Goal: Communication & Community: Answer question/provide support

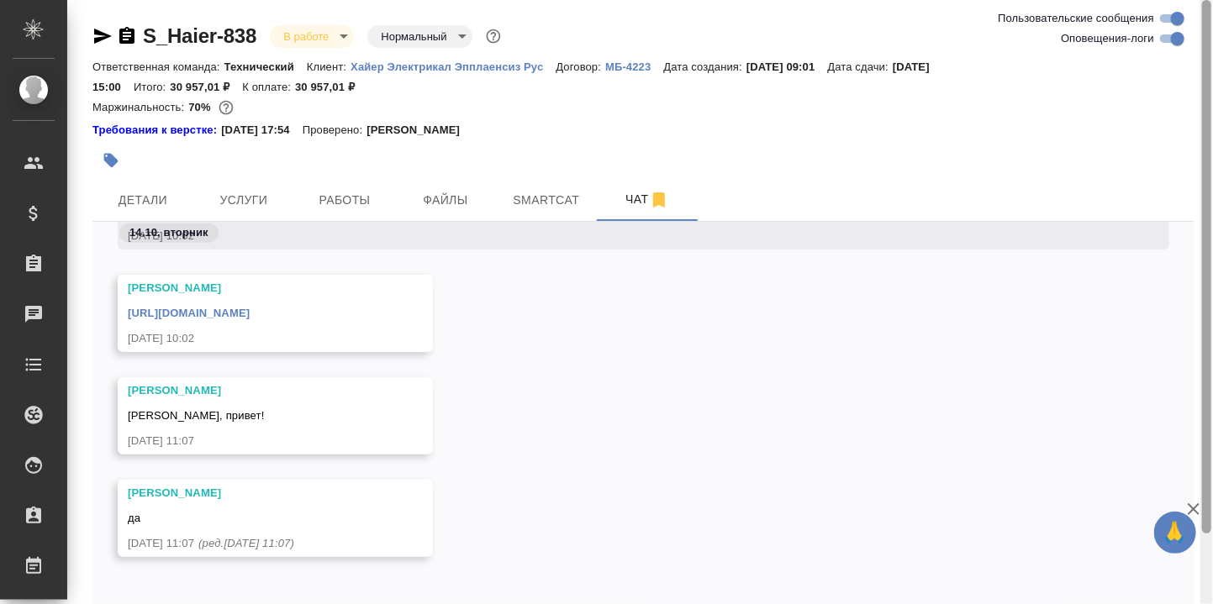
scroll to position [80, 0]
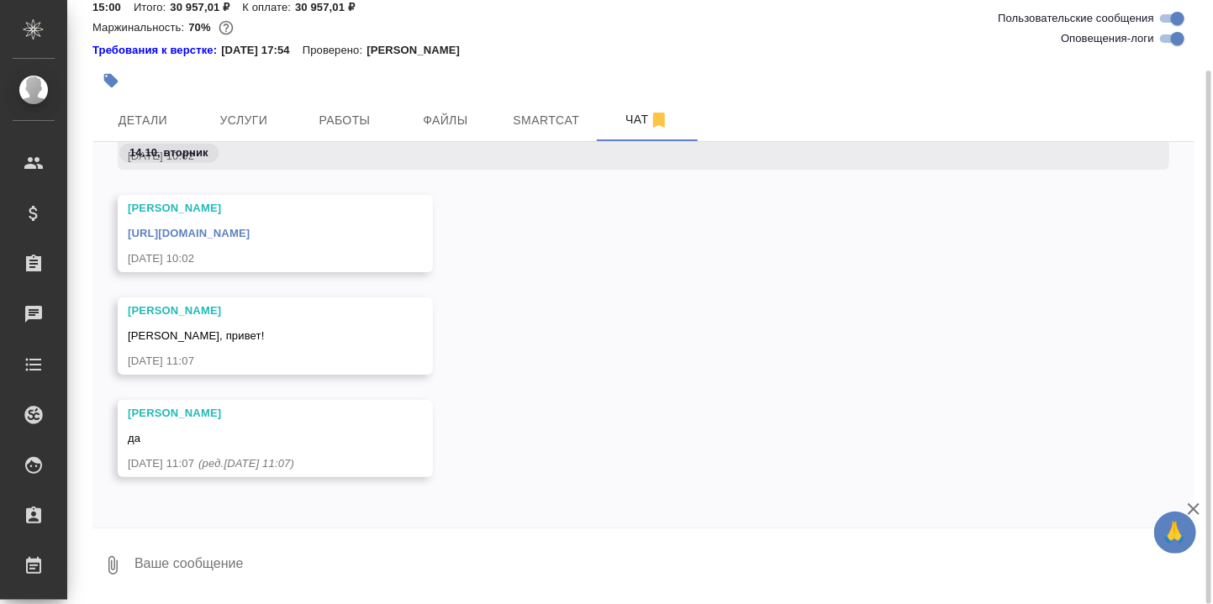
click at [240, 552] on textarea at bounding box center [663, 565] width 1061 height 57
paste textarea "https://drive.awatera.com/apps/files/files/10358340?dir=/Shares/%D0%A5%D0%B0%D0…"
type textarea "После меня здесь: https://drive.awatera.com/apps/files/files/10358340?dir=/Shar…"
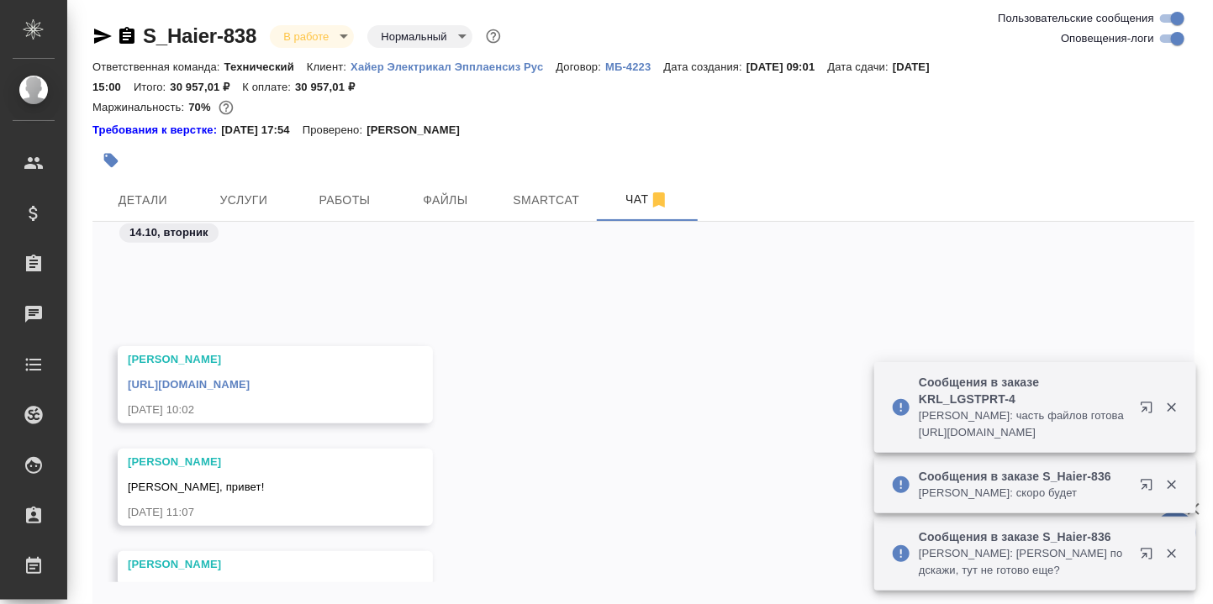
scroll to position [49026, 0]
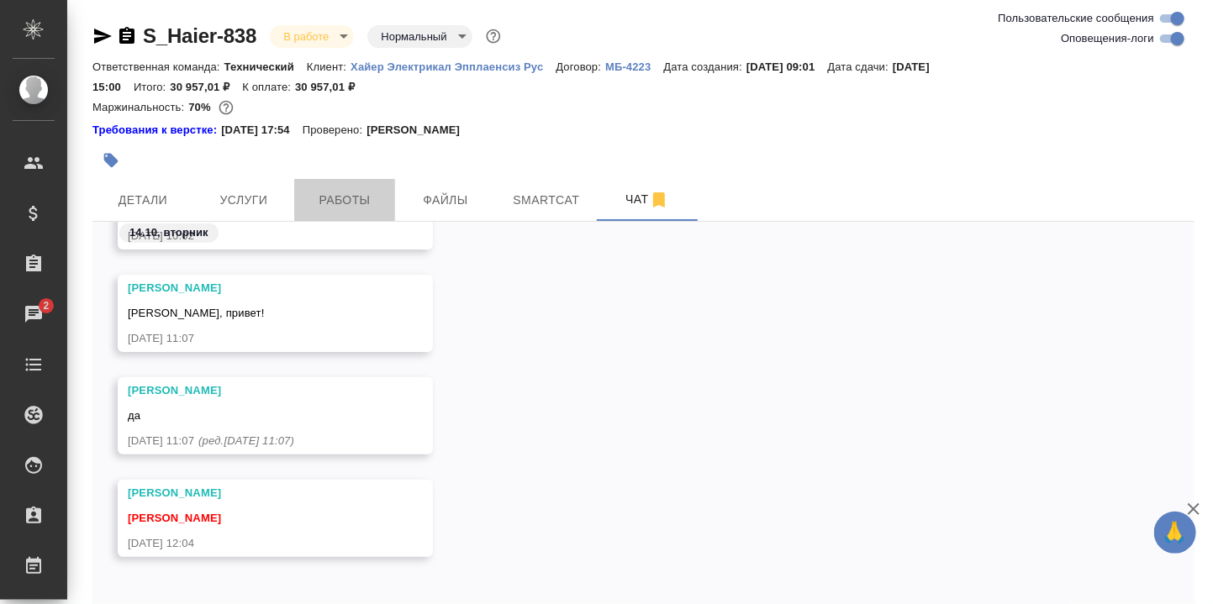
drag, startPoint x: 345, startPoint y: 195, endPoint x: 575, endPoint y: 250, distance: 235.9
click at [347, 198] on span "Работы" at bounding box center [344, 200] width 81 height 21
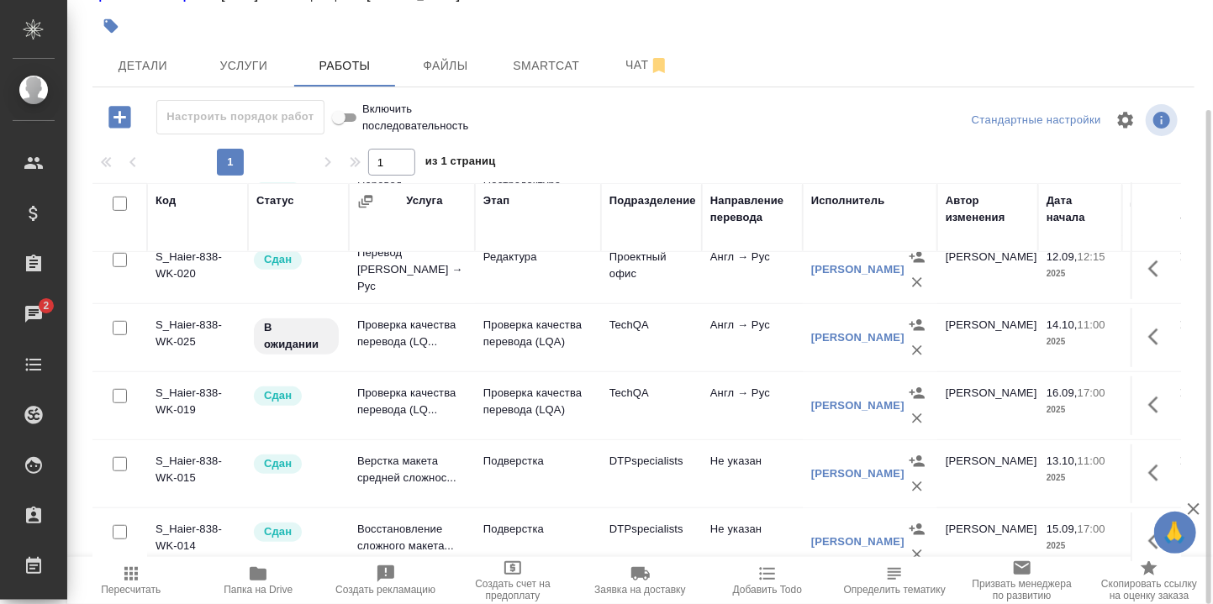
scroll to position [522, 0]
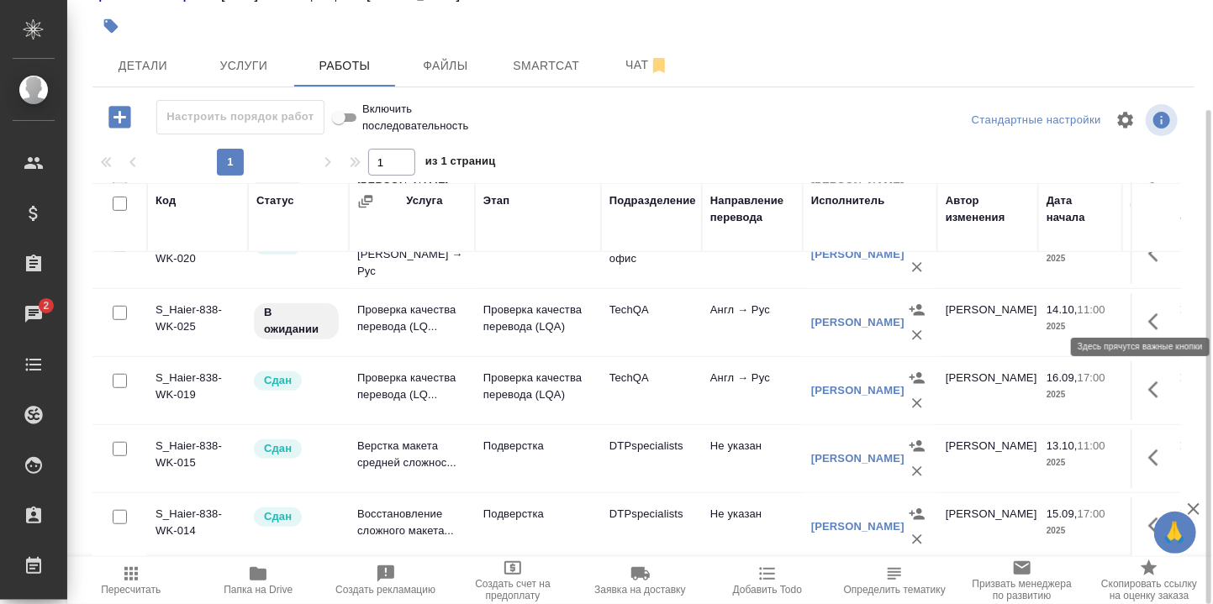
drag, startPoint x: 1135, startPoint y: 306, endPoint x: 1129, endPoint y: 314, distance: 10.3
click at [1148, 313] on icon "button" at bounding box center [1153, 321] width 10 height 17
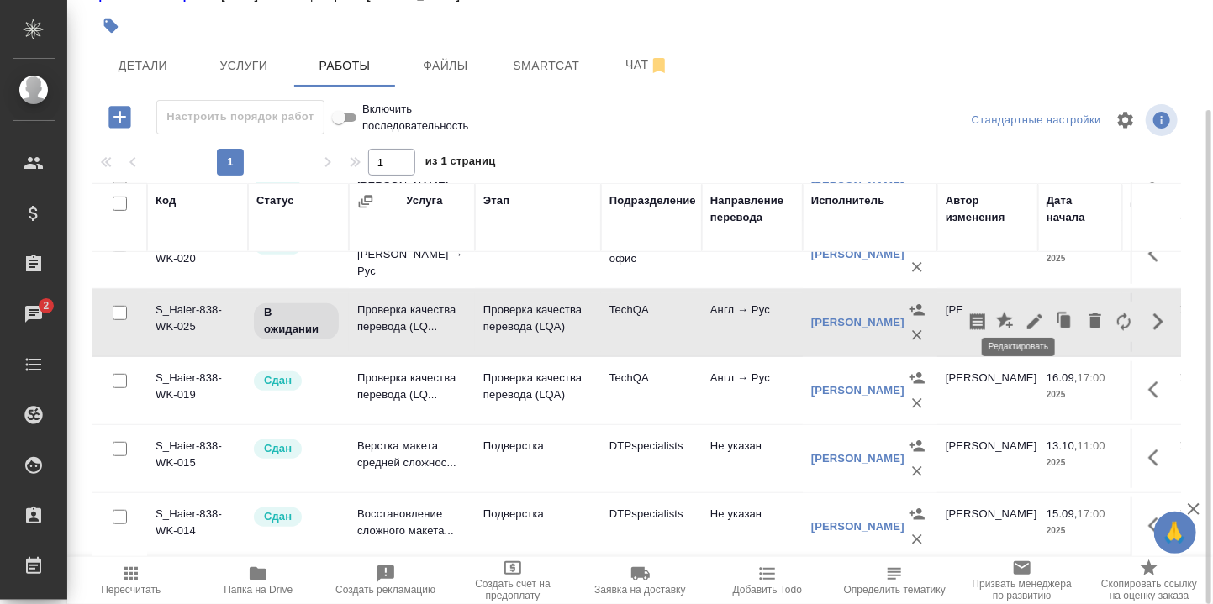
click at [1025, 312] on icon "button" at bounding box center [1035, 322] width 20 height 20
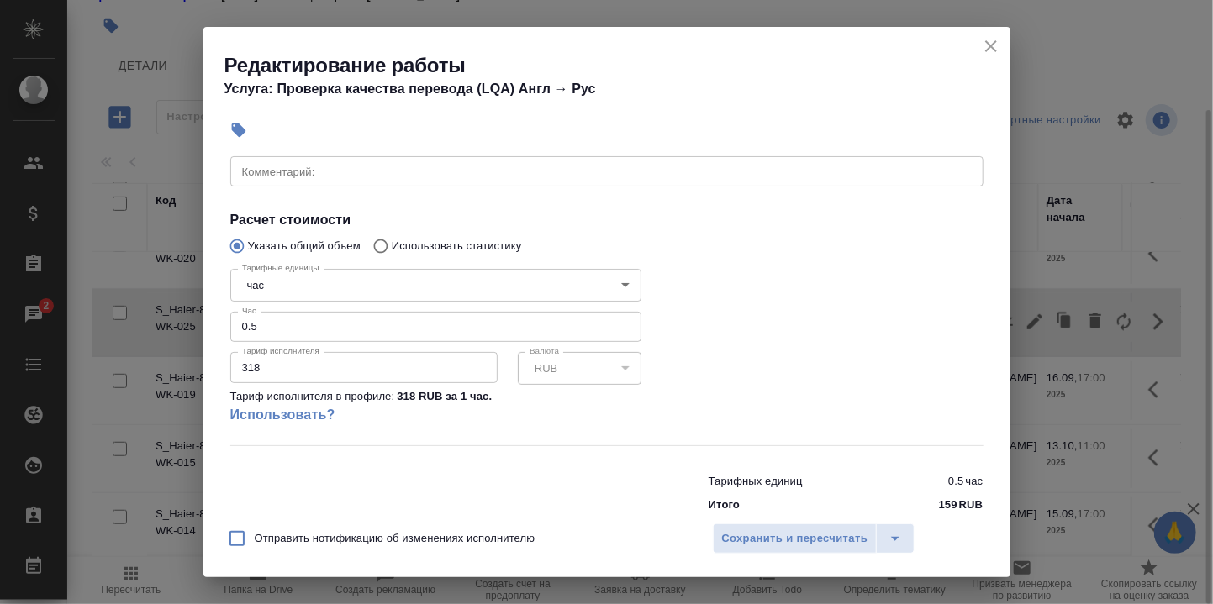
scroll to position [292, 0]
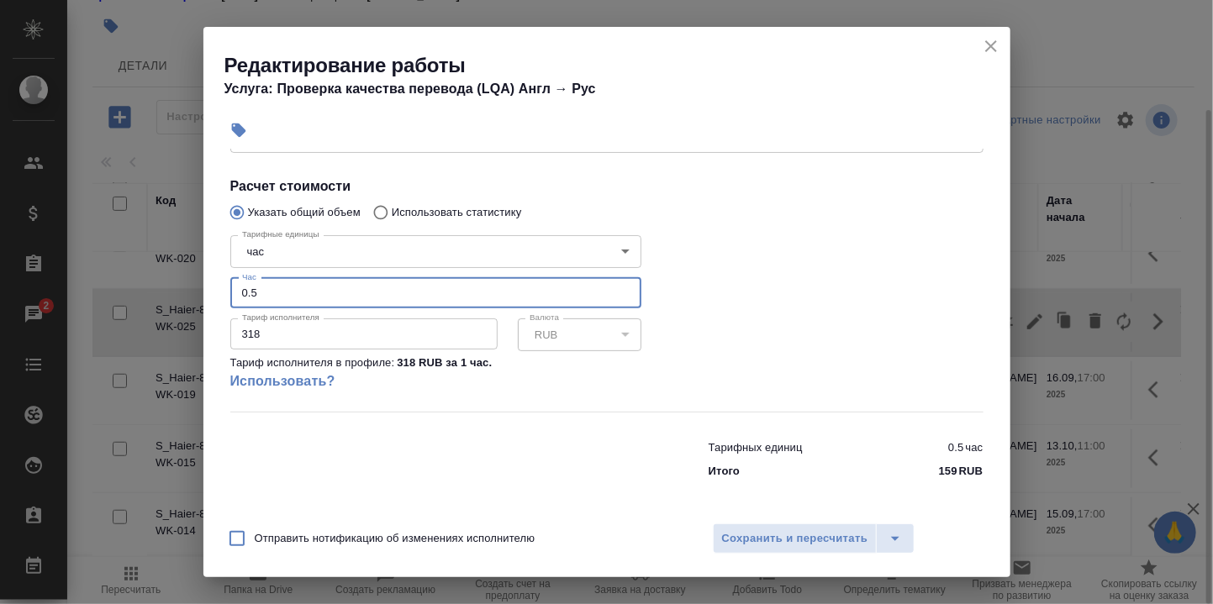
drag, startPoint x: 269, startPoint y: 294, endPoint x: 209, endPoint y: 292, distance: 59.7
click at [209, 292] on div "Параметры Файлы Вид работ Проверка качества перевода (LQA) Вид работ Направлени…" at bounding box center [606, 331] width 807 height 364
drag, startPoint x: 308, startPoint y: 286, endPoint x: 268, endPoint y: 297, distance: 41.0
click at [305, 287] on input "0.5" at bounding box center [435, 293] width 411 height 30
click at [245, 293] on input "0.5" at bounding box center [435, 293] width 411 height 30
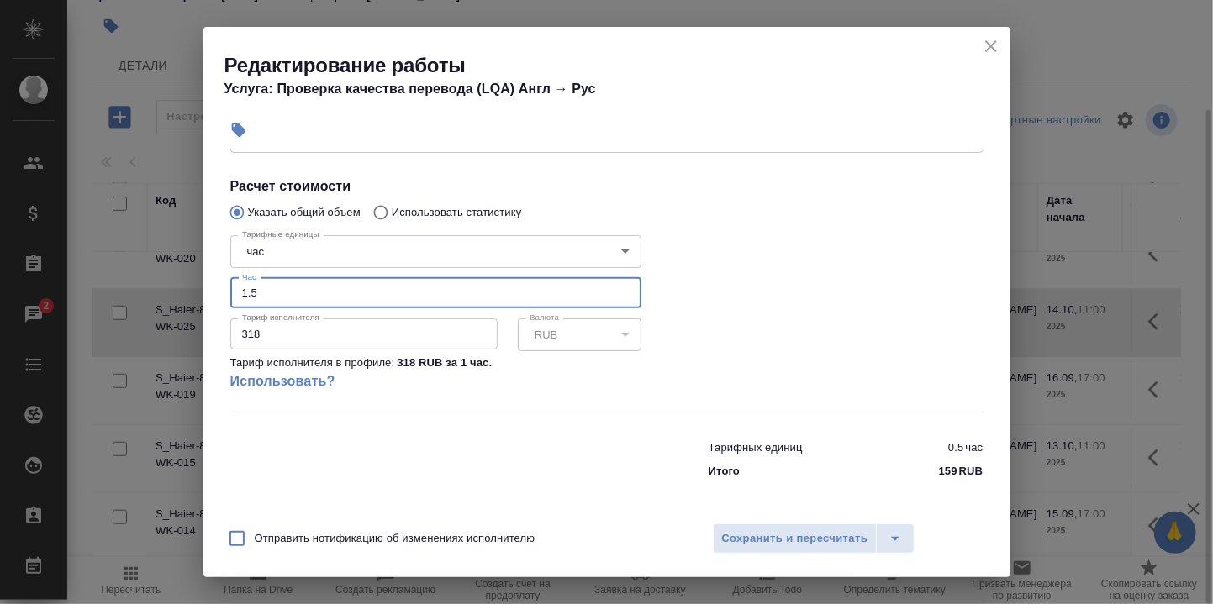
type input "1.5"
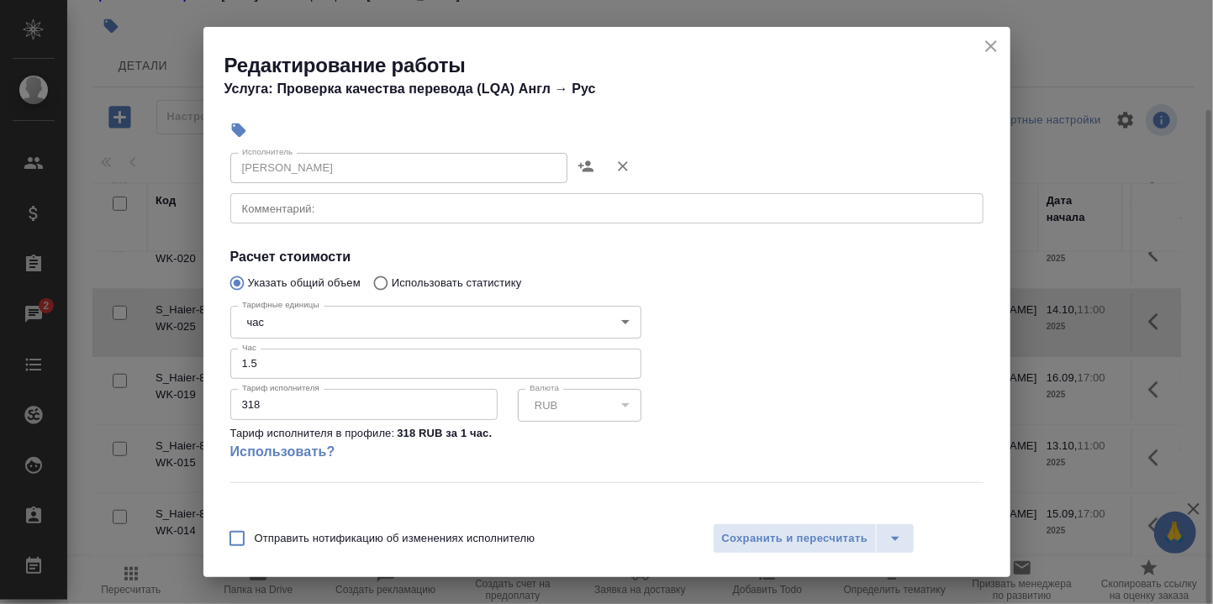
scroll to position [69, 0]
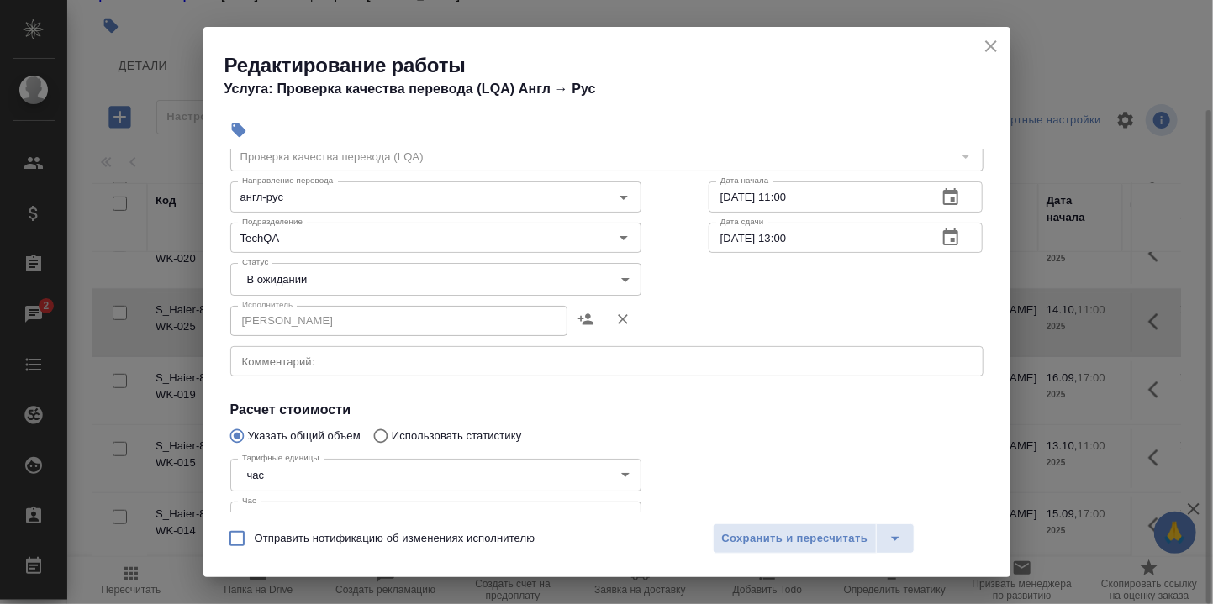
click at [288, 359] on textarea at bounding box center [607, 362] width 730 height 13
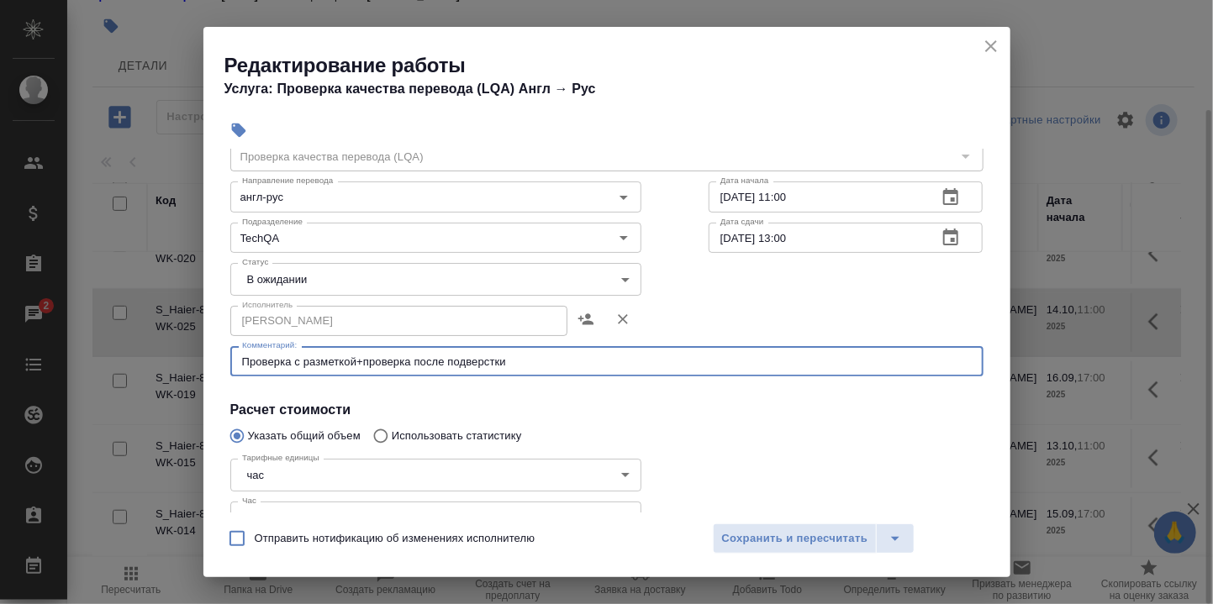
type textarea "Проверка с разметкой+проверка после подверстки"
click at [611, 276] on body "🙏 .cls-1 fill:#fff; AWATERA Румянцева Дарья d.rumyantseva Клиенты Спецификации …" at bounding box center [606, 302] width 1213 height 604
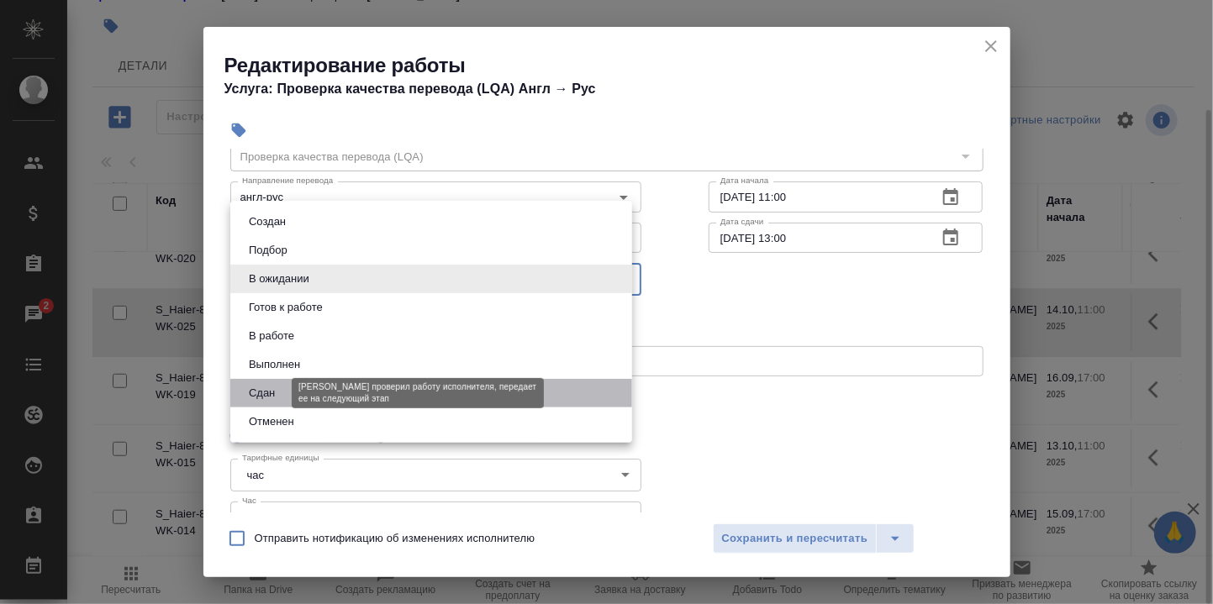
click at [277, 391] on button "Сдан" at bounding box center [262, 393] width 36 height 18
type input "closed"
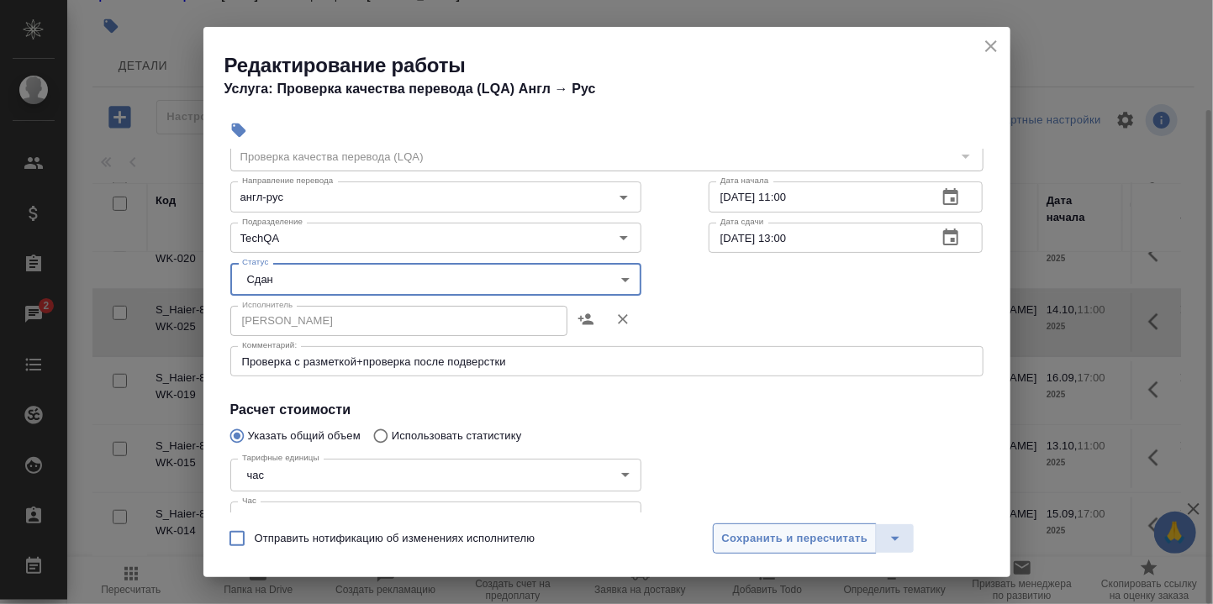
drag, startPoint x: 806, startPoint y: 537, endPoint x: 508, endPoint y: 297, distance: 383.1
click at [804, 537] on span "Сохранить и пересчитать" at bounding box center [795, 538] width 146 height 19
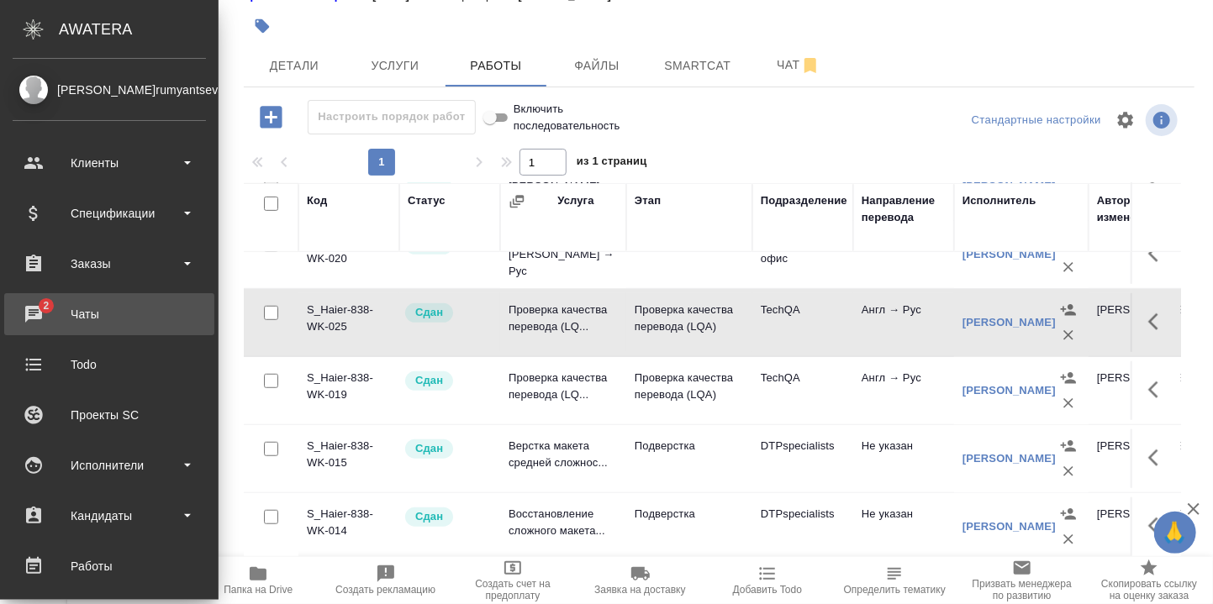
click at [40, 308] on div "Чаты" at bounding box center [109, 314] width 193 height 25
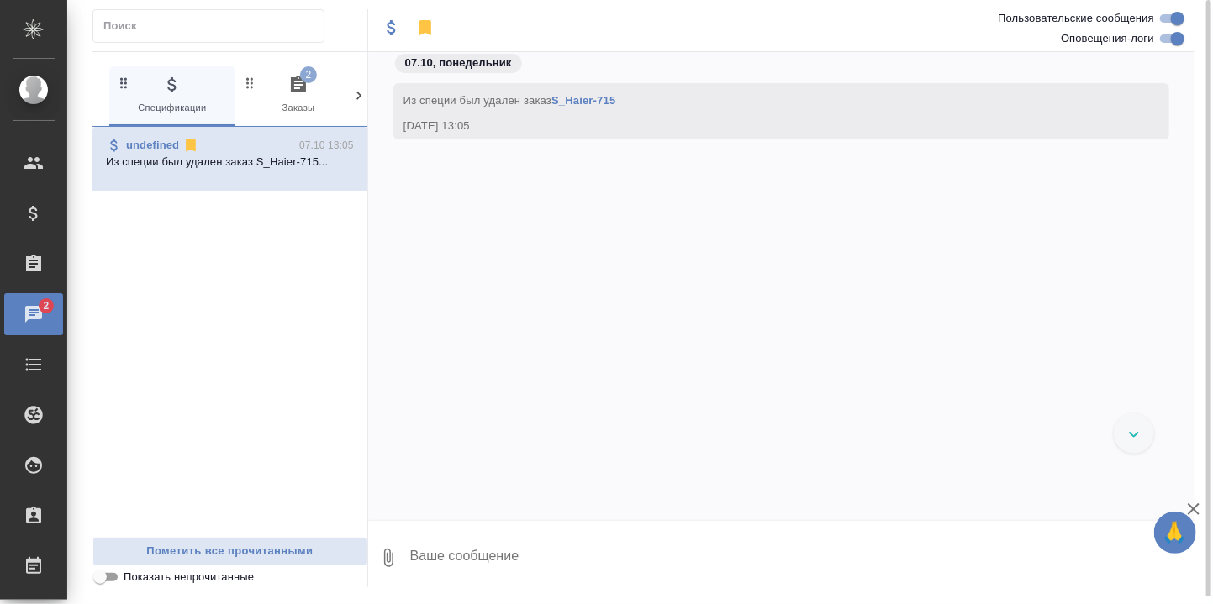
click at [298, 83] on icon "button" at bounding box center [298, 84] width 15 height 17
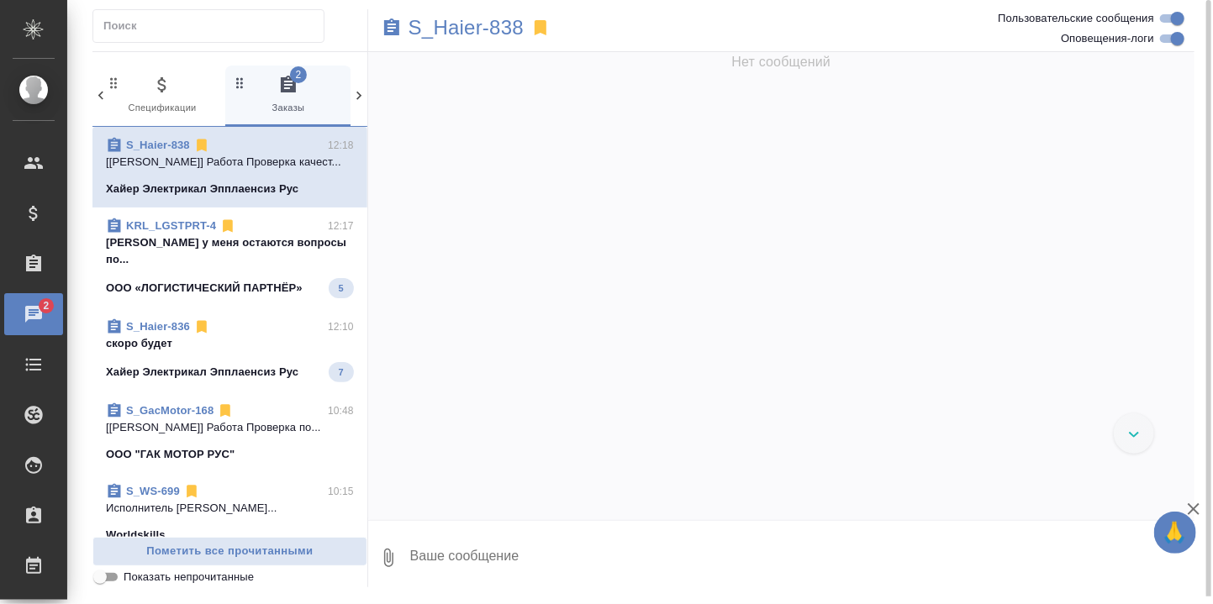
scroll to position [21306, 0]
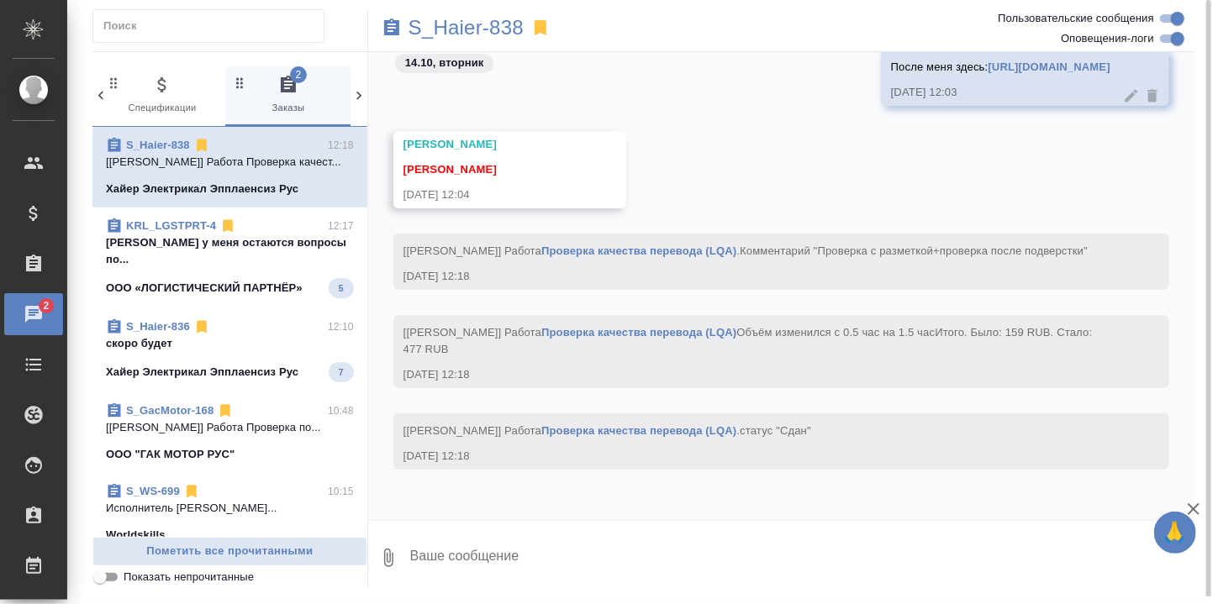
click at [199, 260] on p "Касымов Тимур у меня остаются вопросы по..." at bounding box center [230, 251] width 248 height 34
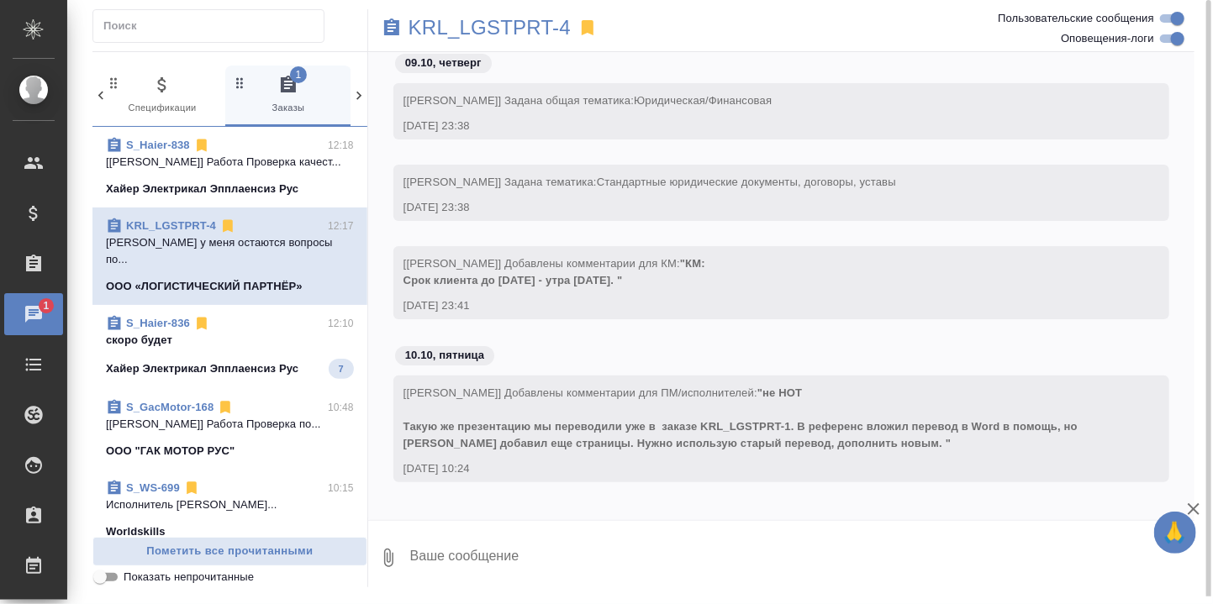
scroll to position [14964, 0]
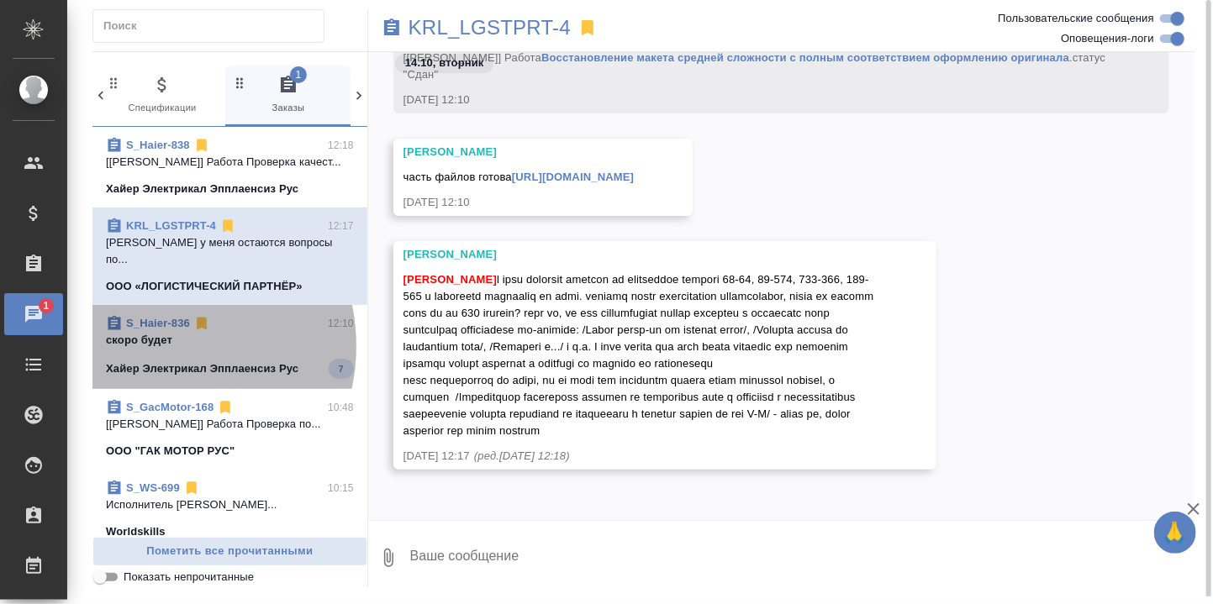
click at [156, 349] on p "скоро будет" at bounding box center [230, 340] width 248 height 17
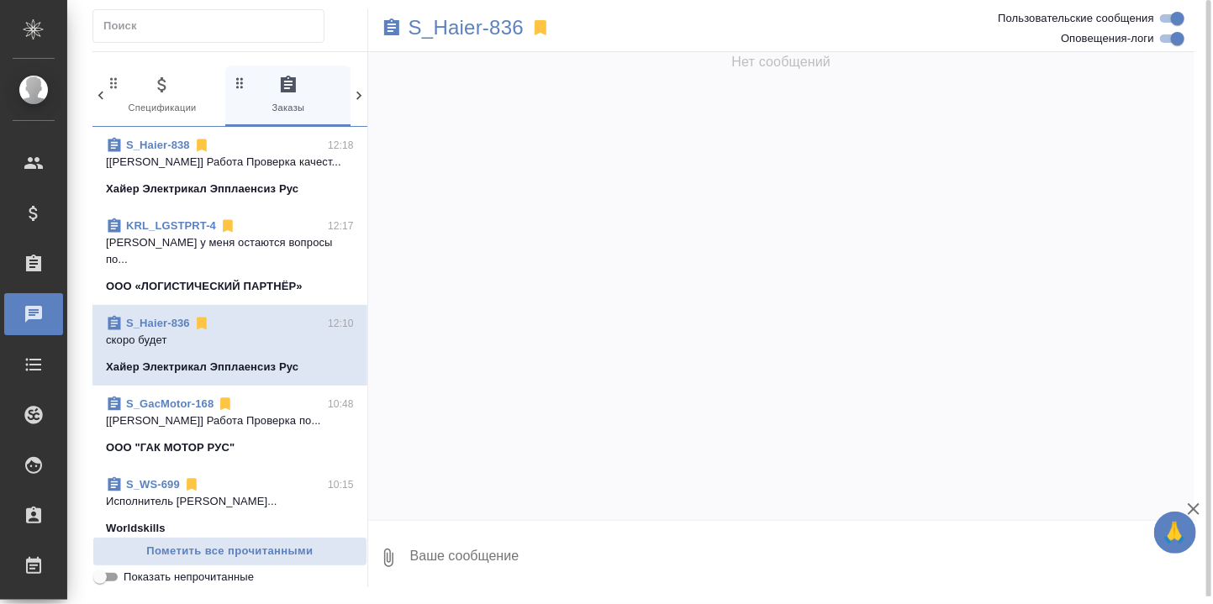
scroll to position [24450, 0]
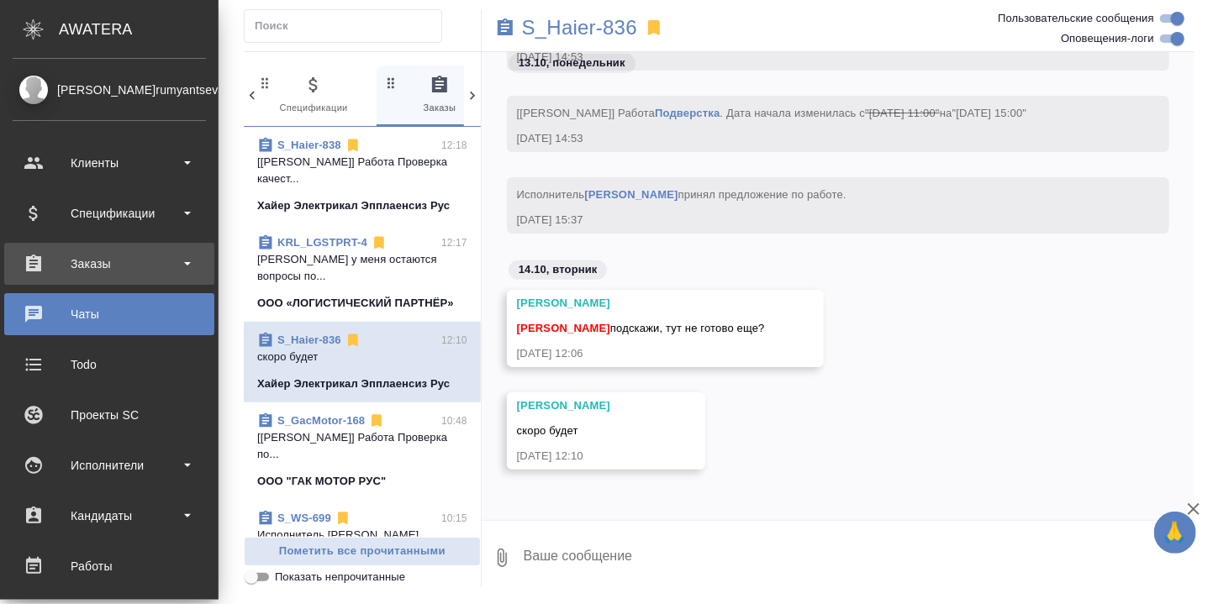
click at [92, 259] on div "Заказы" at bounding box center [109, 263] width 193 height 25
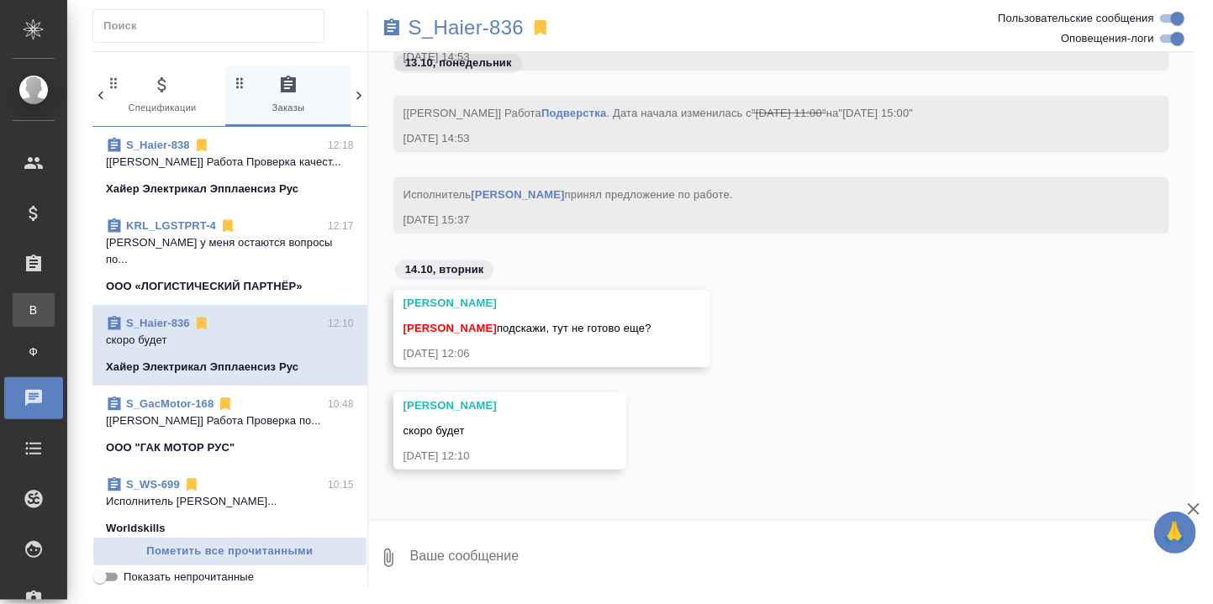
click at [25, 311] on div "Все заказы" at bounding box center [12, 310] width 25 height 17
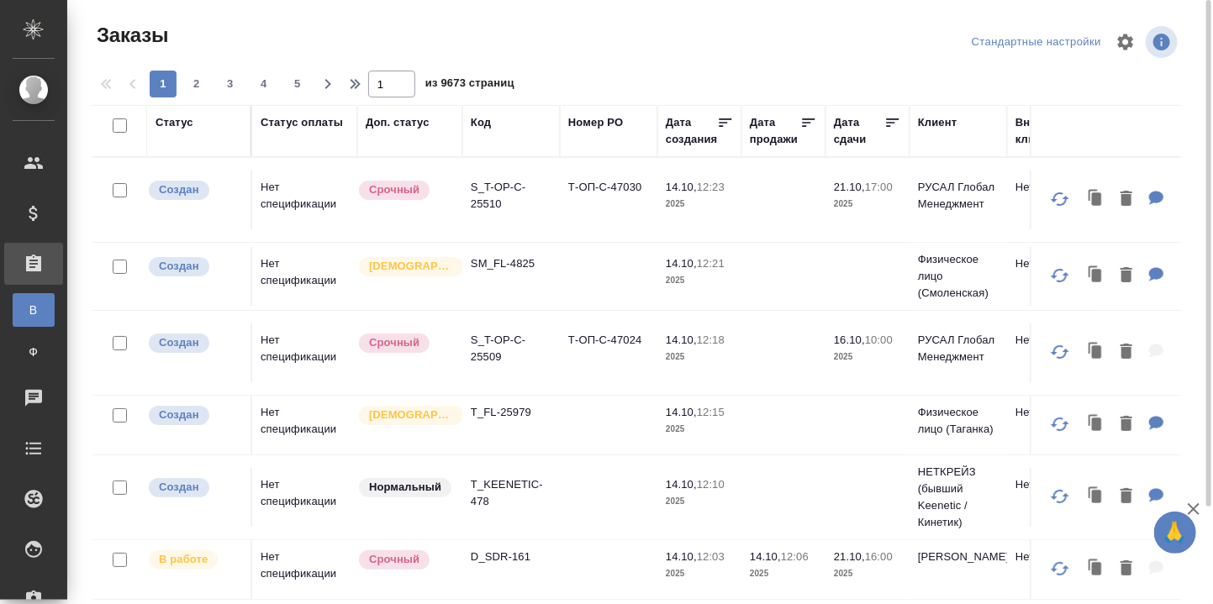
click at [598, 123] on div "Номер PO" at bounding box center [595, 122] width 55 height 17
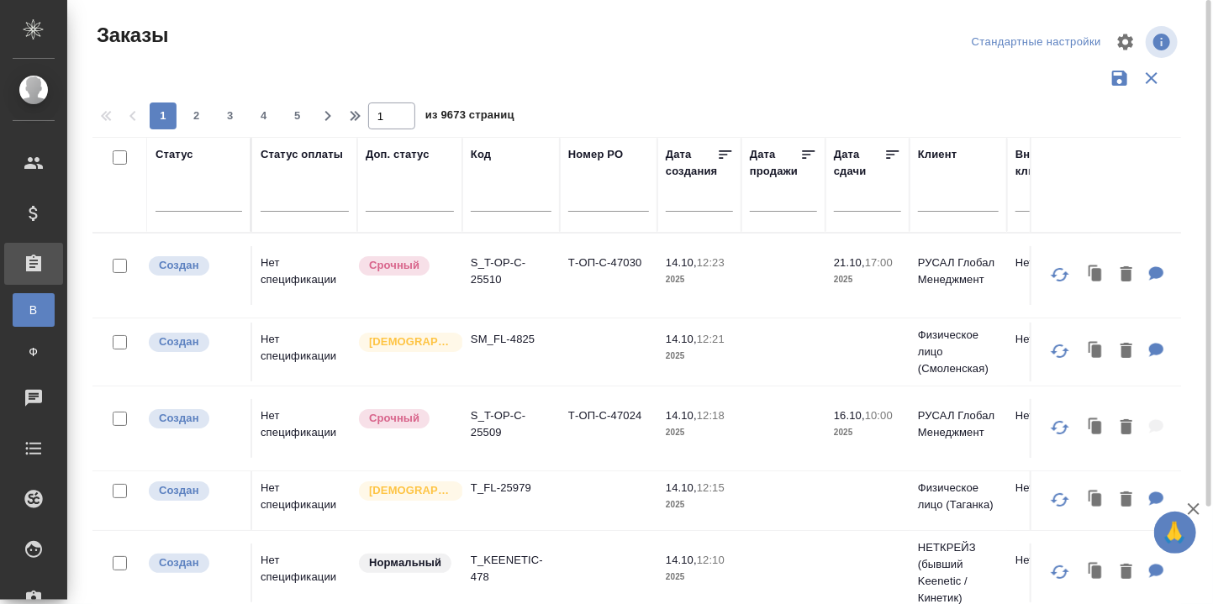
click at [600, 197] on input "text" at bounding box center [608, 201] width 81 height 21
click at [482, 197] on input "text" at bounding box center [511, 201] width 81 height 21
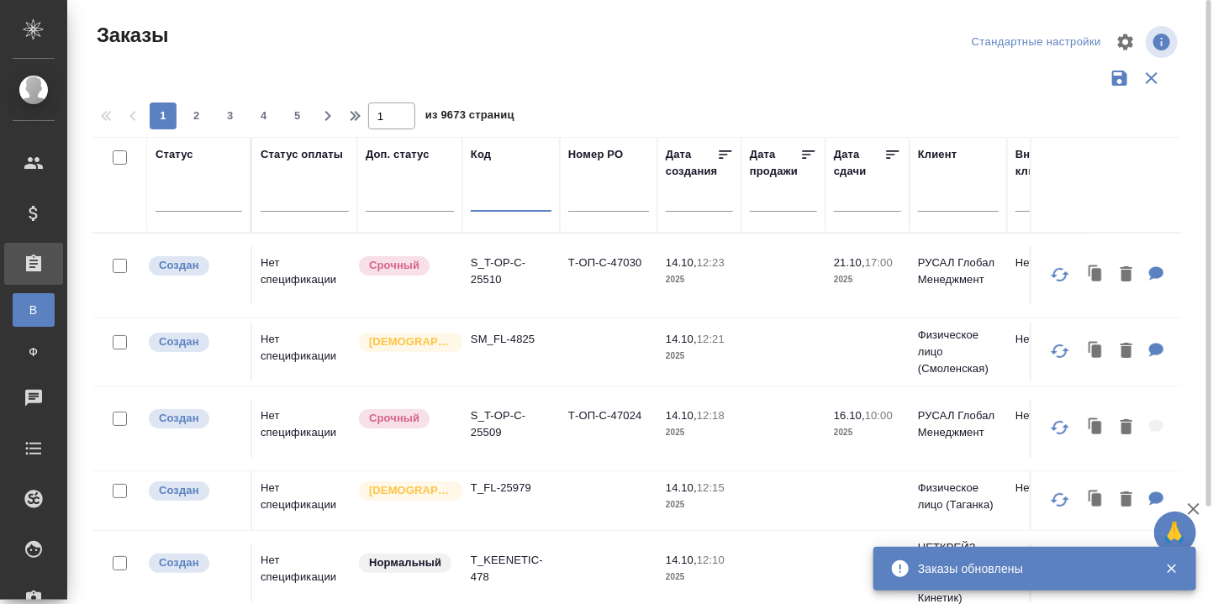
paste input "S_T-OP-C-24958"
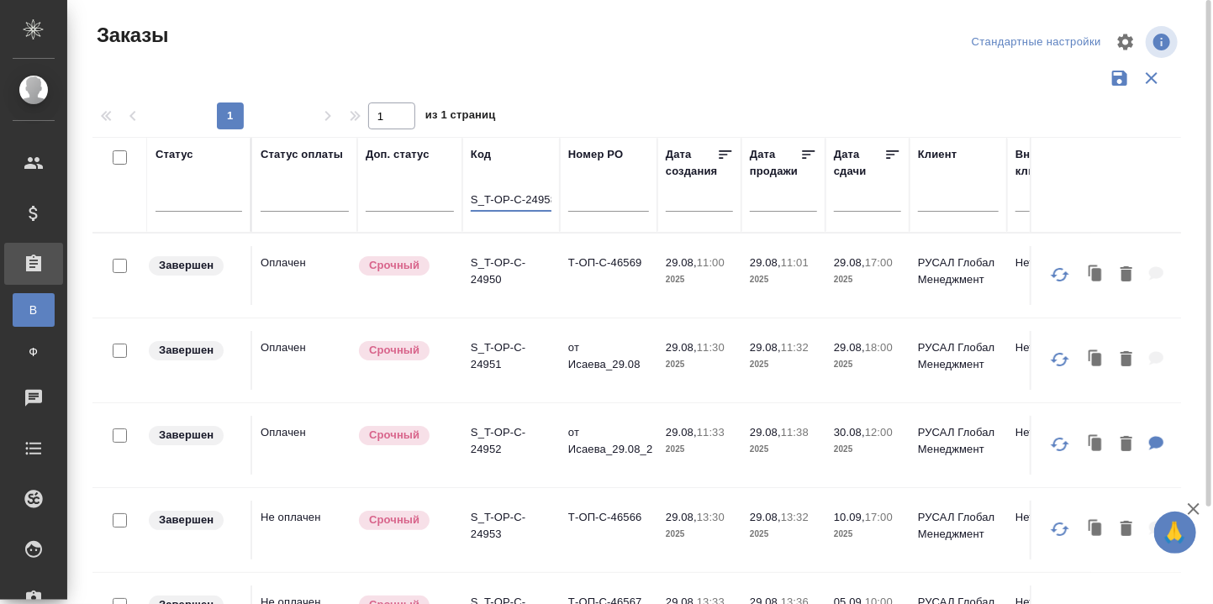
scroll to position [0, 5]
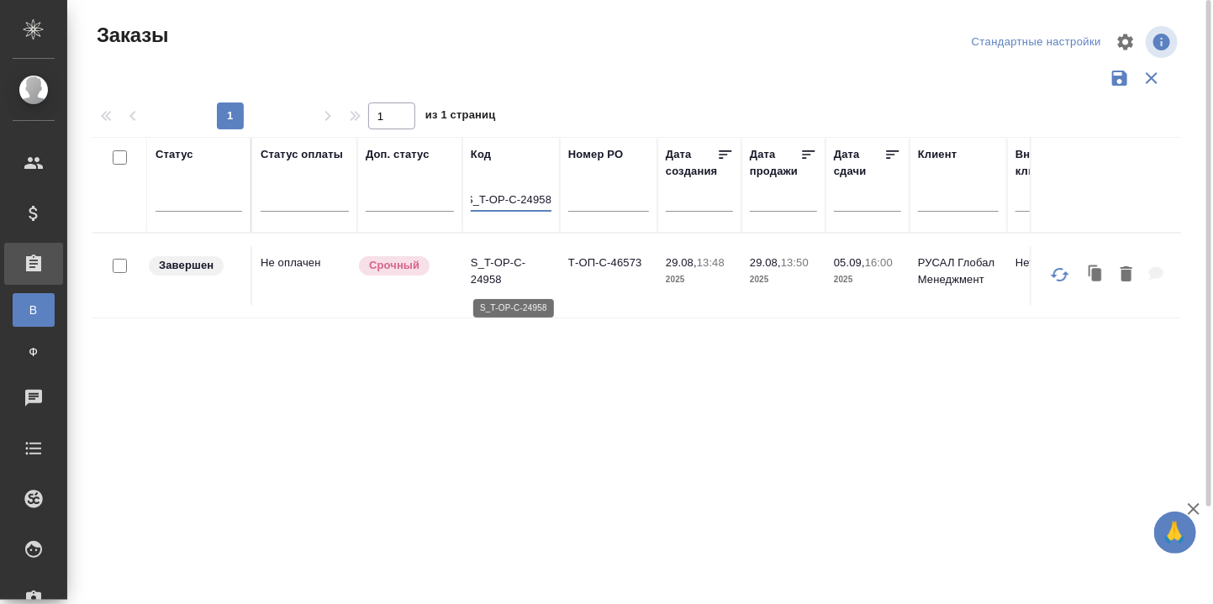
type input "S_T-OP-C-24958"
click at [505, 265] on p "S_T-OP-C-24958" at bounding box center [511, 272] width 81 height 34
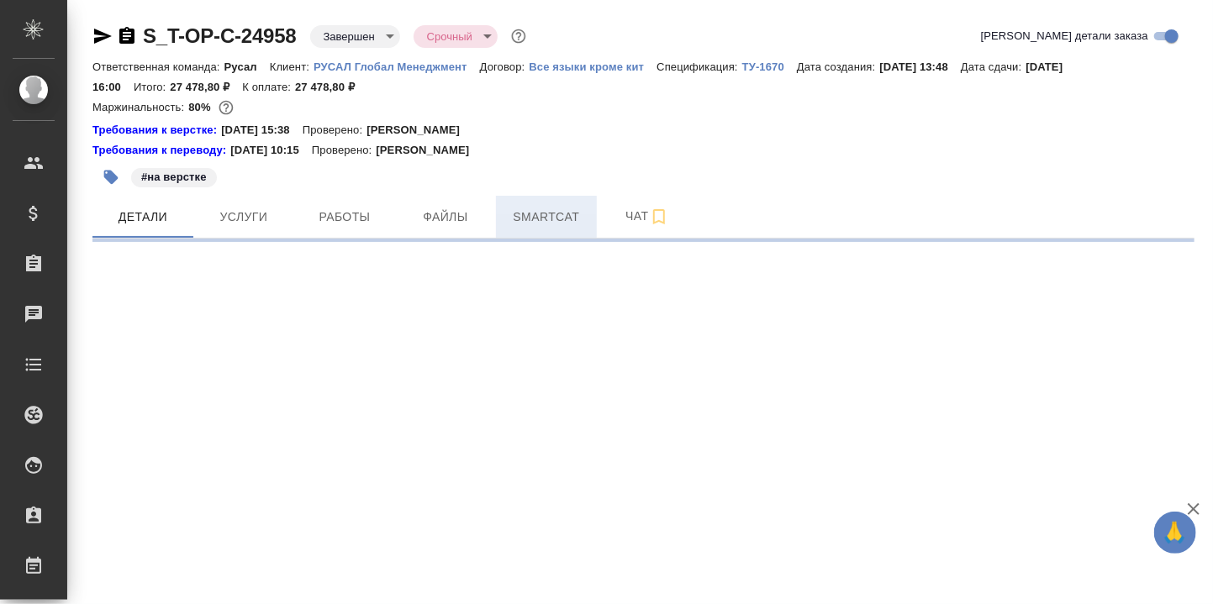
select select "RU"
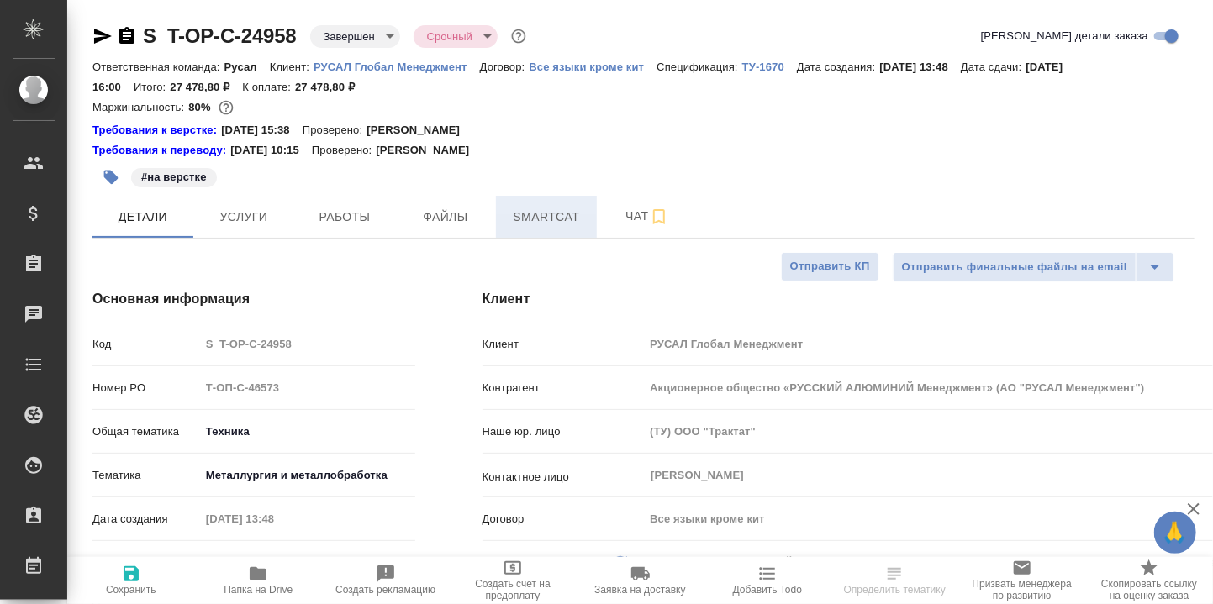
type textarea "x"
click at [545, 205] on button "Smartcat" at bounding box center [546, 217] width 101 height 42
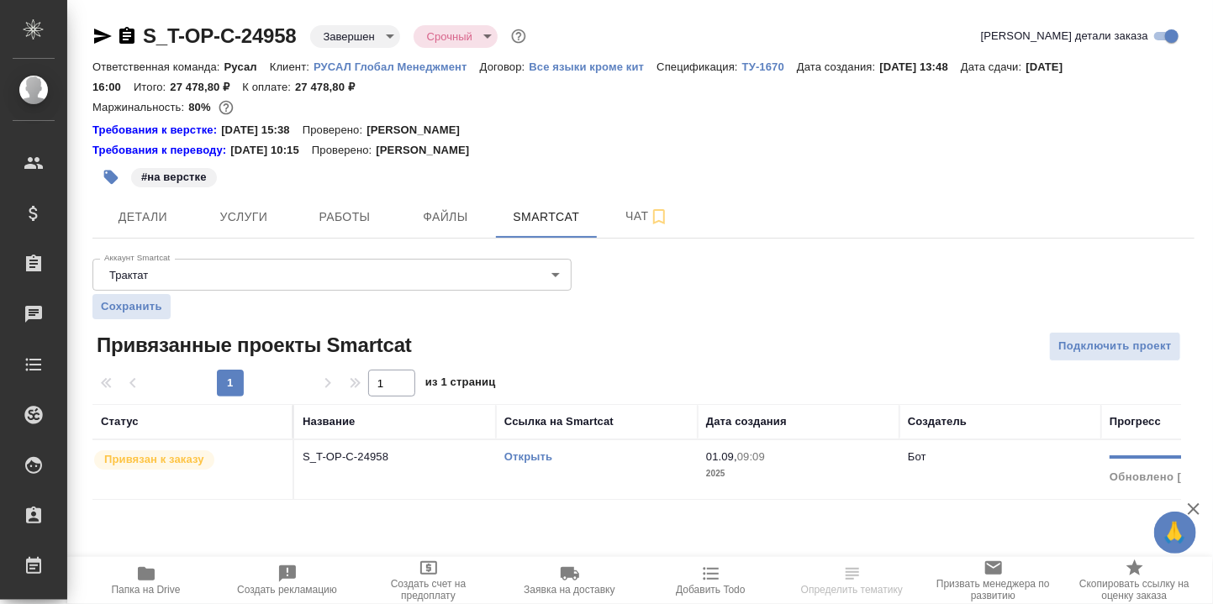
click at [529, 449] on div "Открыть" at bounding box center [596, 457] width 185 height 17
click at [532, 460] on link "Открыть" at bounding box center [528, 456] width 48 height 13
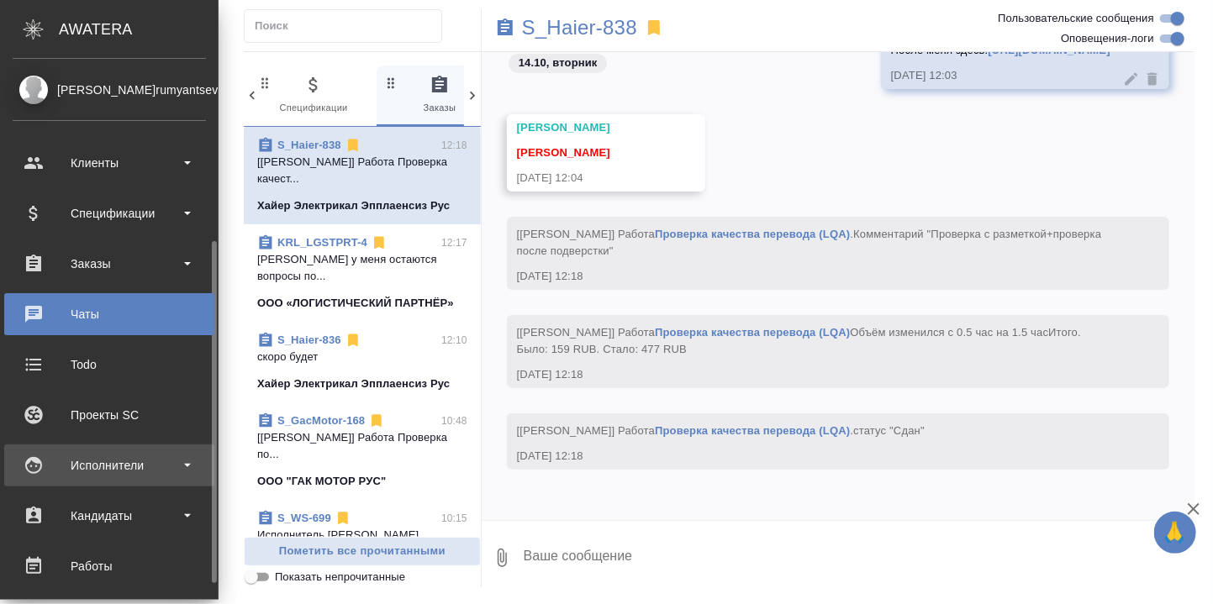
scroll to position [112, 0]
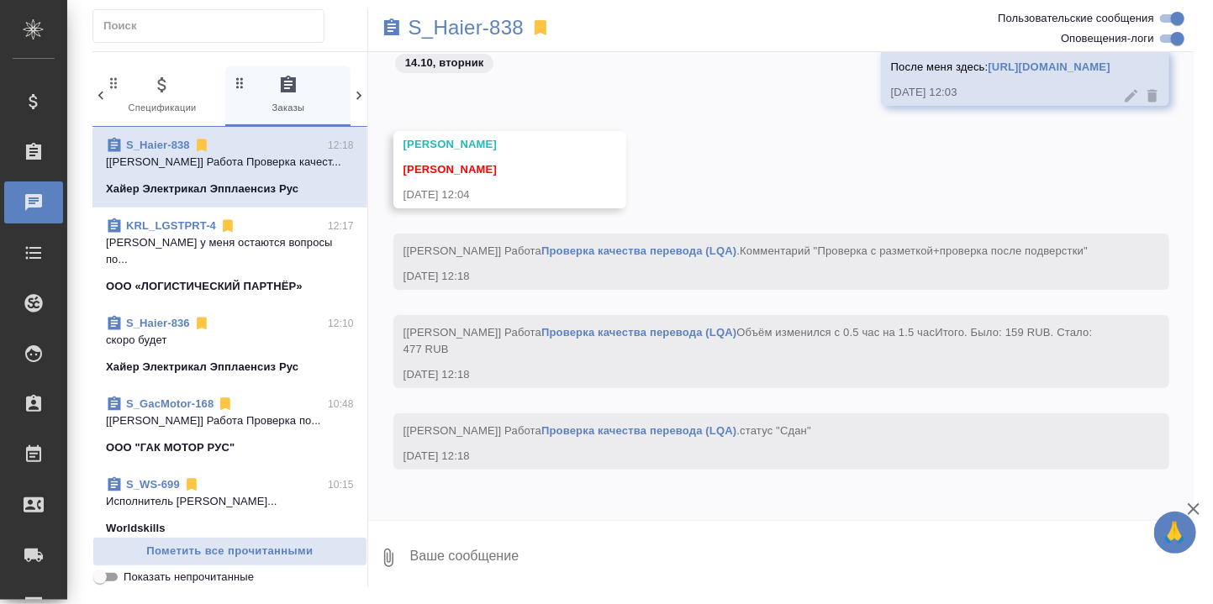
click at [34, 450] on div "Работы" at bounding box center [13, 454] width 42 height 25
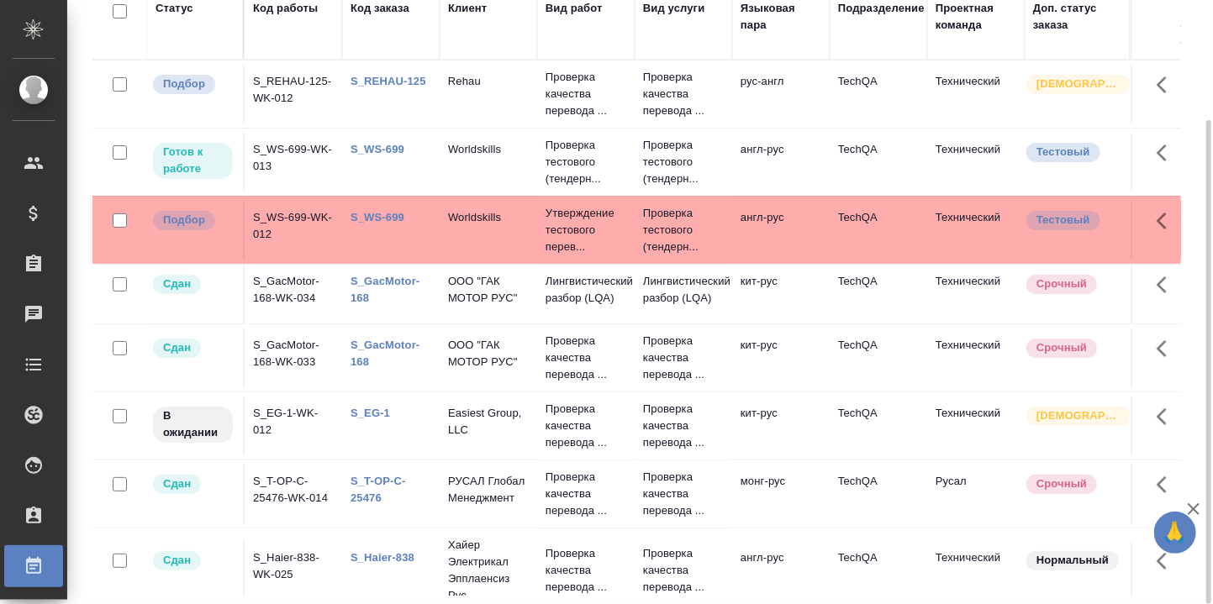
click at [387, 211] on link "S_WS-699" at bounding box center [377, 217] width 54 height 13
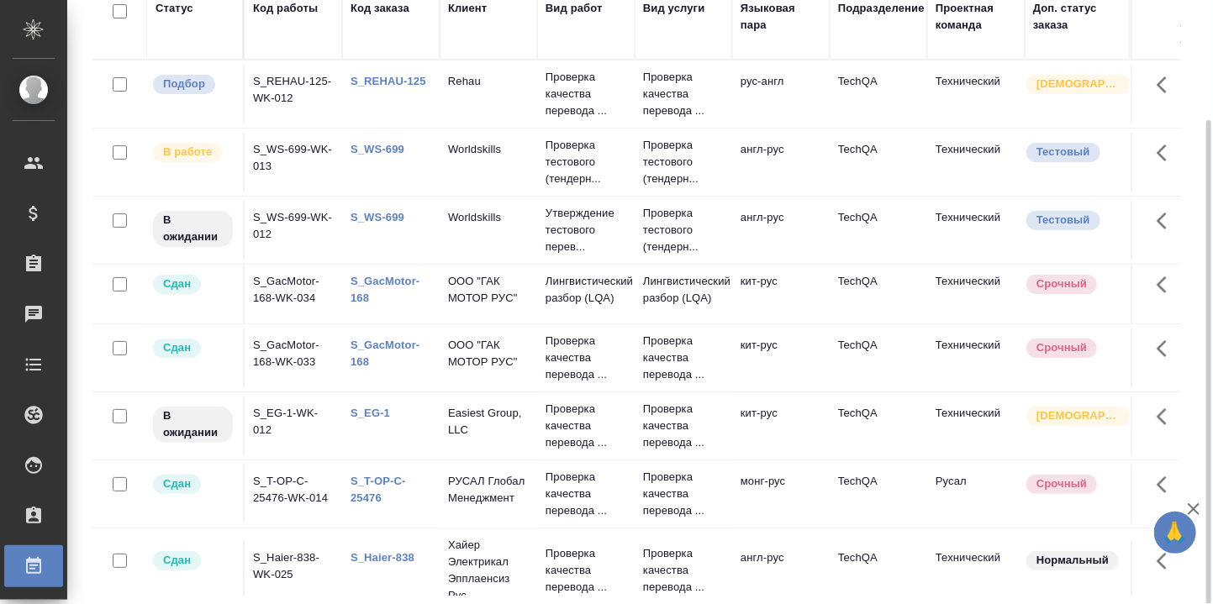
click at [393, 69] on td "S_REHAU-125" at bounding box center [390, 94] width 97 height 59
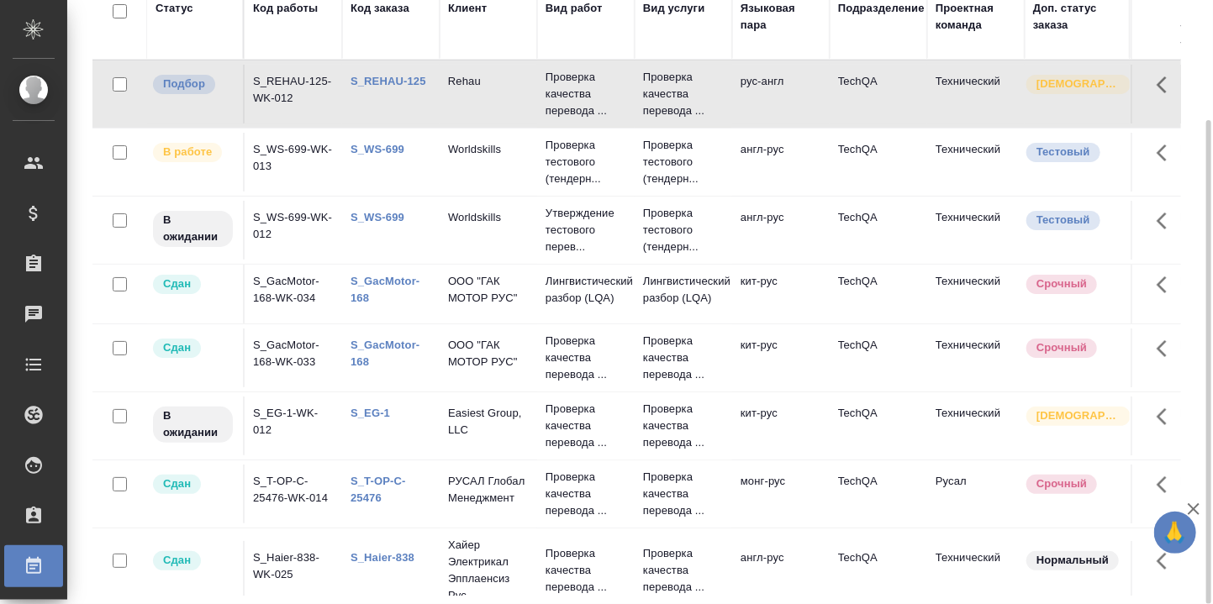
click at [394, 82] on link "S_REHAU-125" at bounding box center [388, 81] width 76 height 13
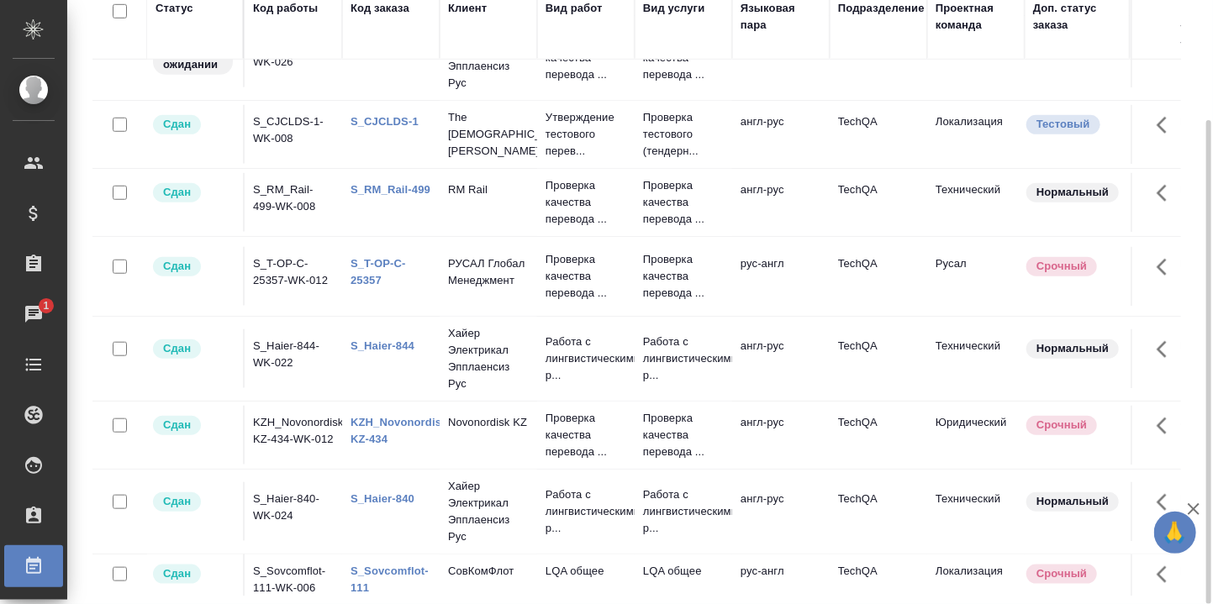
scroll to position [448, 0]
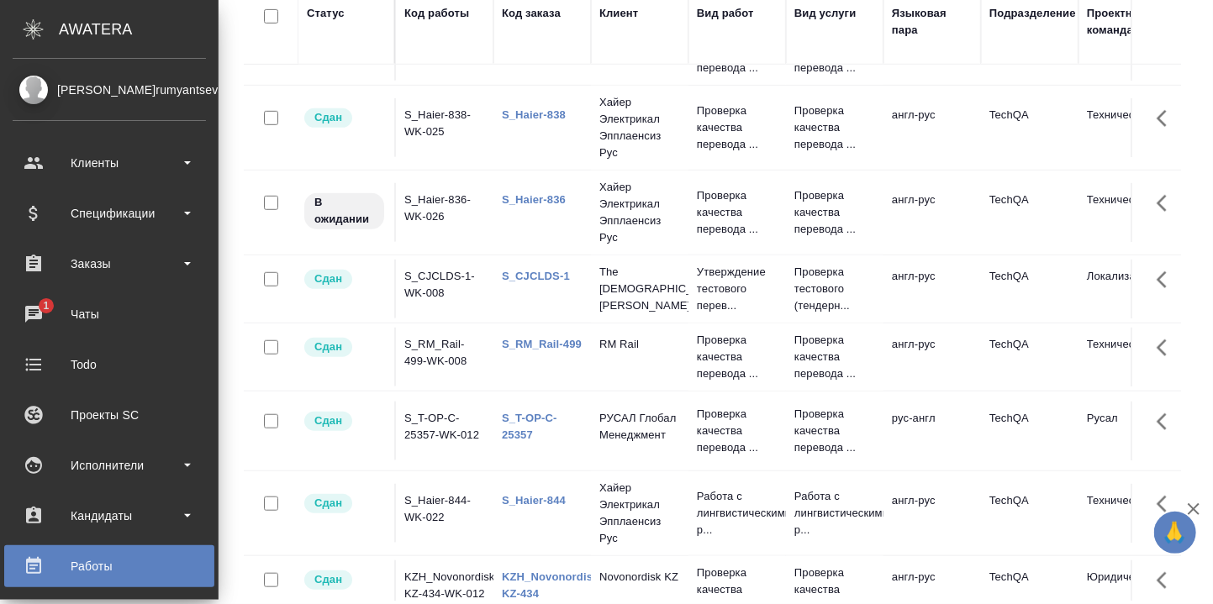
click at [26, 310] on div "Чаты" at bounding box center [109, 314] width 193 height 25
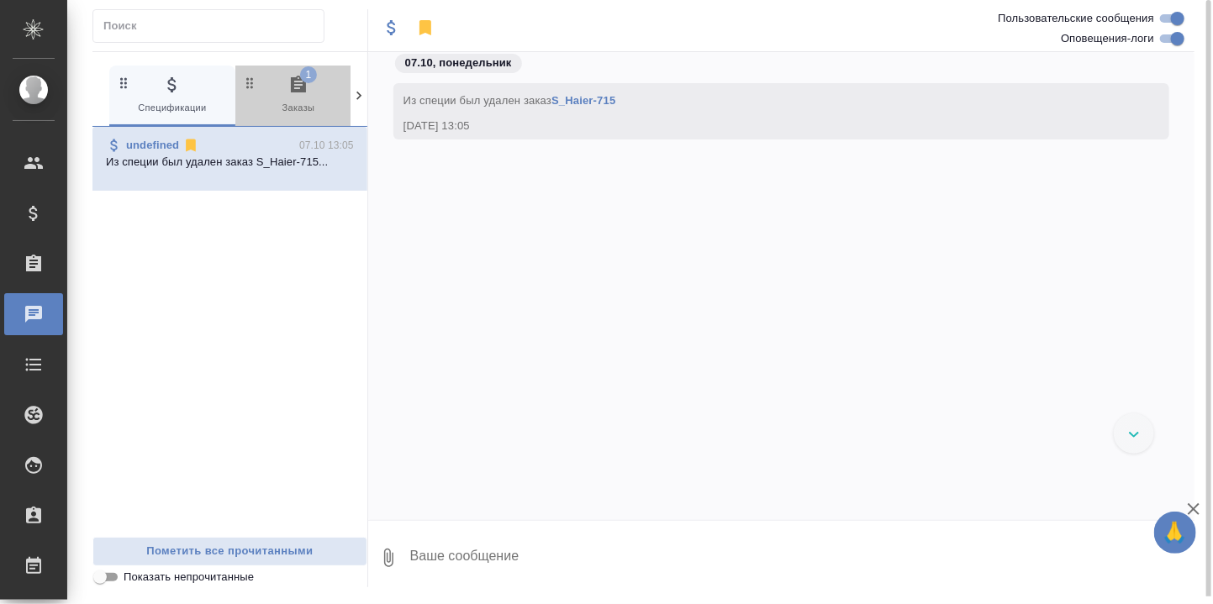
drag, startPoint x: 295, startPoint y: 86, endPoint x: 294, endPoint y: 115, distance: 29.4
click at [298, 87] on icon "button" at bounding box center [298, 85] width 20 height 20
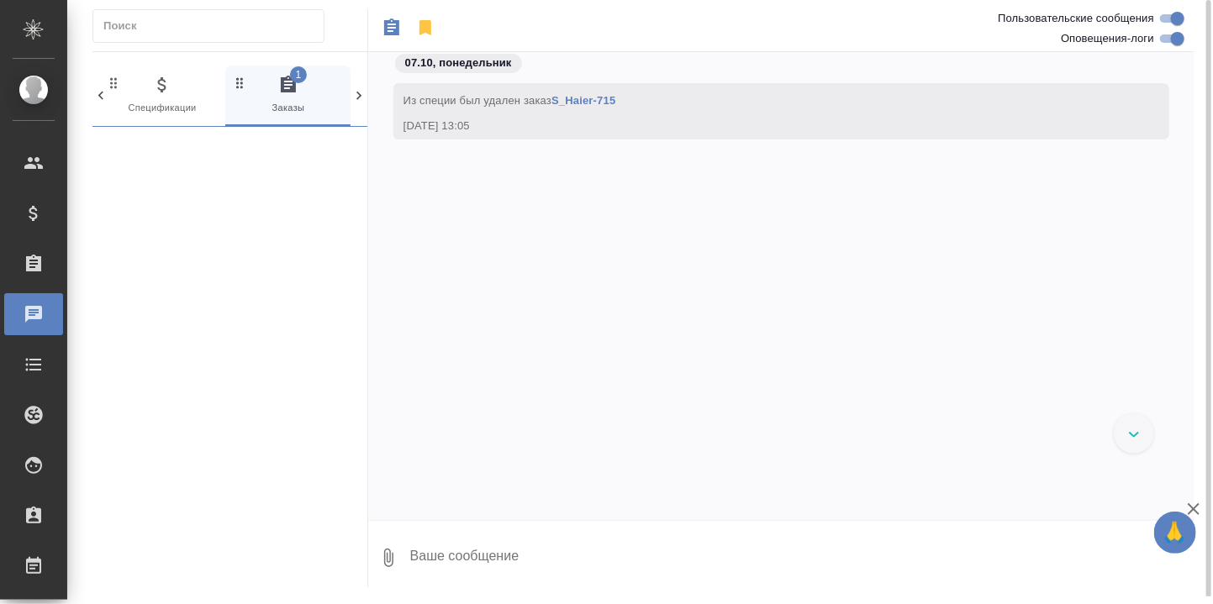
scroll to position [0, 10]
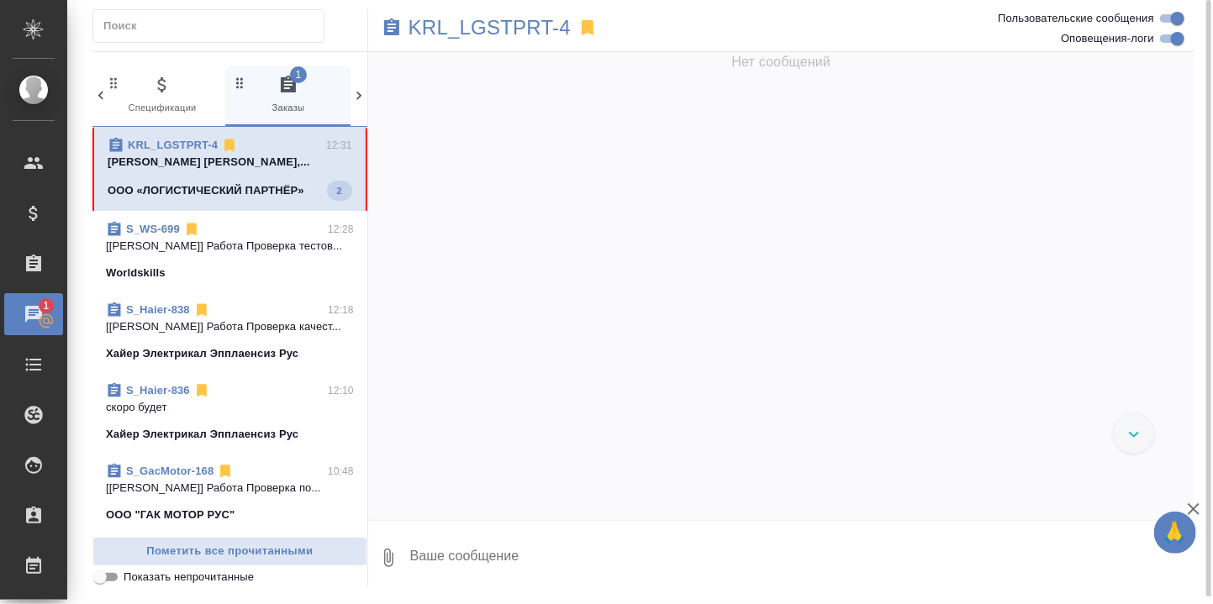
click at [235, 156] on p "Румянцева Дарья Стрельникова Ольга дамы,..." at bounding box center [230, 162] width 245 height 17
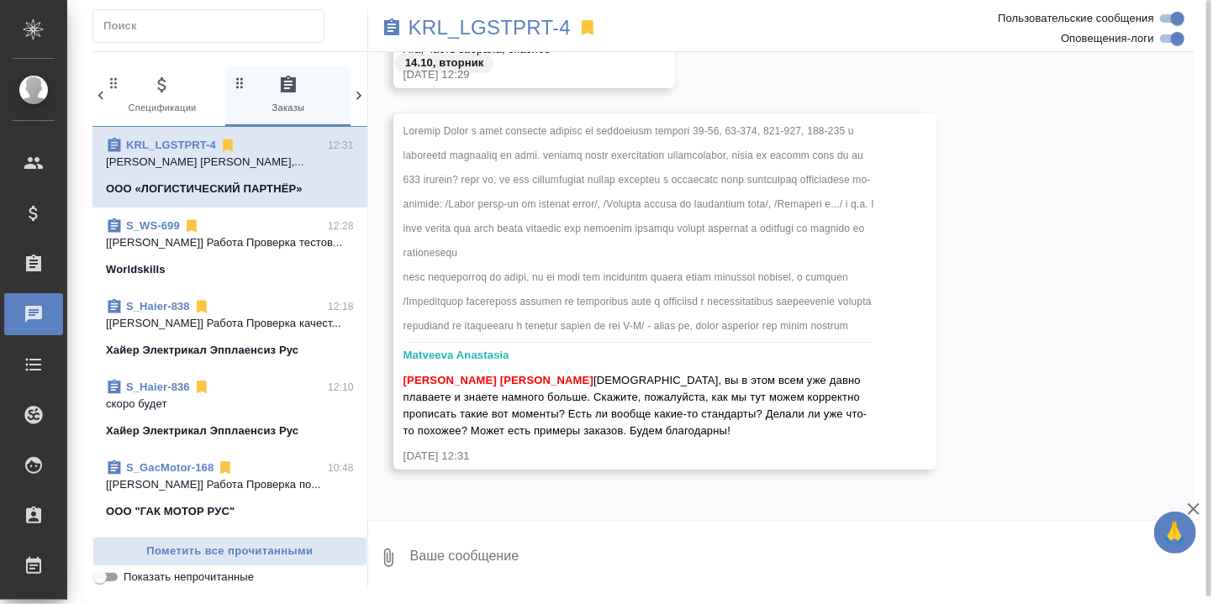
scroll to position [15568, 0]
drag, startPoint x: 401, startPoint y: 24, endPoint x: 606, endPoint y: 22, distance: 205.1
click at [606, 22] on div "KRL_LGSTPRT-4" at bounding box center [643, 27] width 551 height 37
drag, startPoint x: 577, startPoint y: 23, endPoint x: 408, endPoint y: 18, distance: 169.8
click at [421, 17] on div "KRL_LGSTPRT-4" at bounding box center [643, 27] width 551 height 37
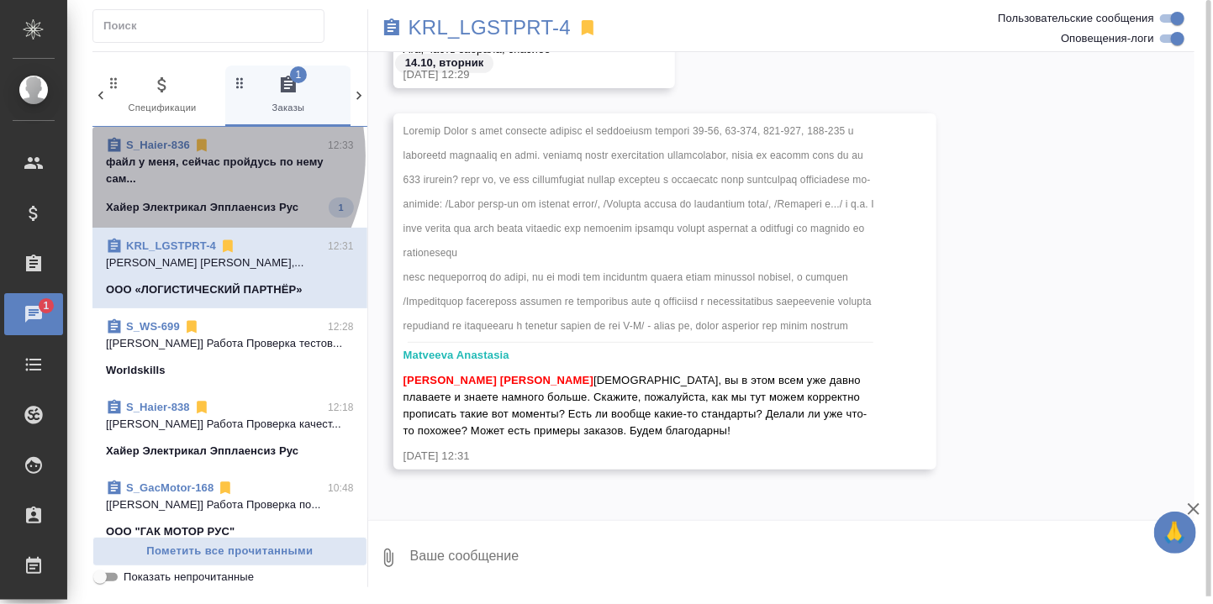
click at [176, 155] on p "файл у меня, сейчас пройдусь по нему сам..." at bounding box center [230, 171] width 248 height 34
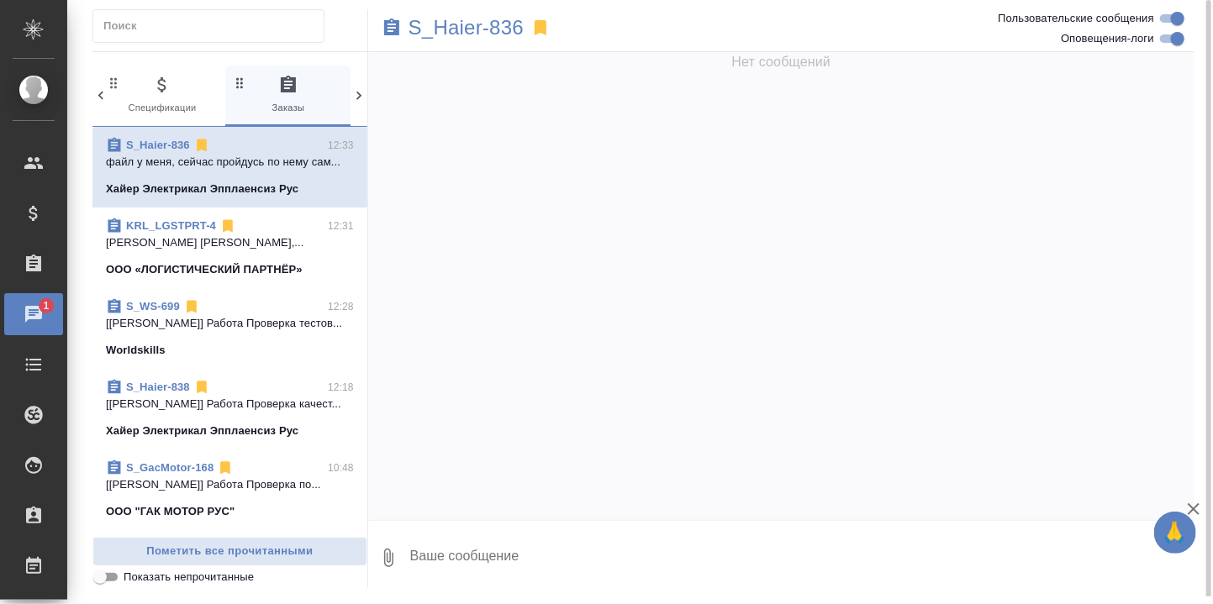
scroll to position [24552, 0]
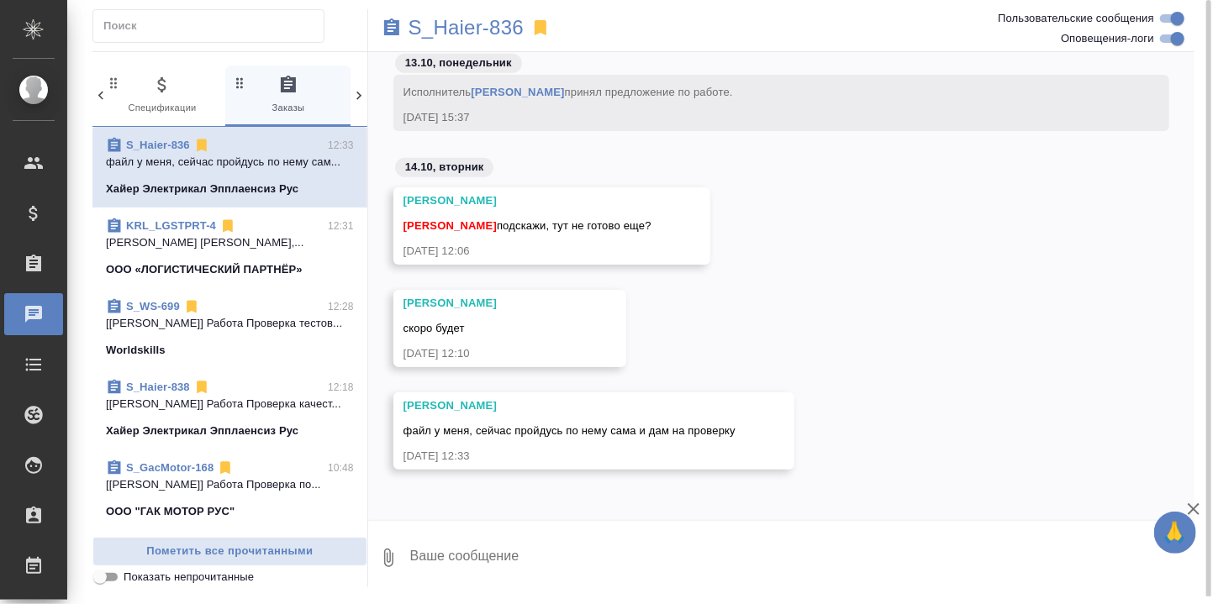
click at [195, 251] on p "Румянцева Дарья Стрельникова Ольга дамы,..." at bounding box center [230, 242] width 248 height 17
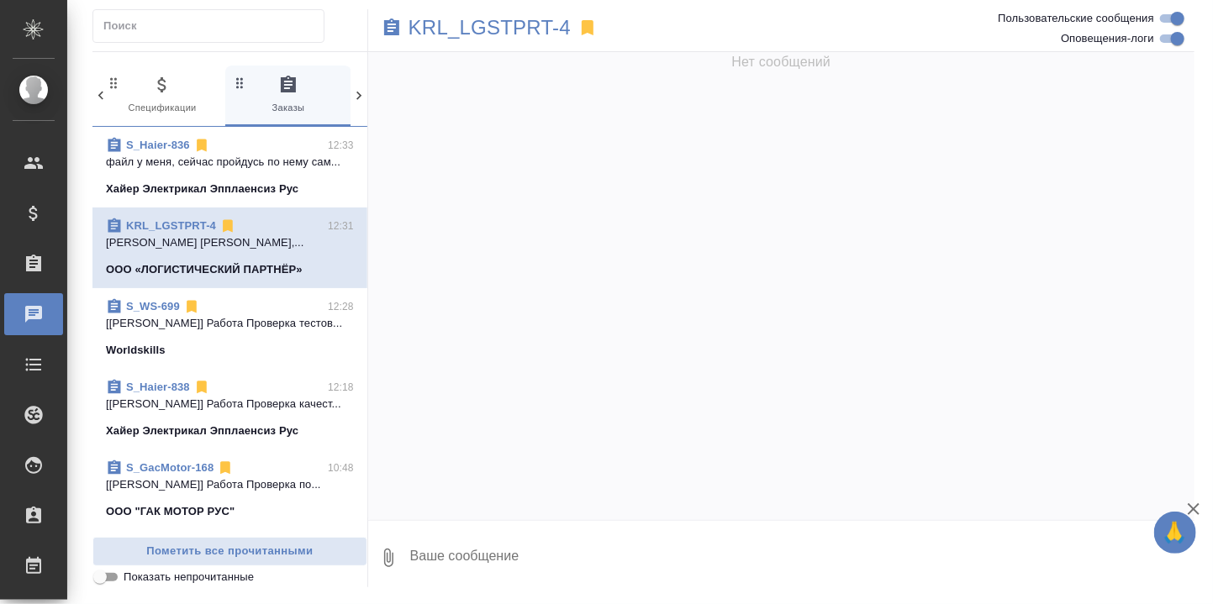
scroll to position [15568, 0]
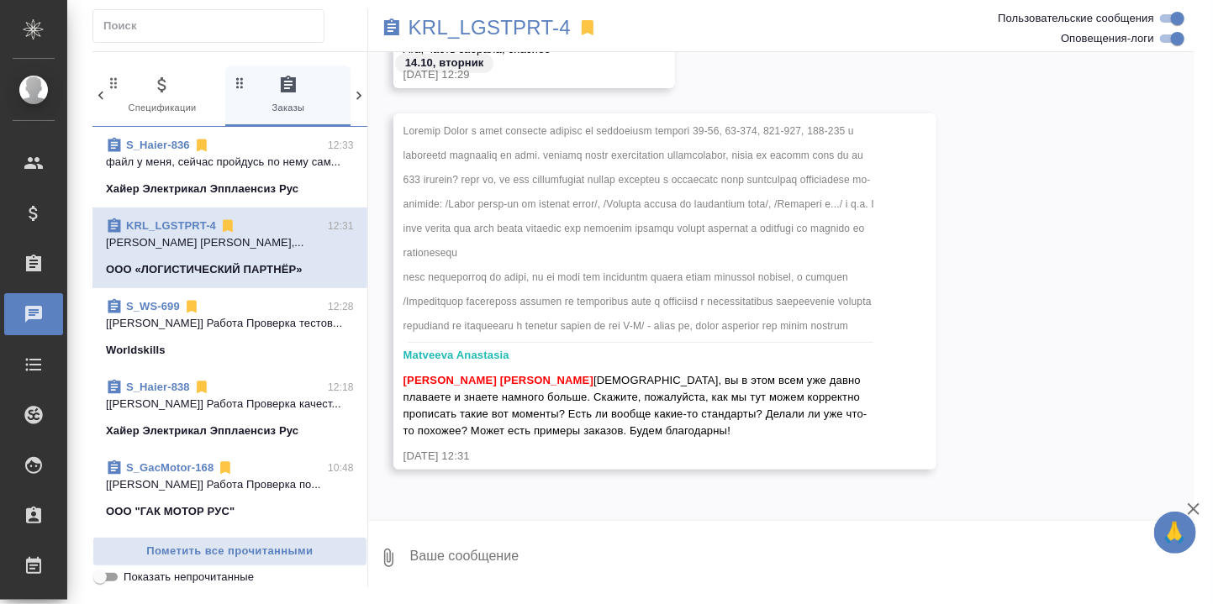
click at [468, 556] on textarea at bounding box center [801, 557] width 786 height 57
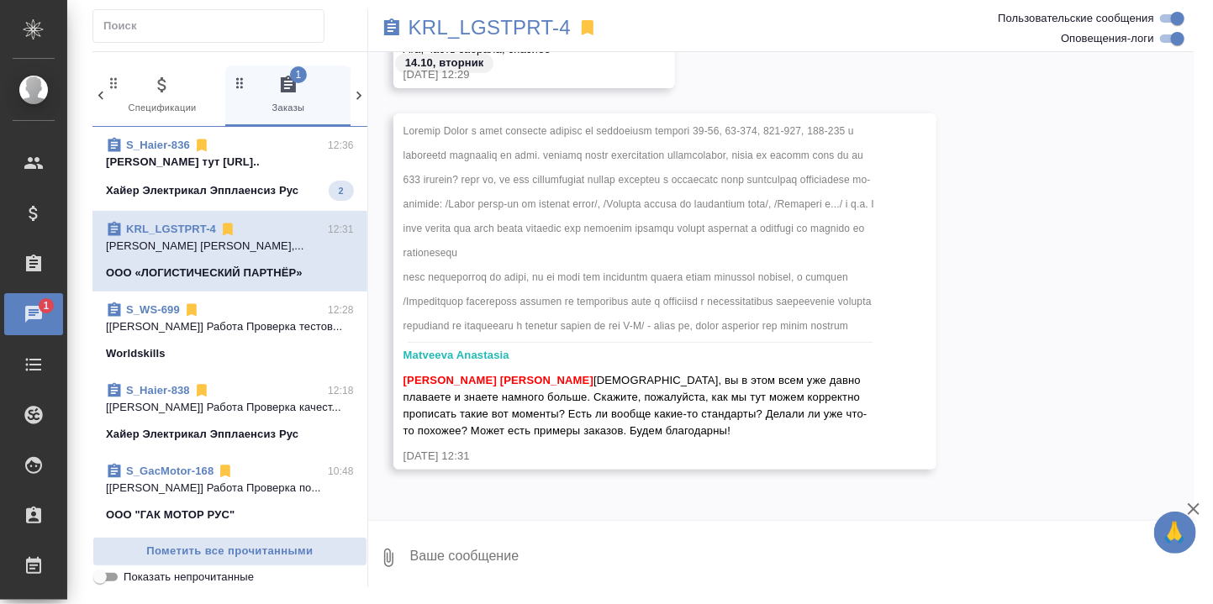
click at [461, 564] on textarea at bounding box center [801, 557] width 786 height 57
click at [495, 566] on textarea at bounding box center [801, 557] width 786 height 57
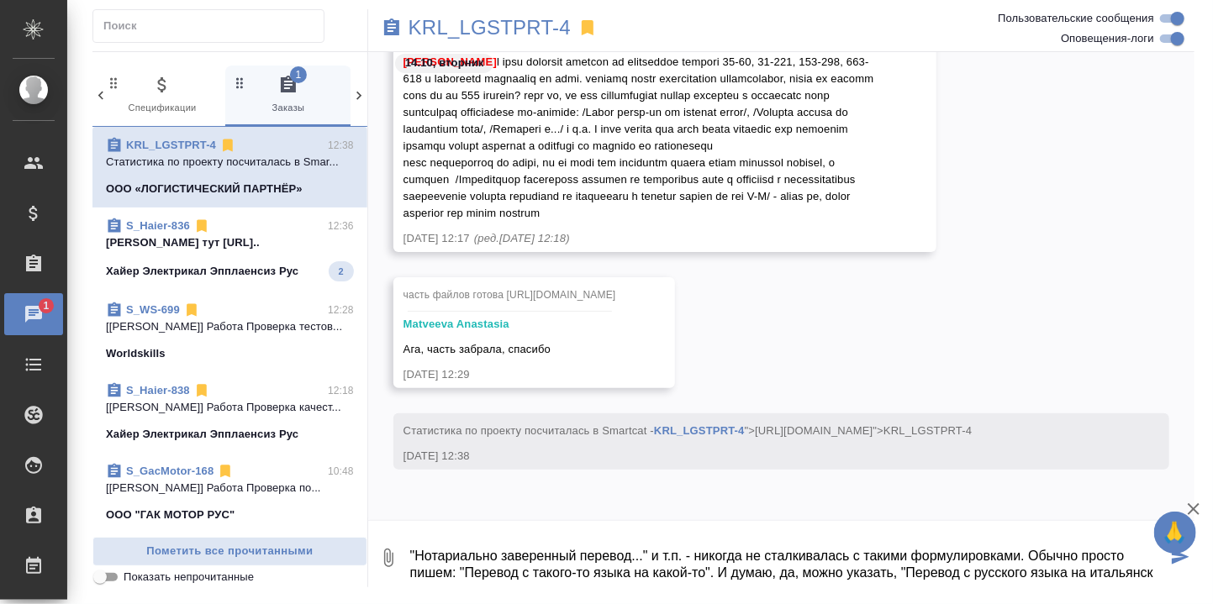
scroll to position [10, 0]
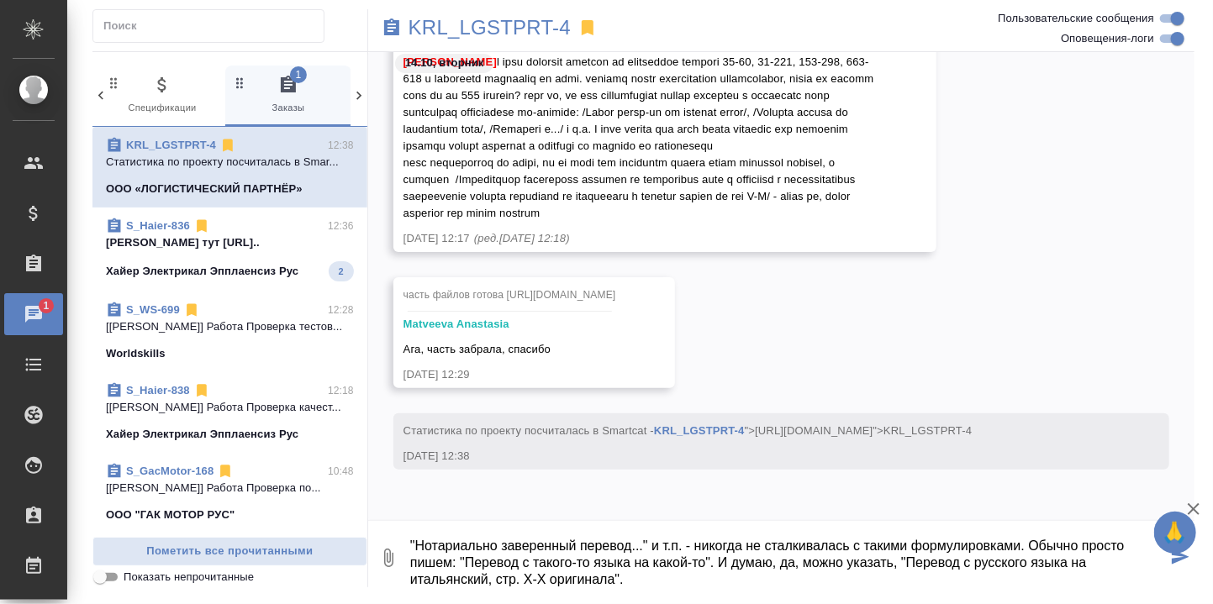
click at [619, 561] on textarea ""Нотариально заверенный перевод..." и т.п. - никогда не сталкивалась с такими ф…" at bounding box center [787, 557] width 758 height 57
click at [641, 578] on textarea ""Нотариально заверенный перевод..." и т.п. - никогда не сталкивалась с такими ф…" at bounding box center [787, 557] width 758 height 57
type textarea ""Нотариально заверенный перевод..." и т.п. - никогда не сталкивалась с такими ф…"
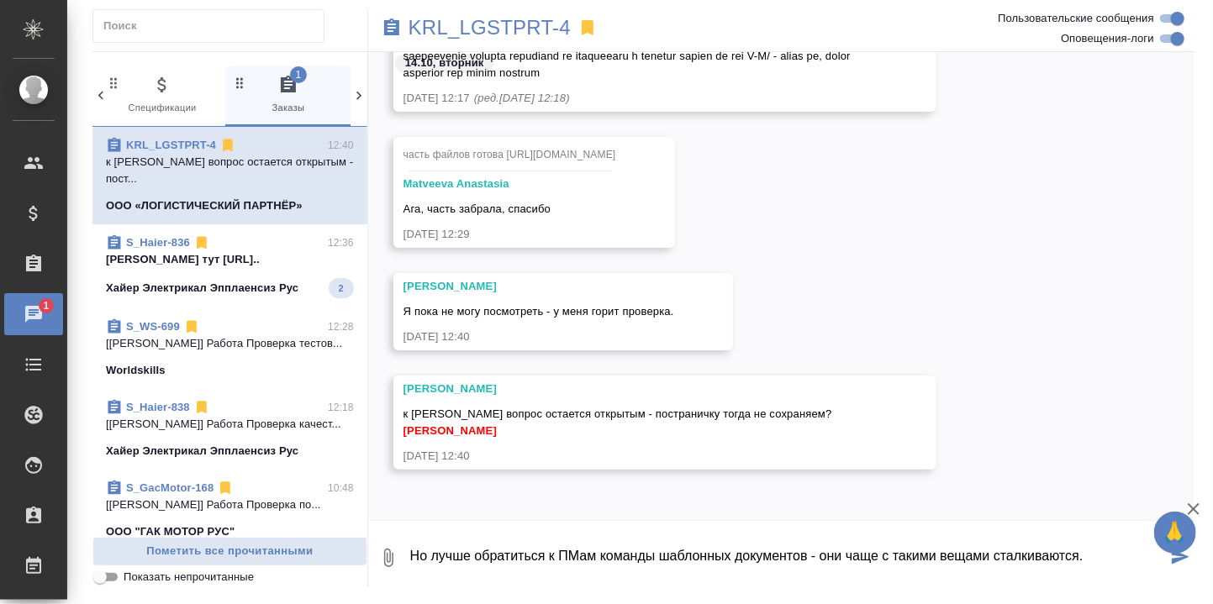
scroll to position [15379, 0]
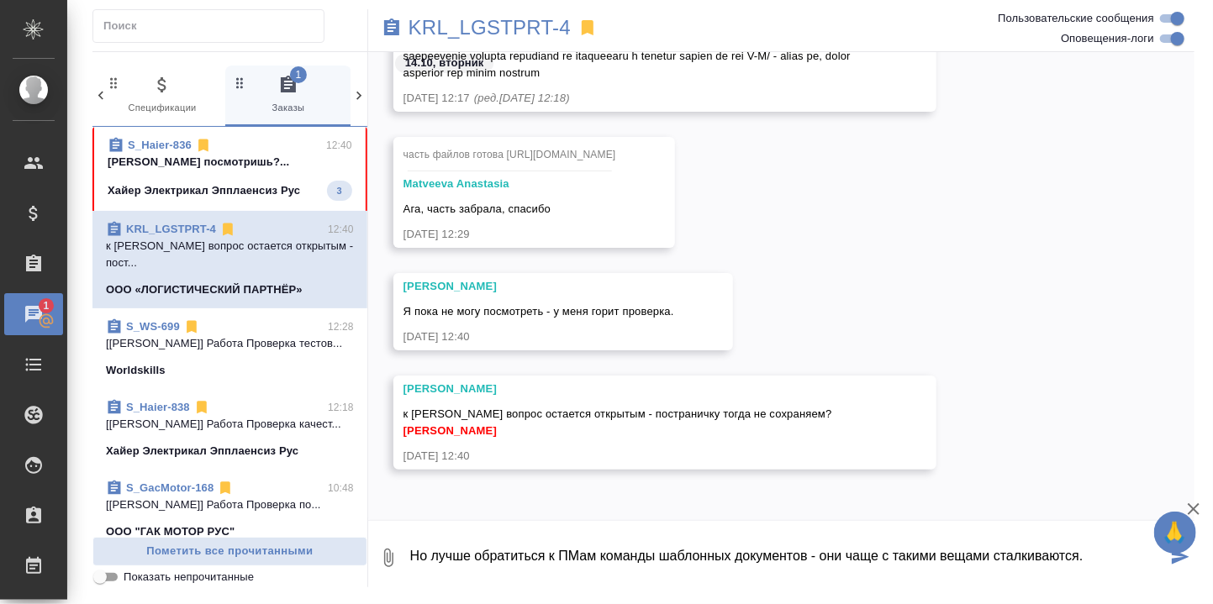
click at [1077, 552] on textarea "Но лучше обратиться к ПМам команды шаблонных документов - они чаще с такими вещ…" at bounding box center [787, 557] width 758 height 57
click at [562, 572] on textarea "Но лучше обратиться к ПМам команды шаблонных документов - они чаще с такими вещ…" at bounding box center [787, 557] width 758 height 57
type textarea "Но лучше обратиться к ПМам команды шаблонных документов - они чаще с такими вещ…"
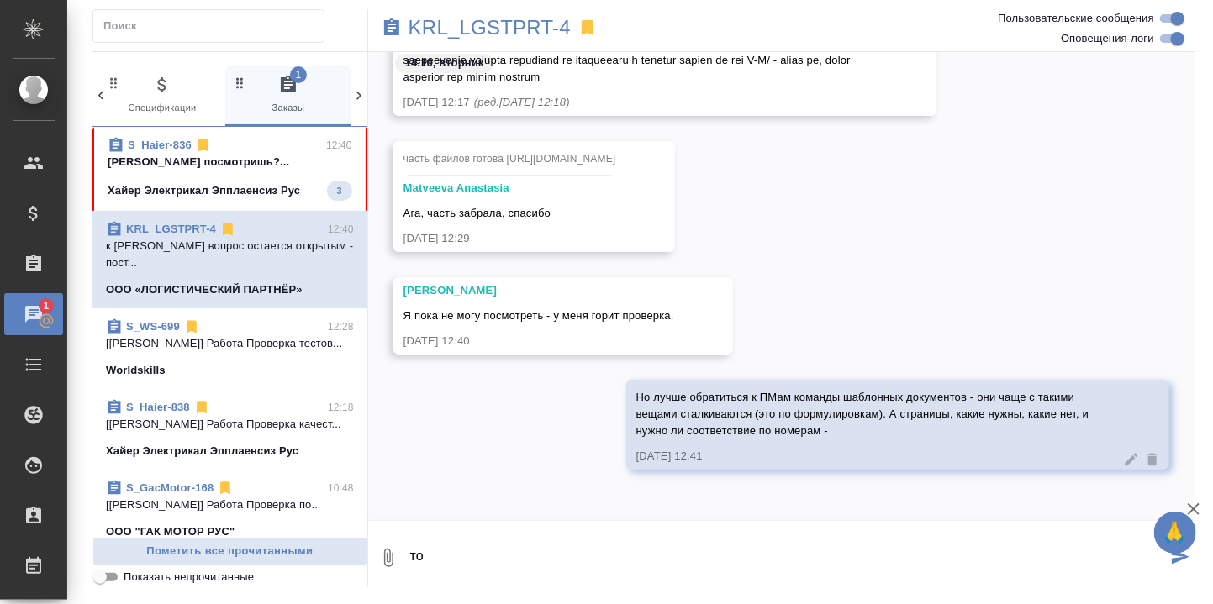
scroll to position [16447, 0]
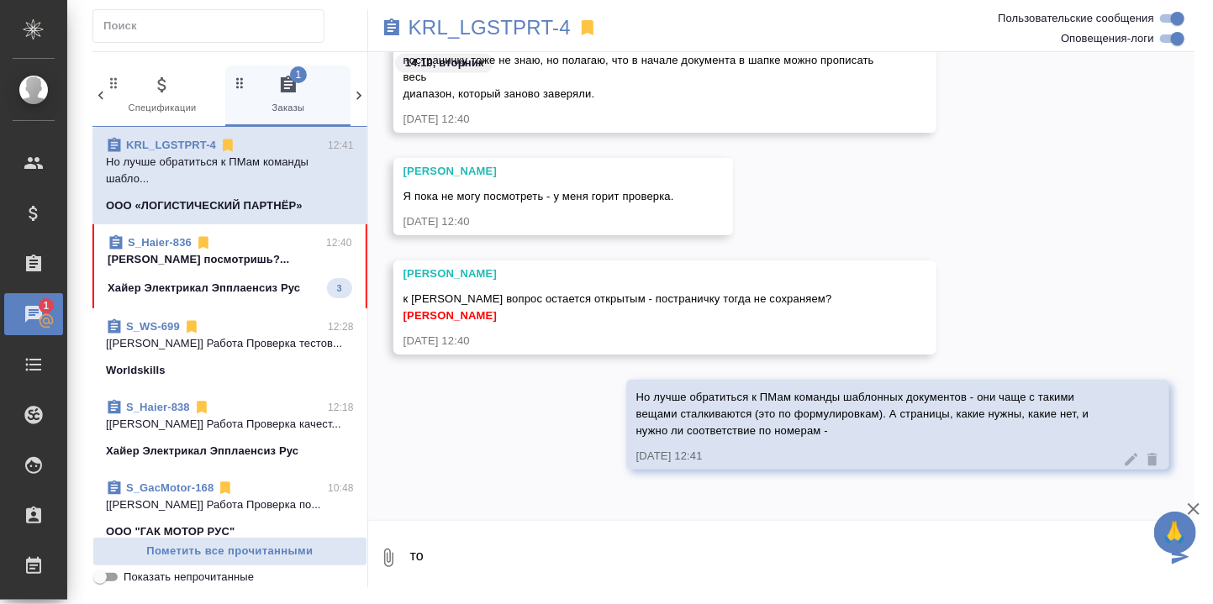
type textarea "то"
click at [1125, 458] on icon at bounding box center [1131, 459] width 13 height 13
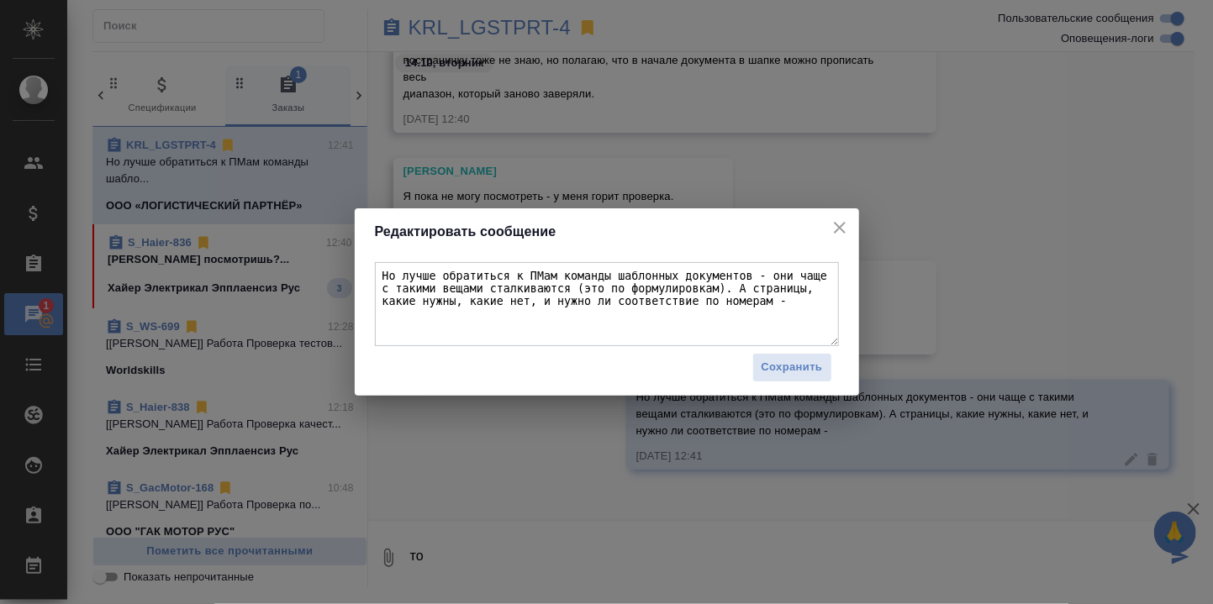
click at [721, 300] on textarea "Но лучше обратиться к ПМам команды шаблонных документов - они чаще с такими вещ…" at bounding box center [607, 304] width 464 height 84
type textarea "Но лучше обратиться к ПМам команды шаблонных документов - они чаще с такими вещ…"
click at [783, 373] on span "Сохранить" at bounding box center [791, 367] width 61 height 19
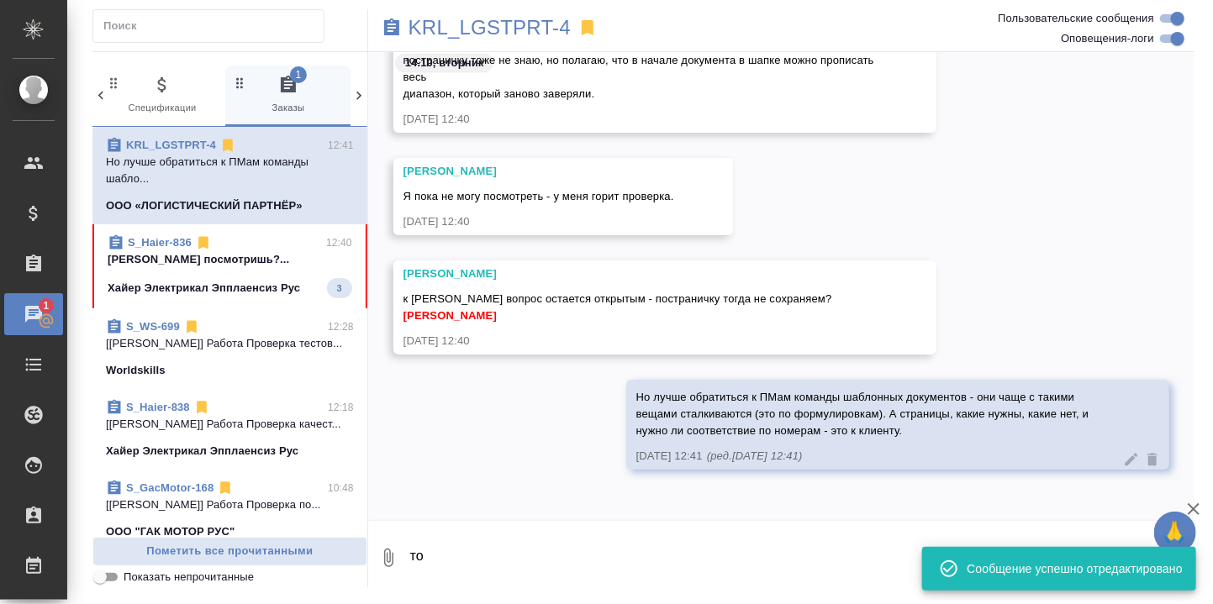
click at [222, 257] on p "[PERSON_NAME] посмотришь?..." at bounding box center [230, 259] width 245 height 17
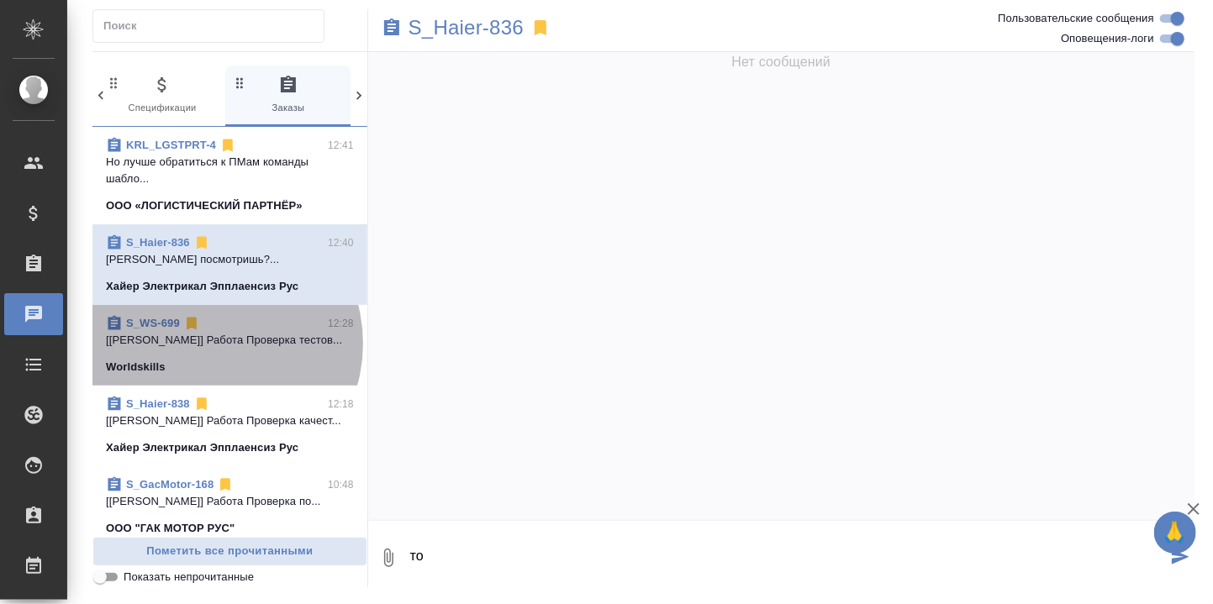
click at [207, 343] on p "[[PERSON_NAME]] Работа Проверка тестов..." at bounding box center [230, 340] width 248 height 17
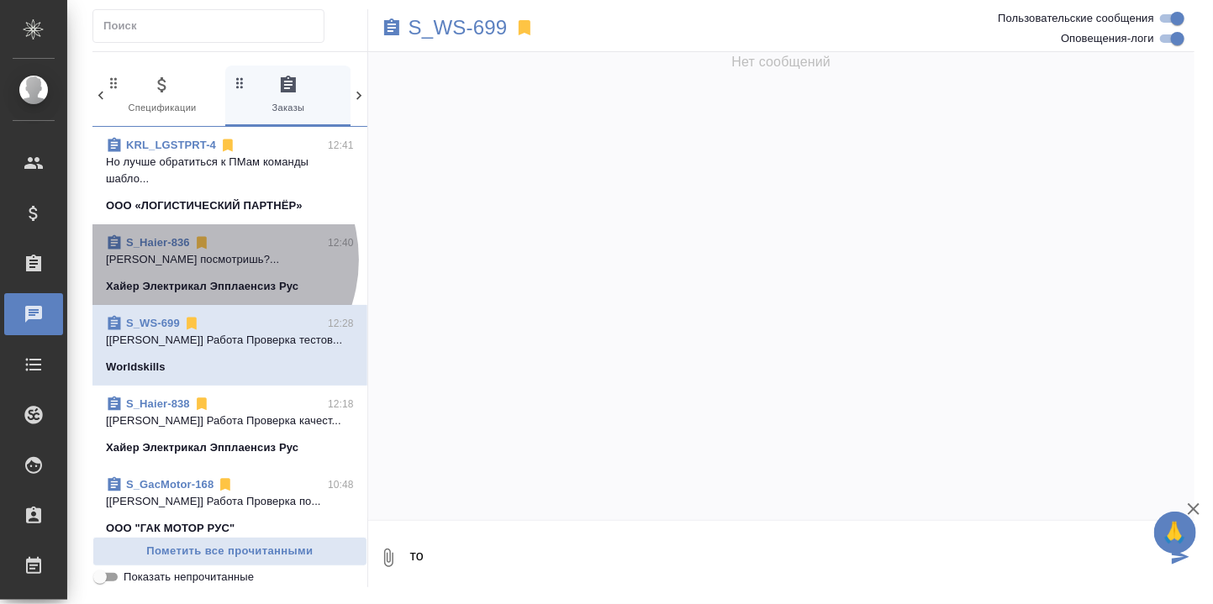
click at [209, 259] on p "[PERSON_NAME] посмотришь?..." at bounding box center [230, 259] width 248 height 17
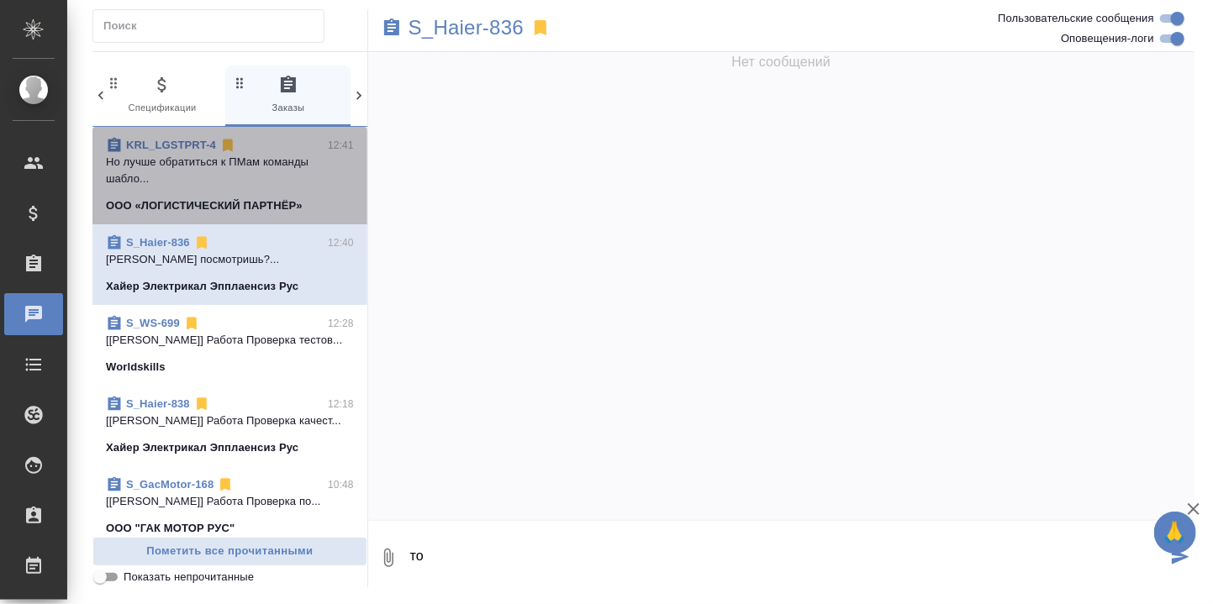
drag, startPoint x: 233, startPoint y: 171, endPoint x: 230, endPoint y: 240, distance: 68.1
click at [233, 174] on p "Но лучше обратиться к ПМам команды шабло..." at bounding box center [230, 171] width 248 height 34
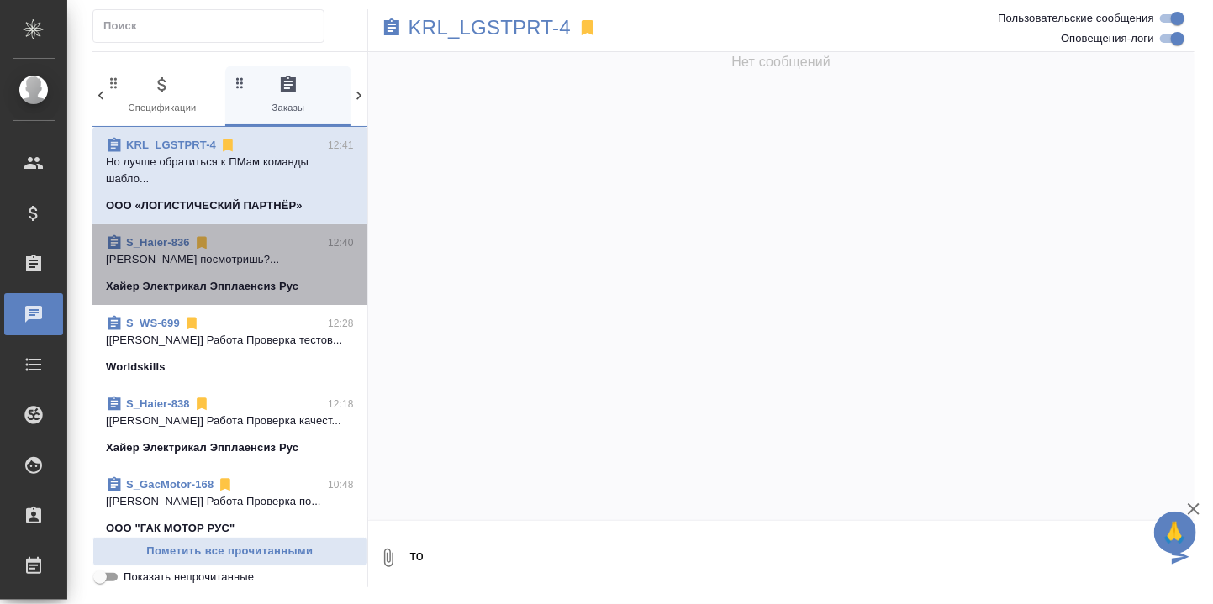
click at [236, 271] on span "S_Haier-836 12:40 [PERSON_NAME] посмотришь?... Хайер Электрикал Эпплаенсиз Рус" at bounding box center [230, 264] width 248 height 61
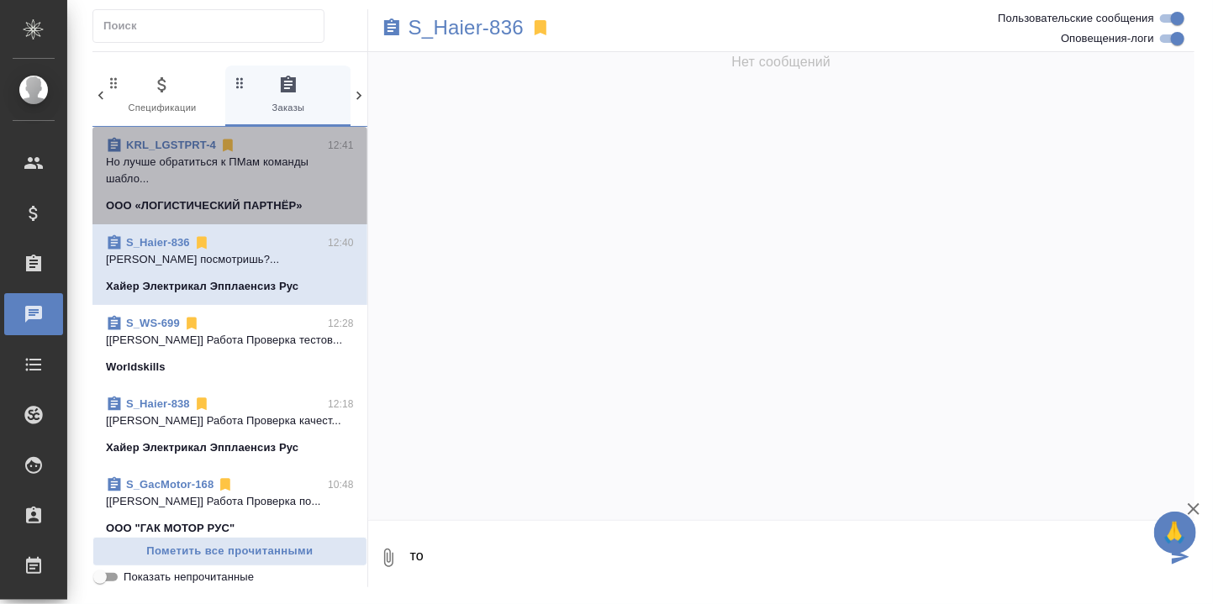
click at [253, 169] on p "Но лучше обратиться к ПМам команды шабло..." at bounding box center [230, 171] width 248 height 34
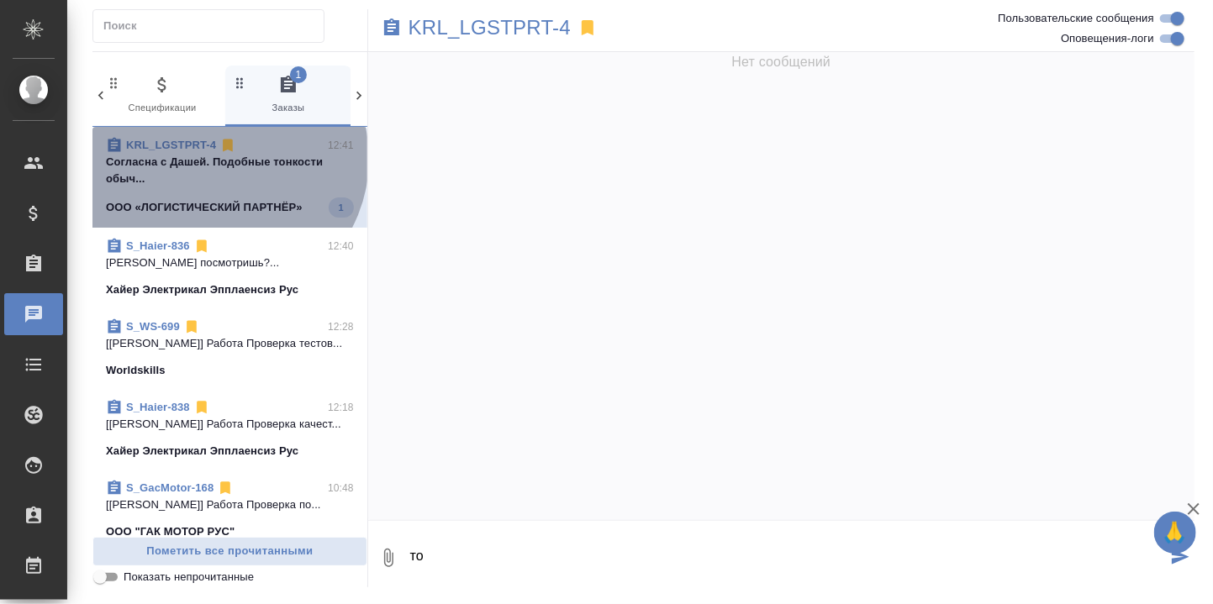
click at [219, 158] on p "Согласна с Дашей. Подобные тонкости обыч..." at bounding box center [230, 171] width 248 height 34
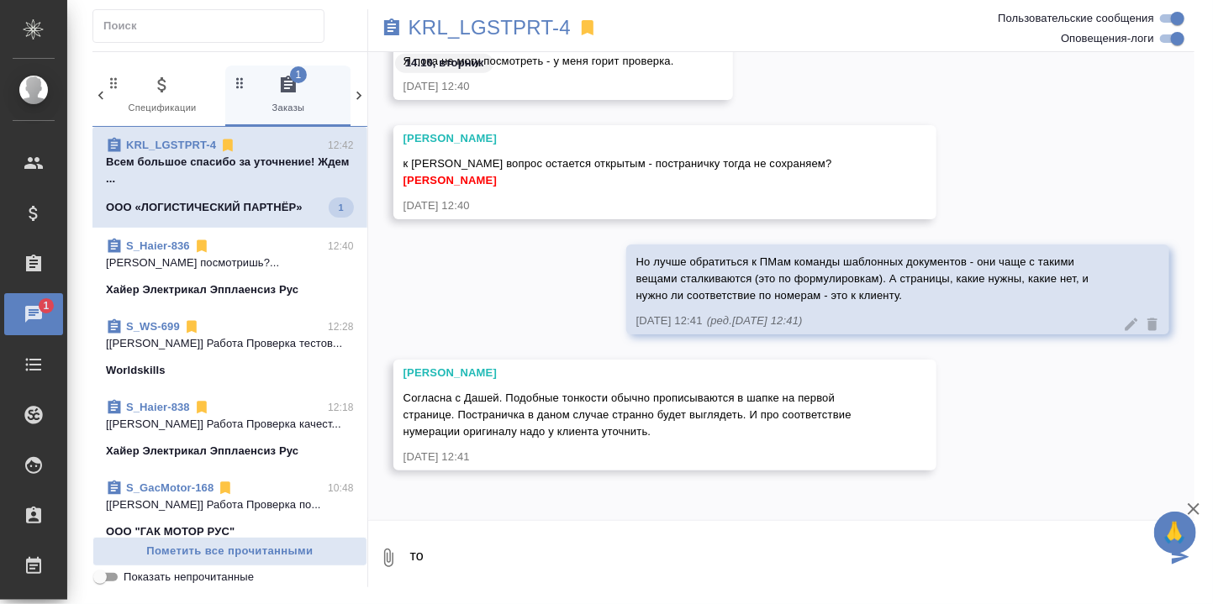
scroll to position [15763, 0]
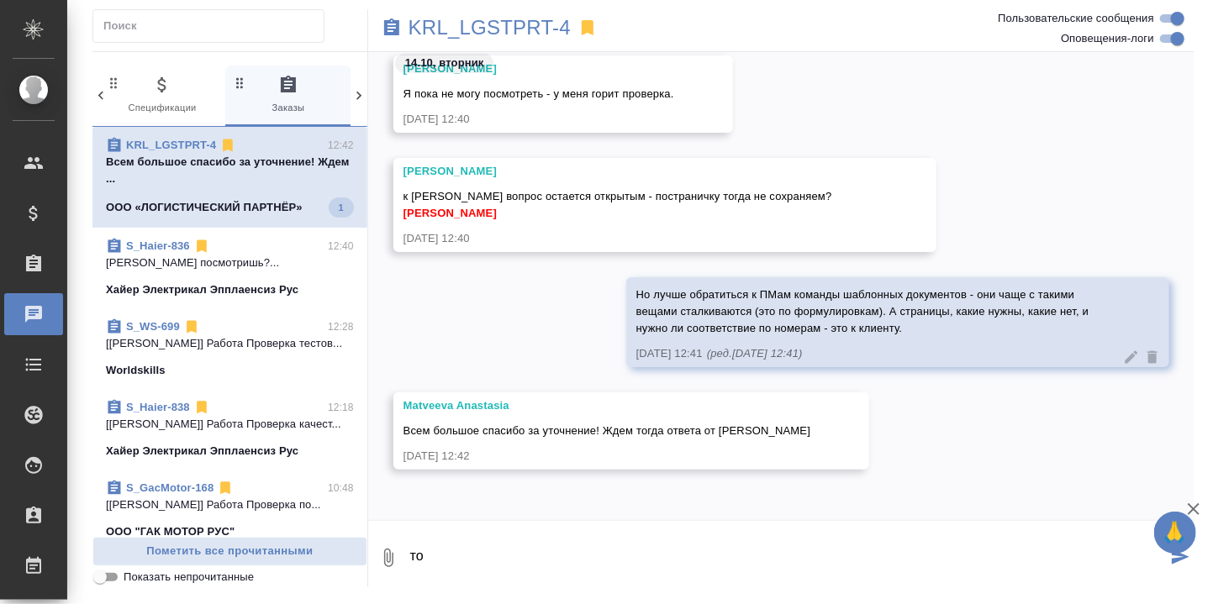
click at [202, 261] on p "[PERSON_NAME] посмотришь?..." at bounding box center [230, 263] width 248 height 17
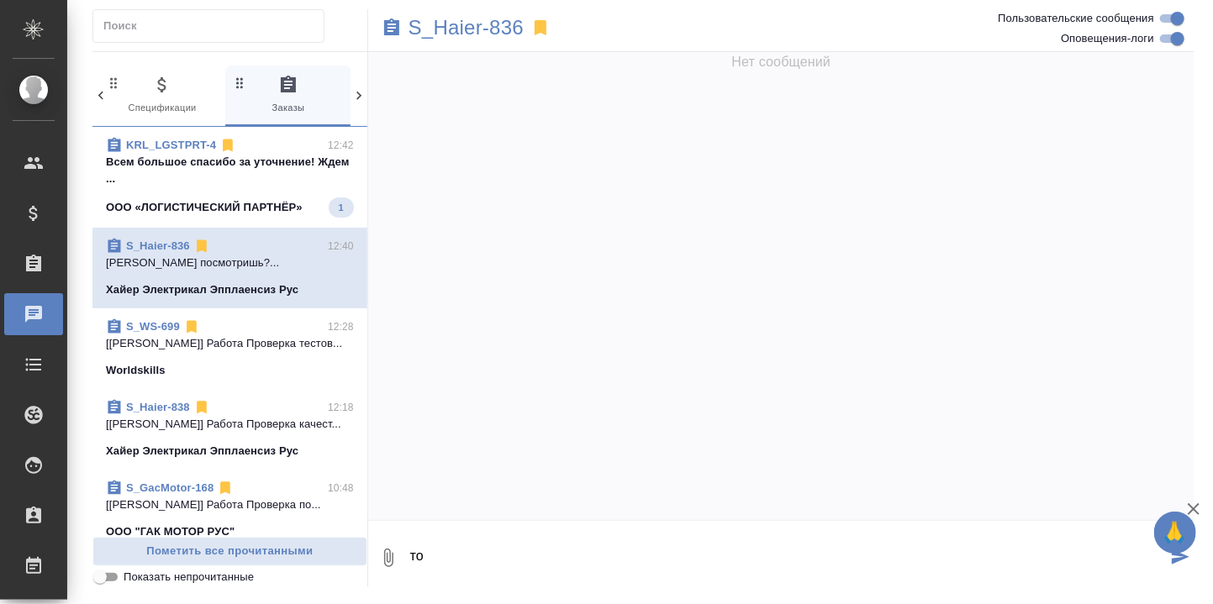
scroll to position [0, 0]
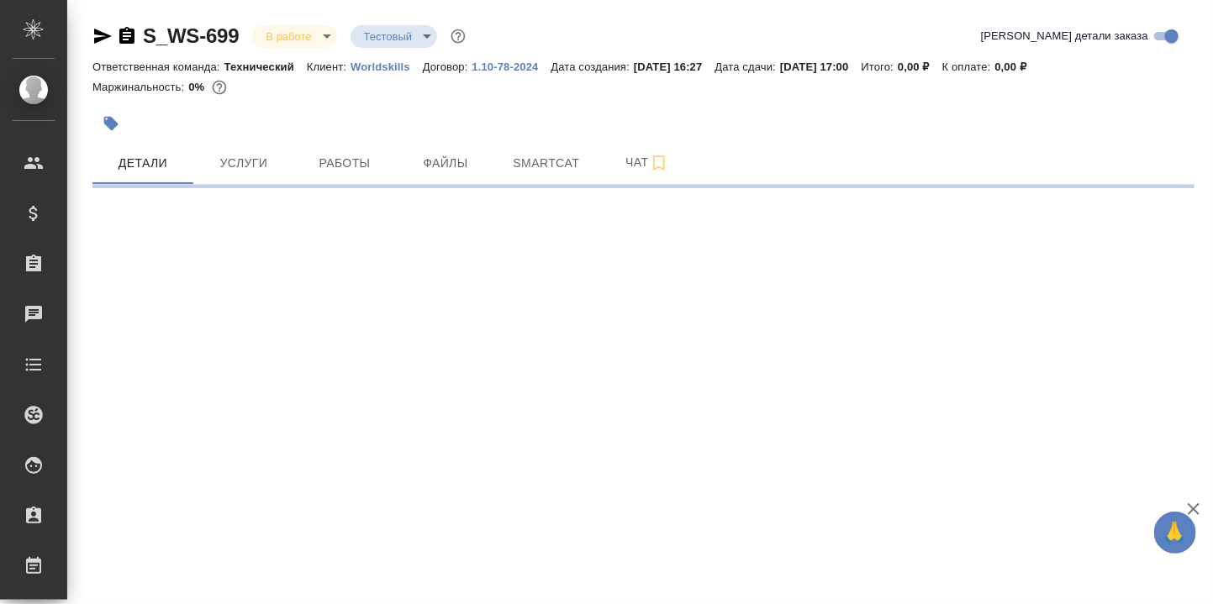
select select "RU"
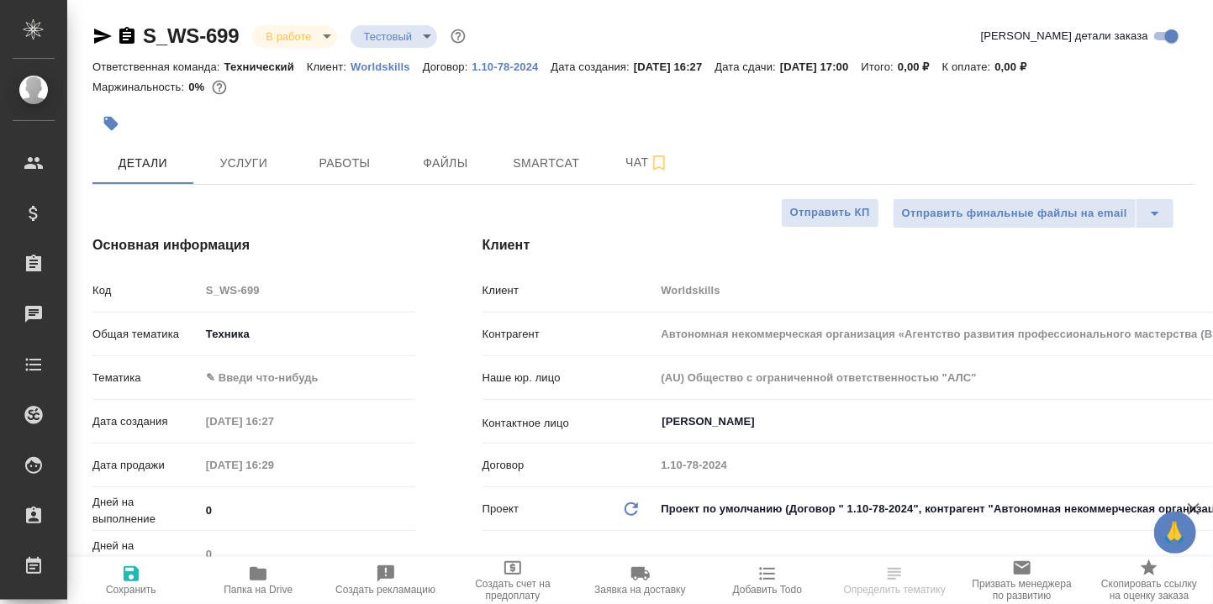
type textarea "x"
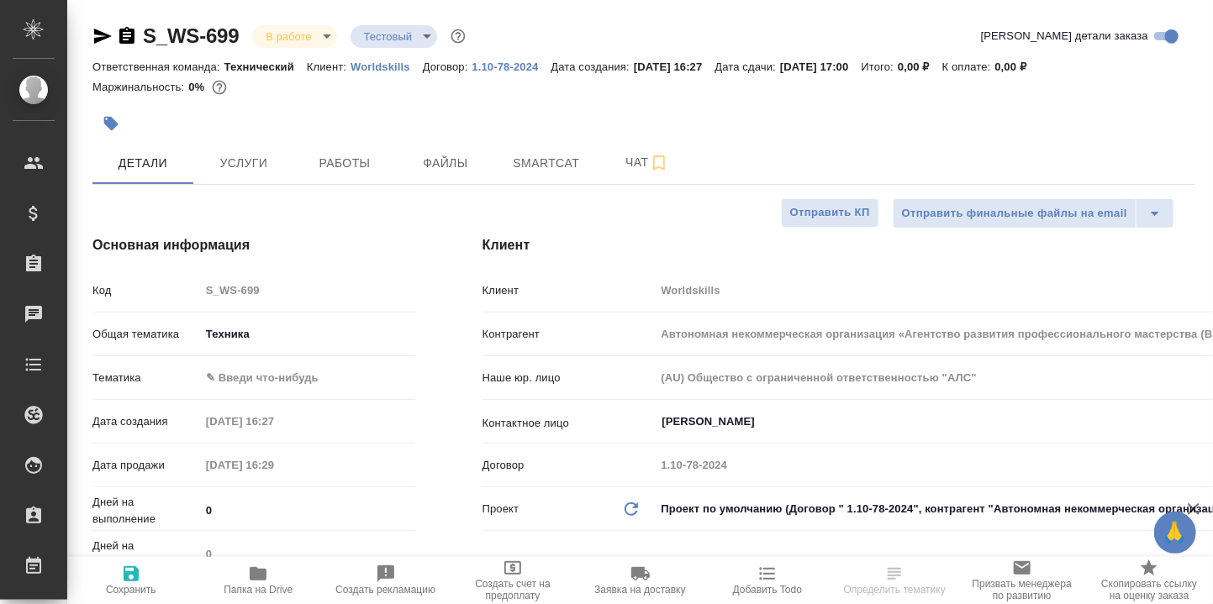
type textarea "x"
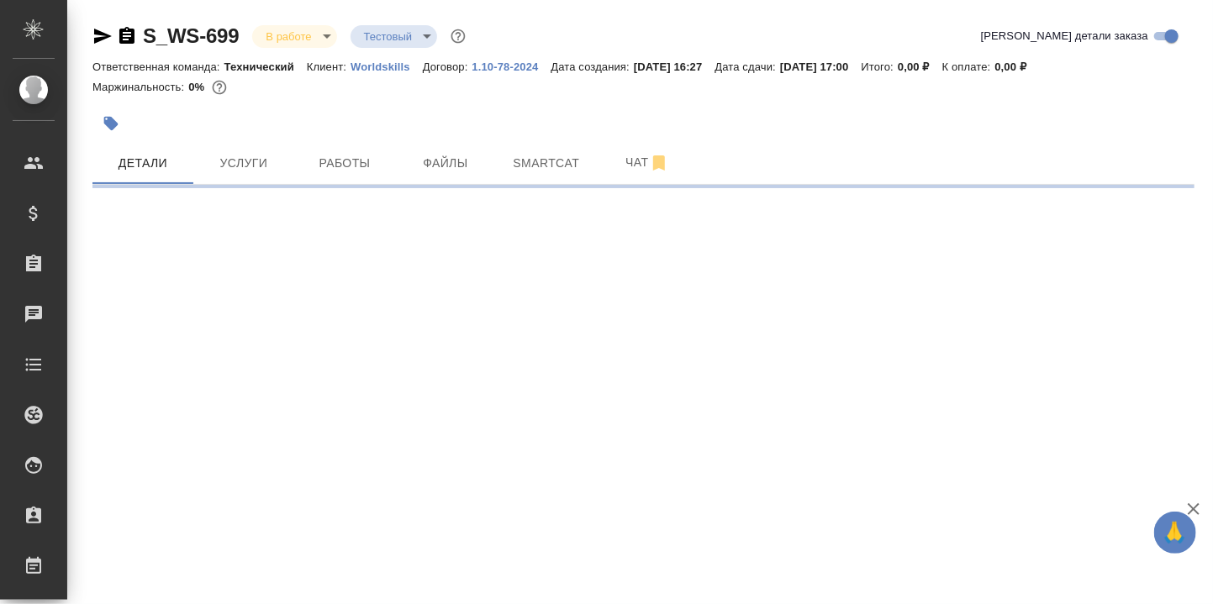
select select "RU"
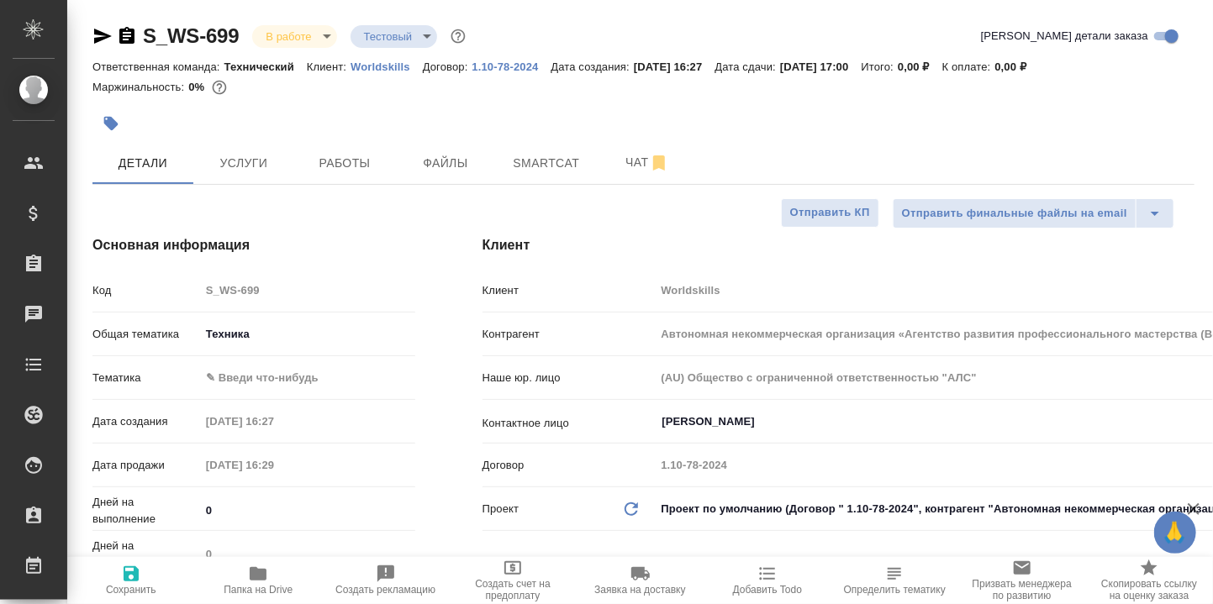
type textarea "x"
click at [350, 166] on span "Работы" at bounding box center [344, 163] width 81 height 21
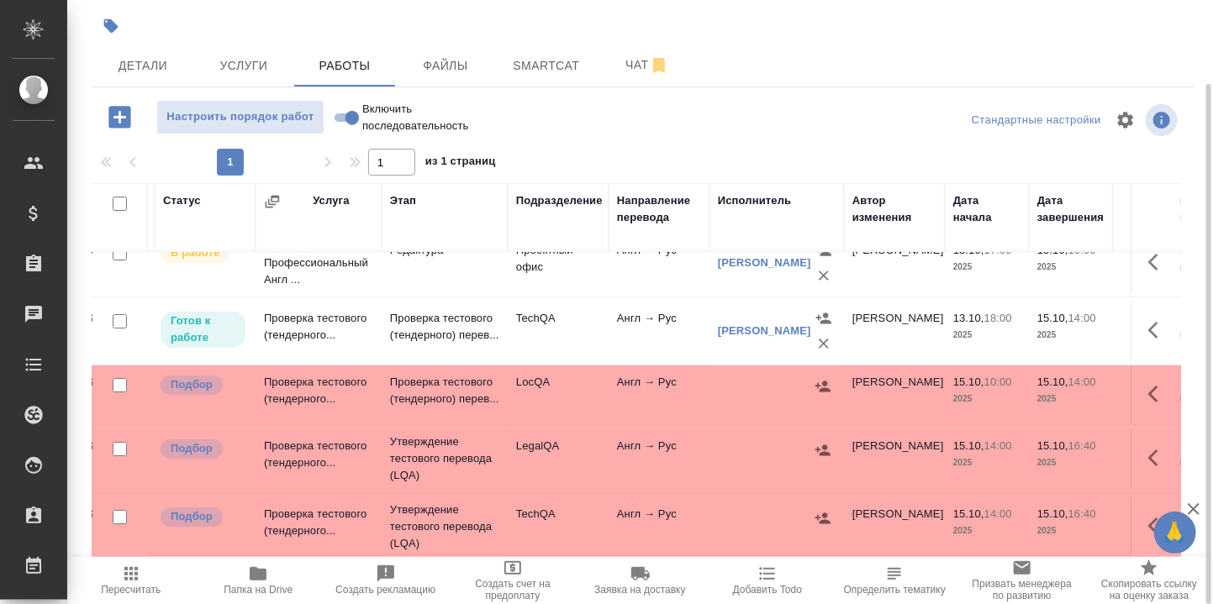
scroll to position [38, 216]
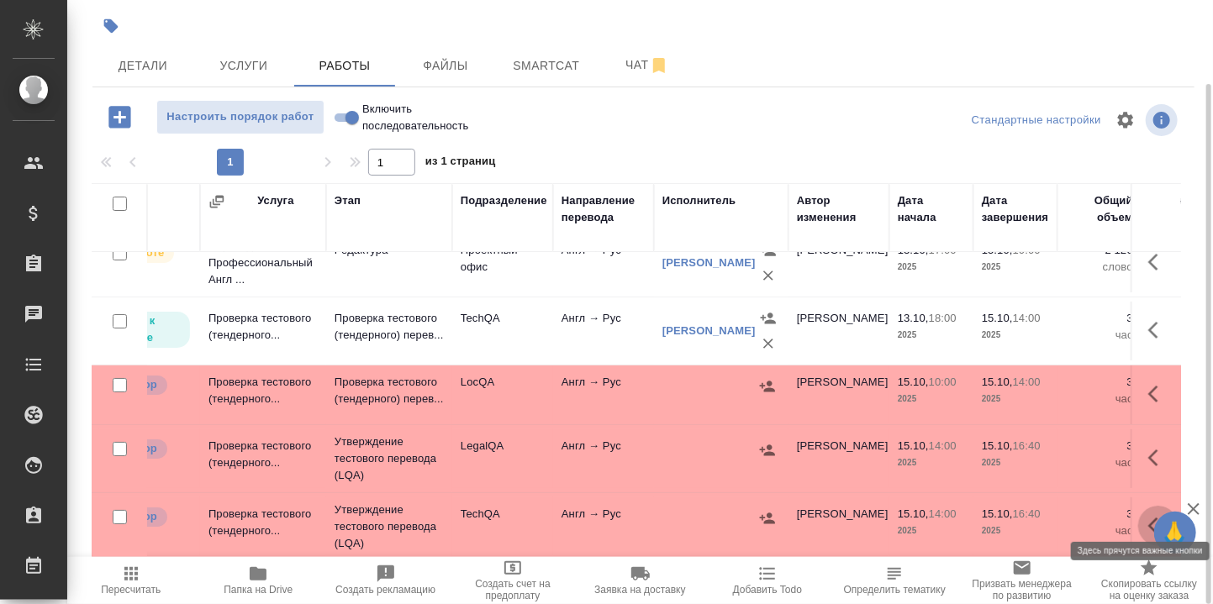
click at [1148, 516] on icon "button" at bounding box center [1158, 526] width 20 height 20
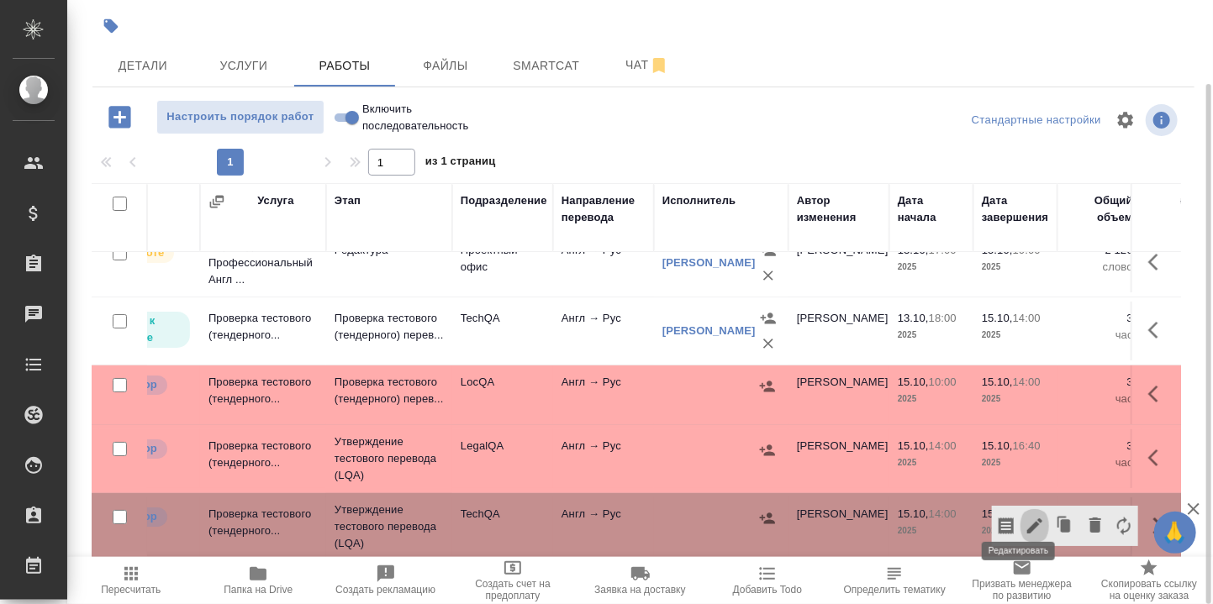
click at [1025, 516] on icon "button" at bounding box center [1035, 526] width 20 height 20
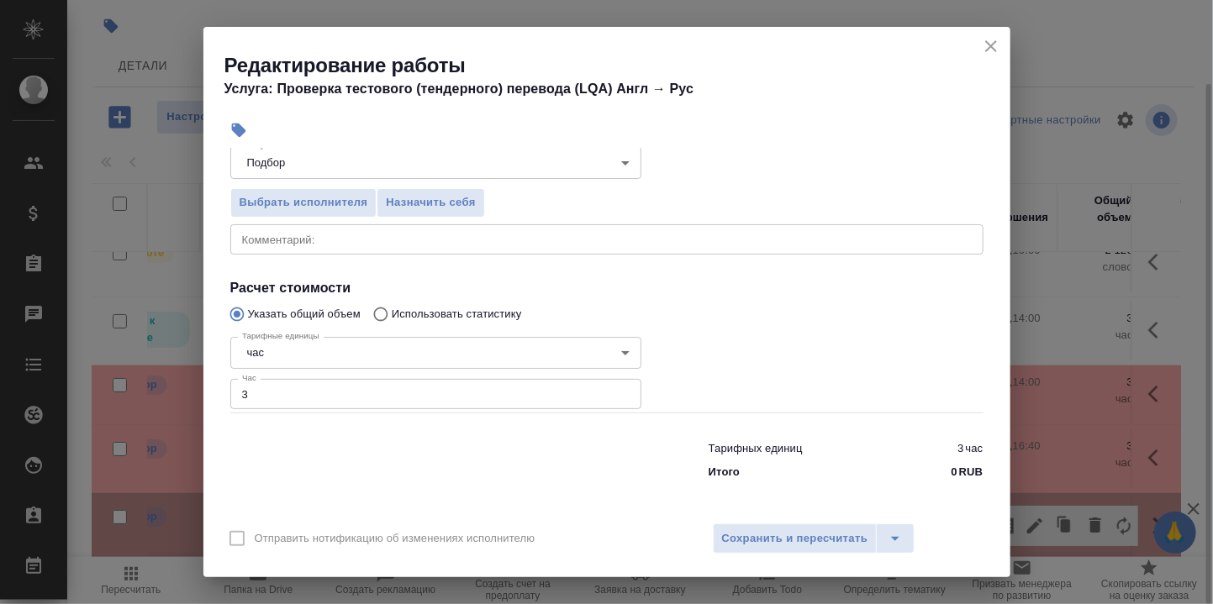
scroll to position [187, 0]
click at [427, 192] on span "Назначить себя" at bounding box center [430, 201] width 89 height 19
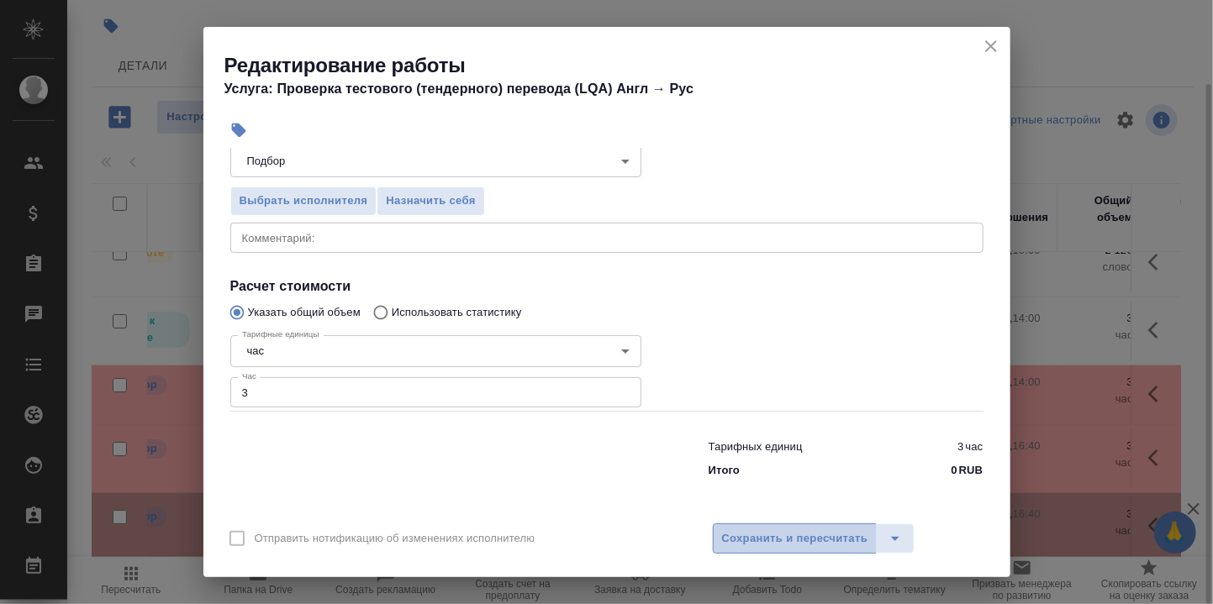
click at [777, 539] on span "Сохранить и пересчитать" at bounding box center [795, 538] width 146 height 19
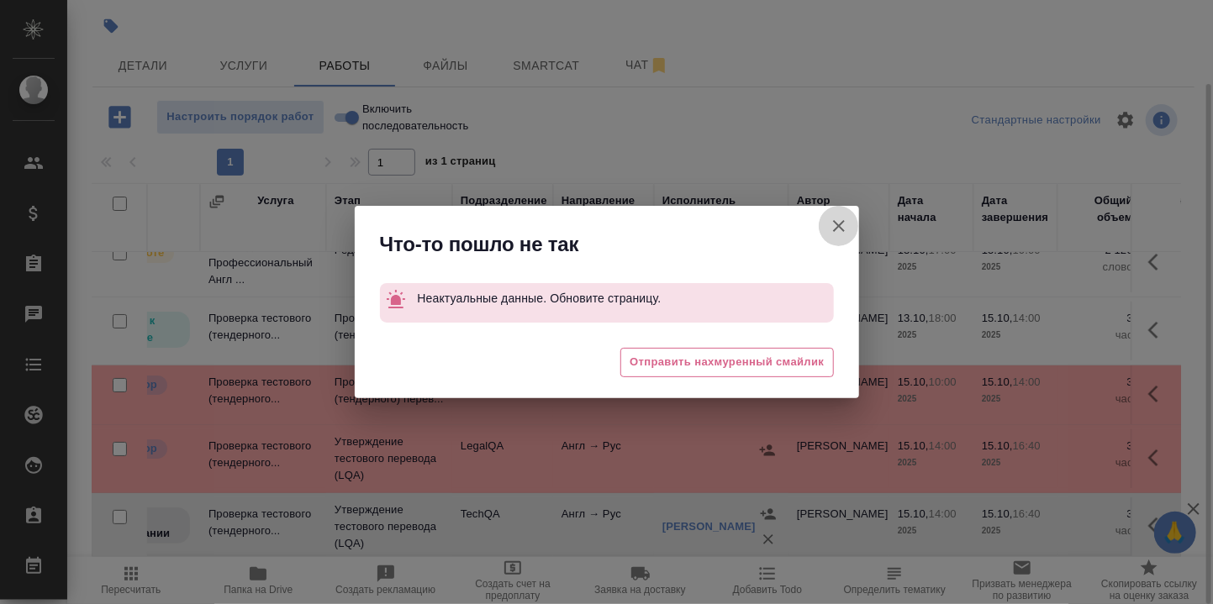
click at [835, 222] on icon "button" at bounding box center [839, 226] width 12 height 12
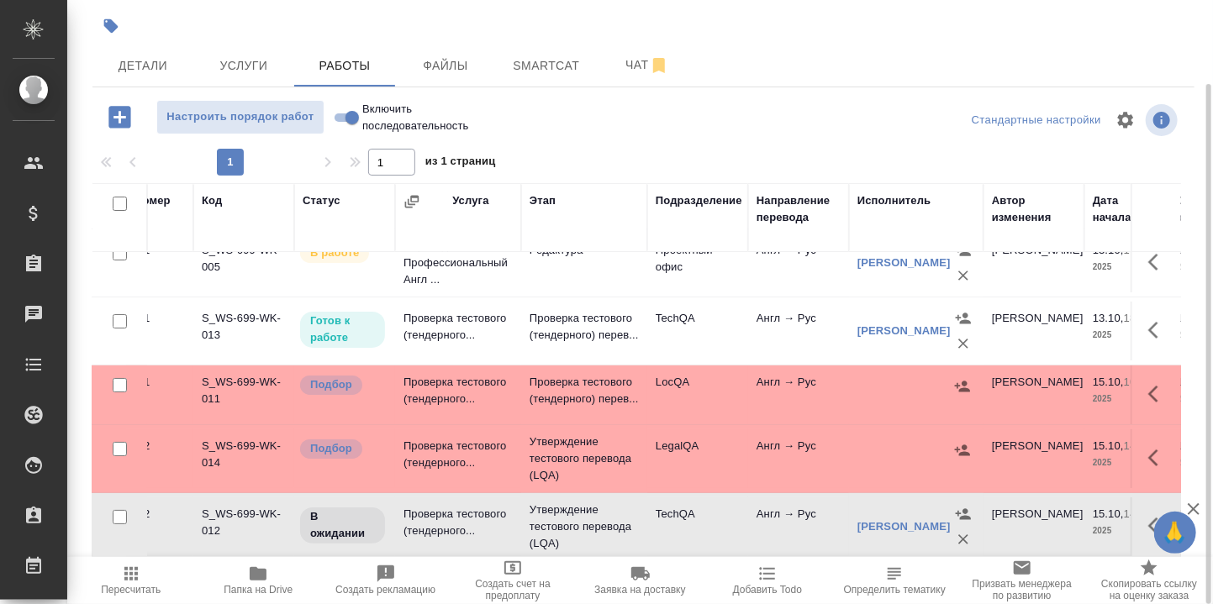
scroll to position [38, 36]
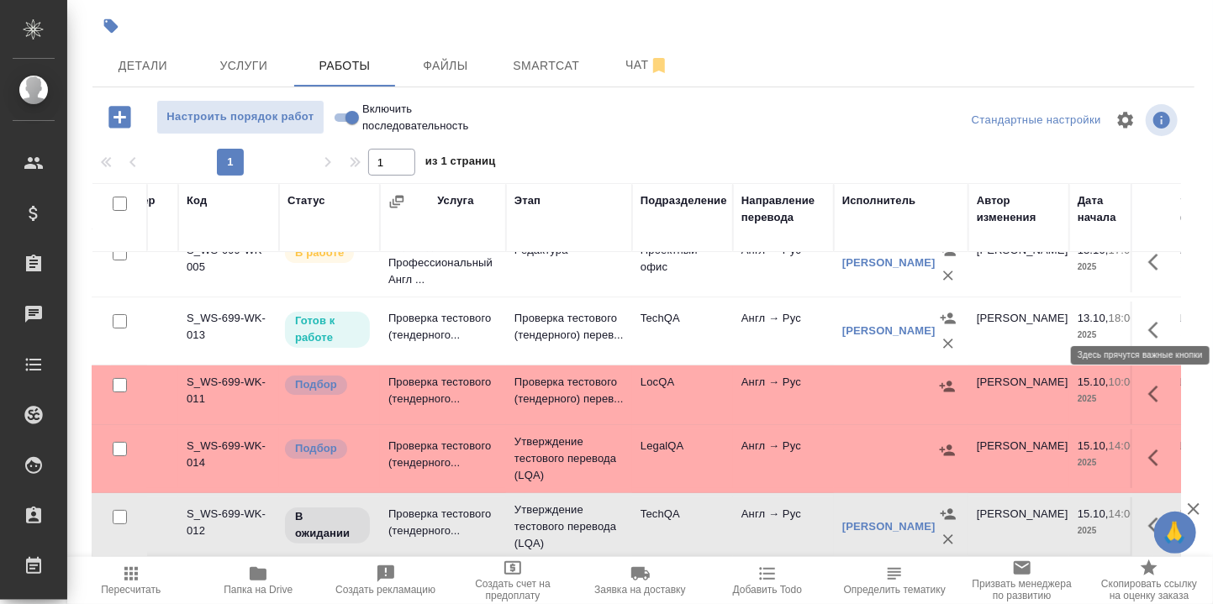
click at [1148, 320] on icon "button" at bounding box center [1158, 330] width 20 height 20
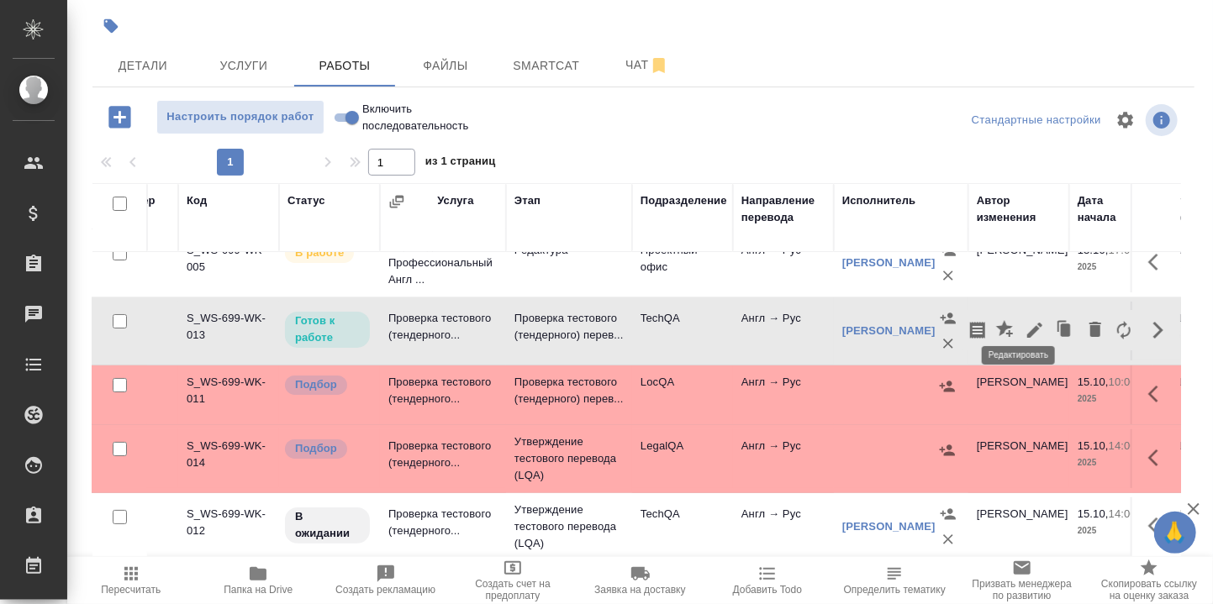
click at [1027, 323] on icon "button" at bounding box center [1034, 330] width 15 height 15
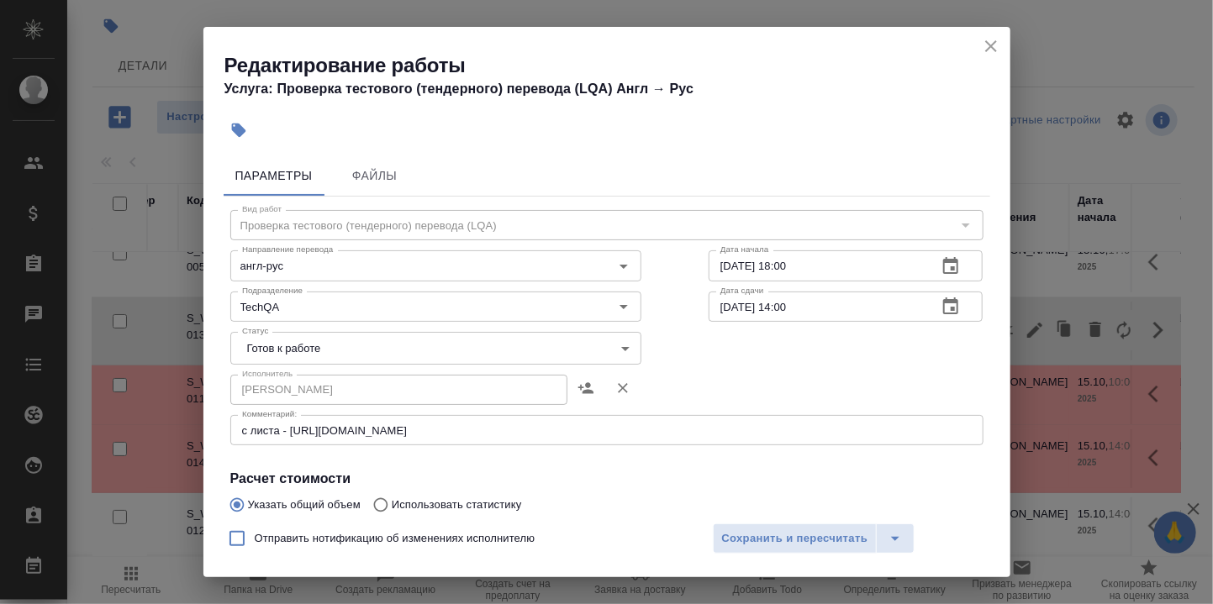
click at [616, 347] on body "🙏 .cls-1 fill:#fff; AWATERA Румянцева Дарья d.rumyantseva Клиенты Спецификации …" at bounding box center [606, 302] width 1213 height 604
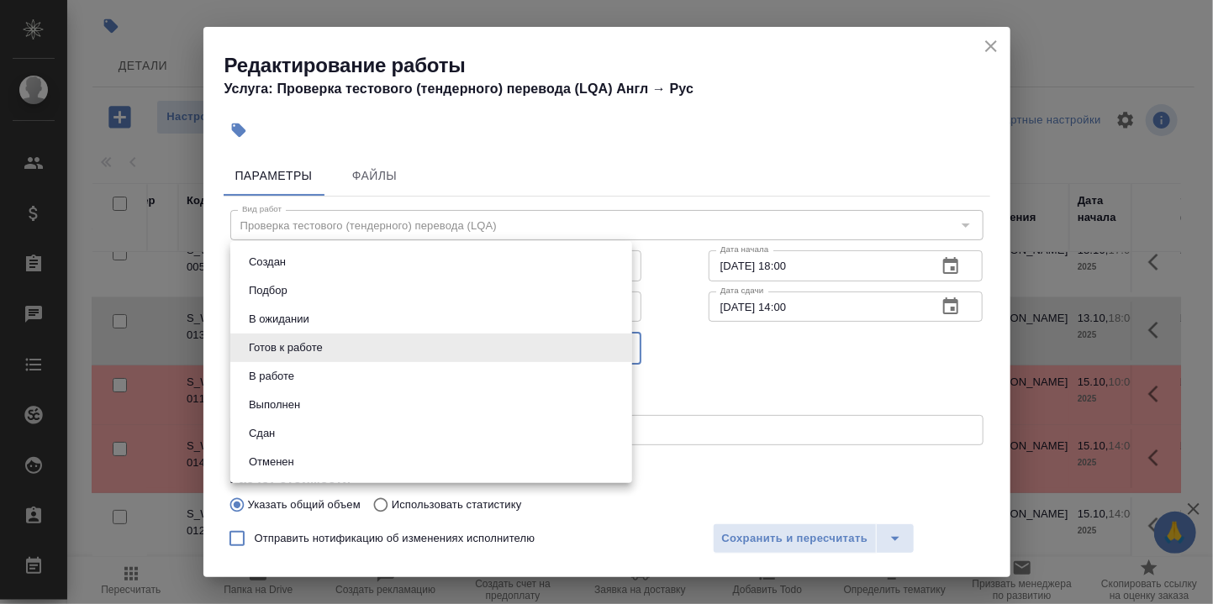
click at [310, 381] on li "В работе" at bounding box center [431, 376] width 402 height 29
type input "inProgress"
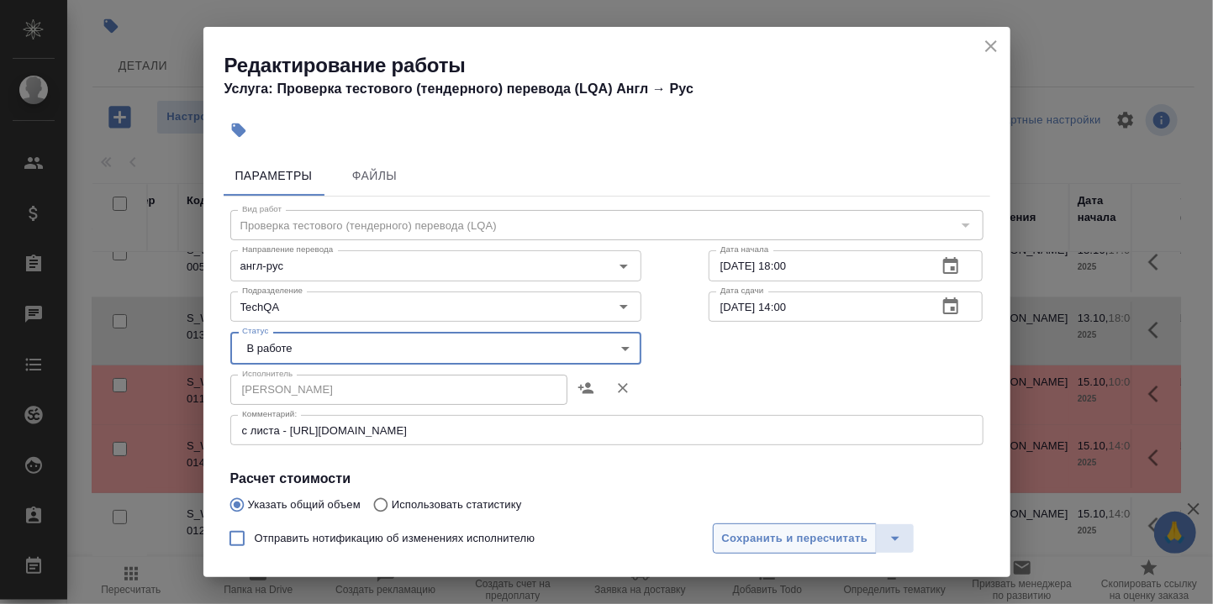
click at [803, 535] on span "Сохранить и пересчитать" at bounding box center [795, 538] width 146 height 19
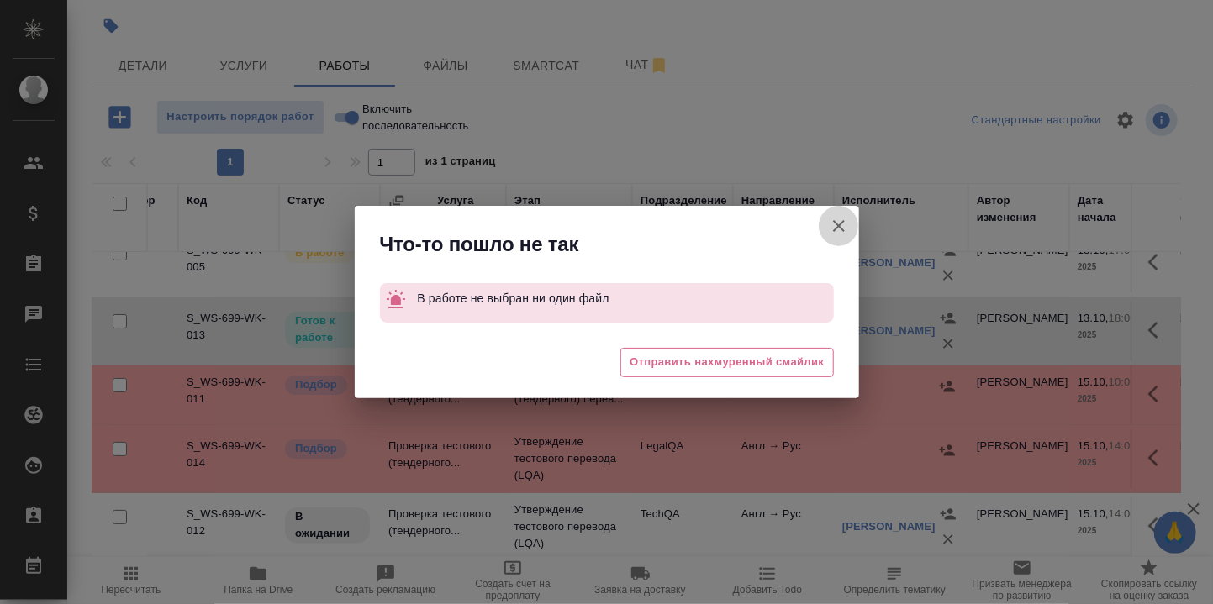
click at [839, 225] on icon "button" at bounding box center [839, 226] width 12 height 12
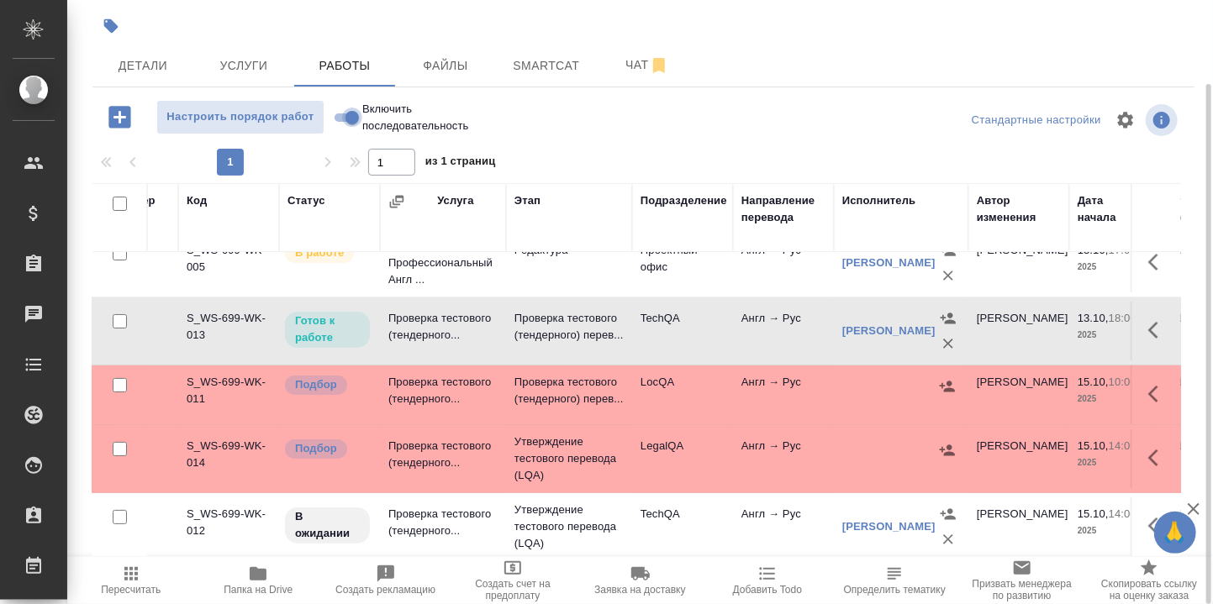
click at [340, 114] on input "Включить последовательность" at bounding box center [352, 118] width 61 height 20
checkbox input "true"
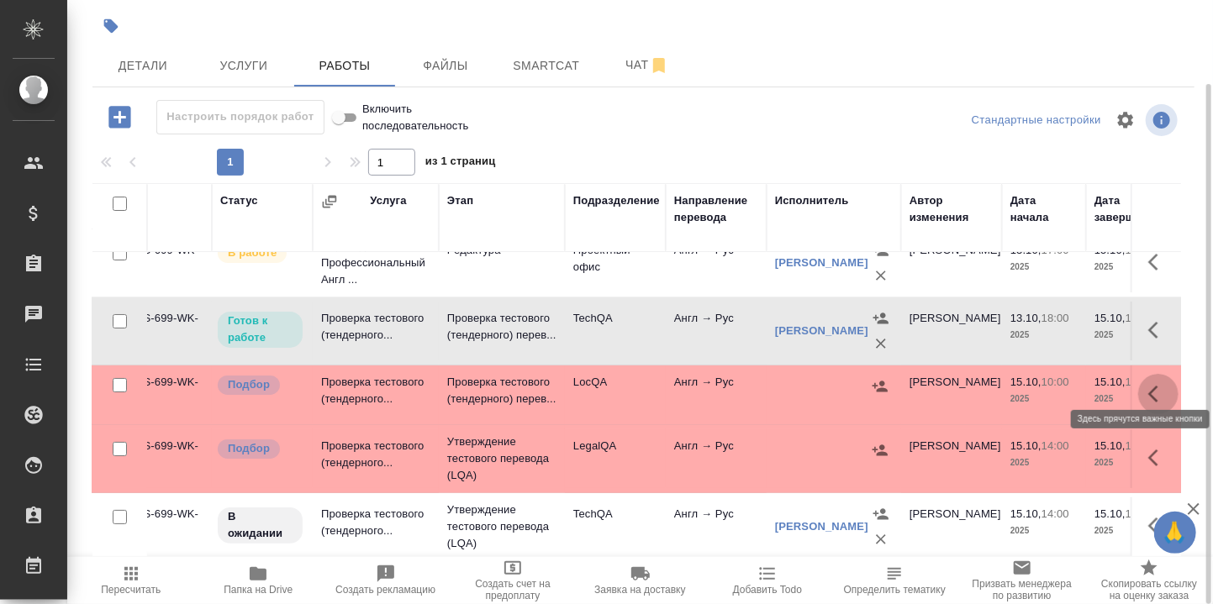
drag, startPoint x: 1143, startPoint y: 377, endPoint x: 1124, endPoint y: 382, distance: 19.8
click at [1148, 384] on icon "button" at bounding box center [1158, 394] width 20 height 20
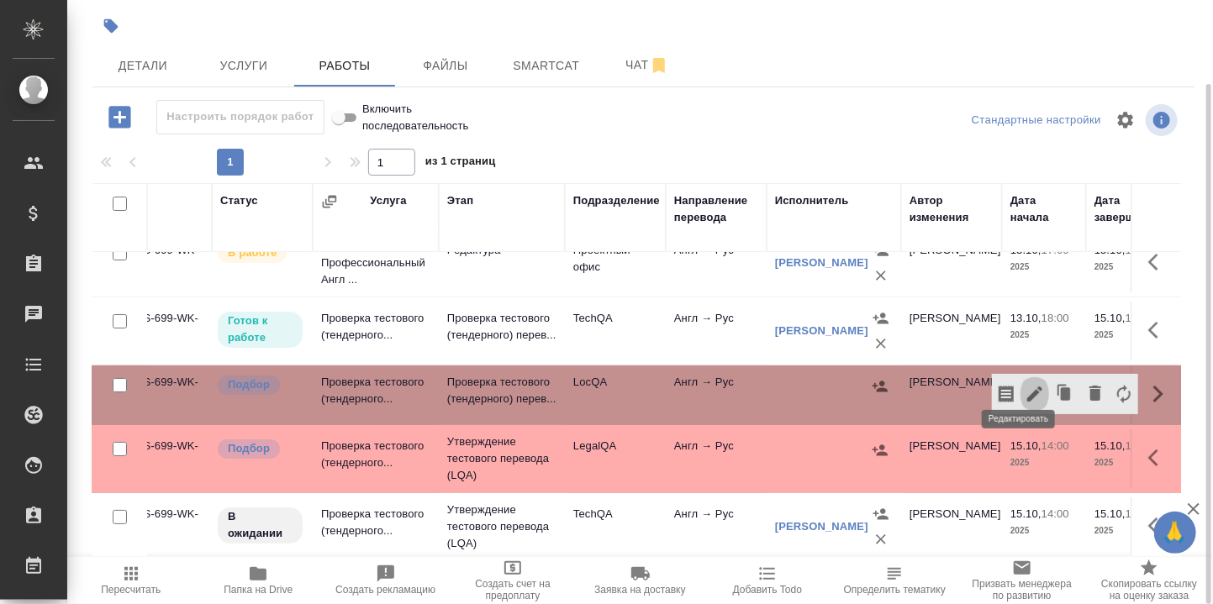
click at [1025, 384] on icon "button" at bounding box center [1035, 394] width 20 height 20
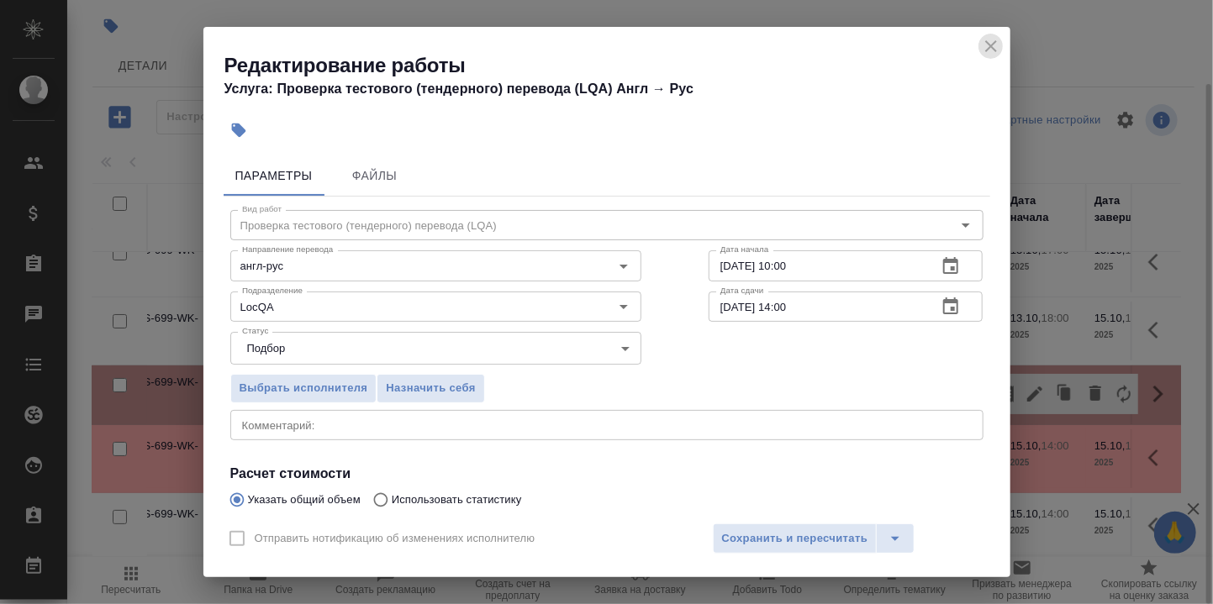
click at [989, 47] on icon "close" at bounding box center [991, 46] width 12 height 12
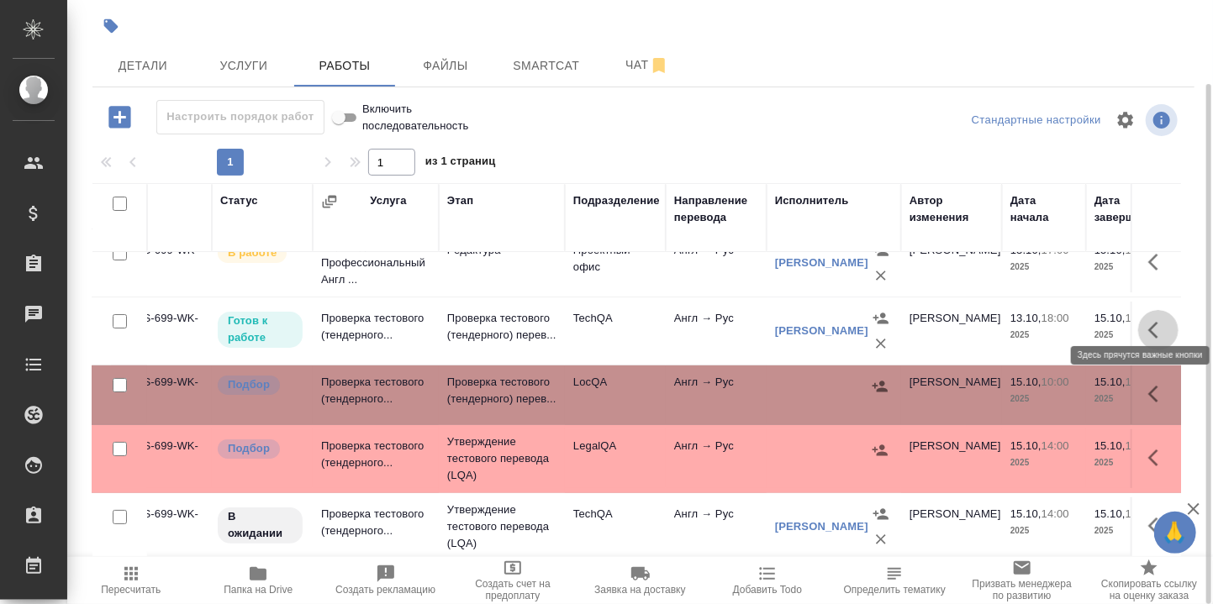
drag, startPoint x: 1136, startPoint y: 310, endPoint x: 1122, endPoint y: 319, distance: 17.0
click at [1148, 322] on icon "button" at bounding box center [1153, 330] width 10 height 17
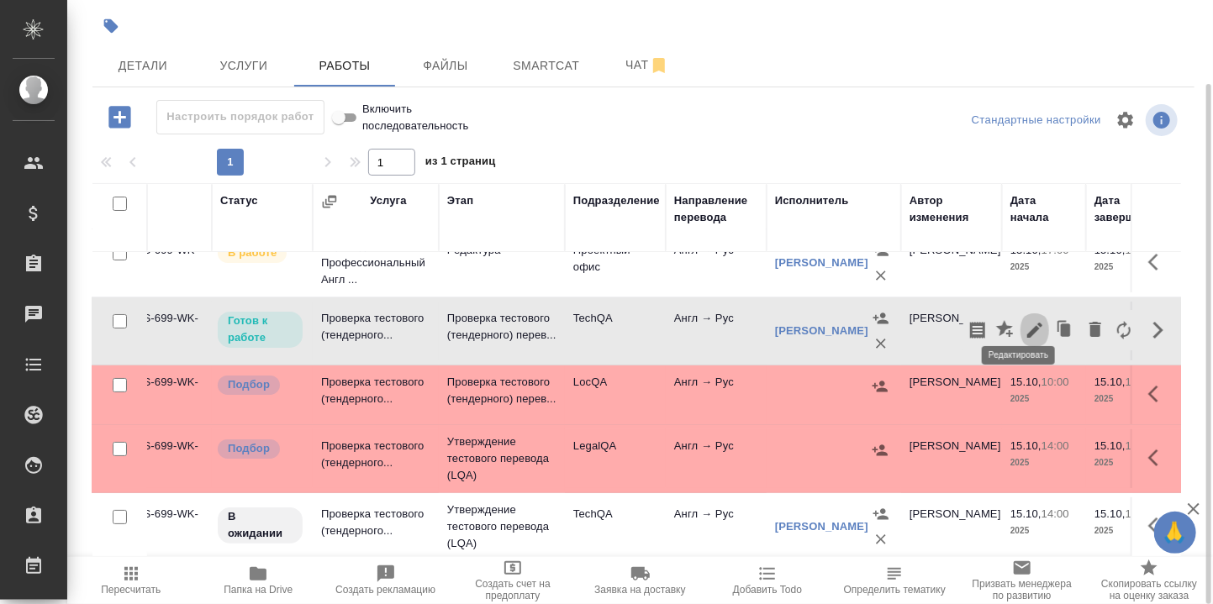
click at [1025, 320] on icon "button" at bounding box center [1035, 330] width 20 height 20
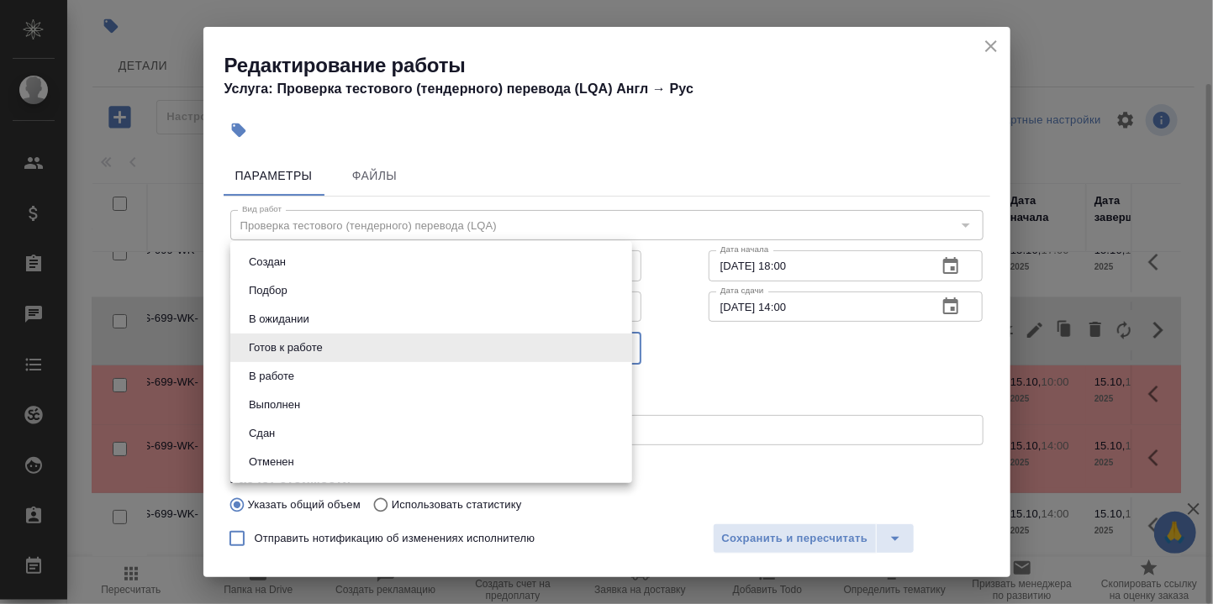
drag, startPoint x: 616, startPoint y: 349, endPoint x: 563, endPoint y: 341, distance: 53.5
click at [615, 347] on body "🙏 .cls-1 fill:#fff; AWATERA Румянцева Дарья d.rumyantseva Клиенты Спецификации …" at bounding box center [606, 302] width 1213 height 604
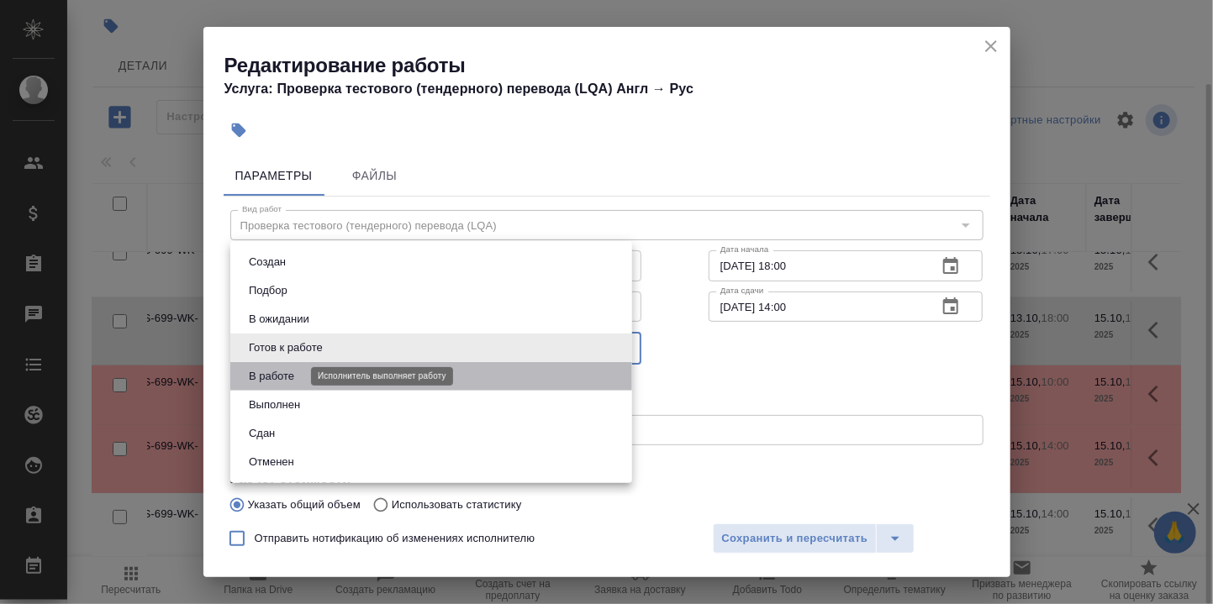
click at [285, 377] on button "В работе" at bounding box center [271, 376] width 55 height 18
type input "inProgress"
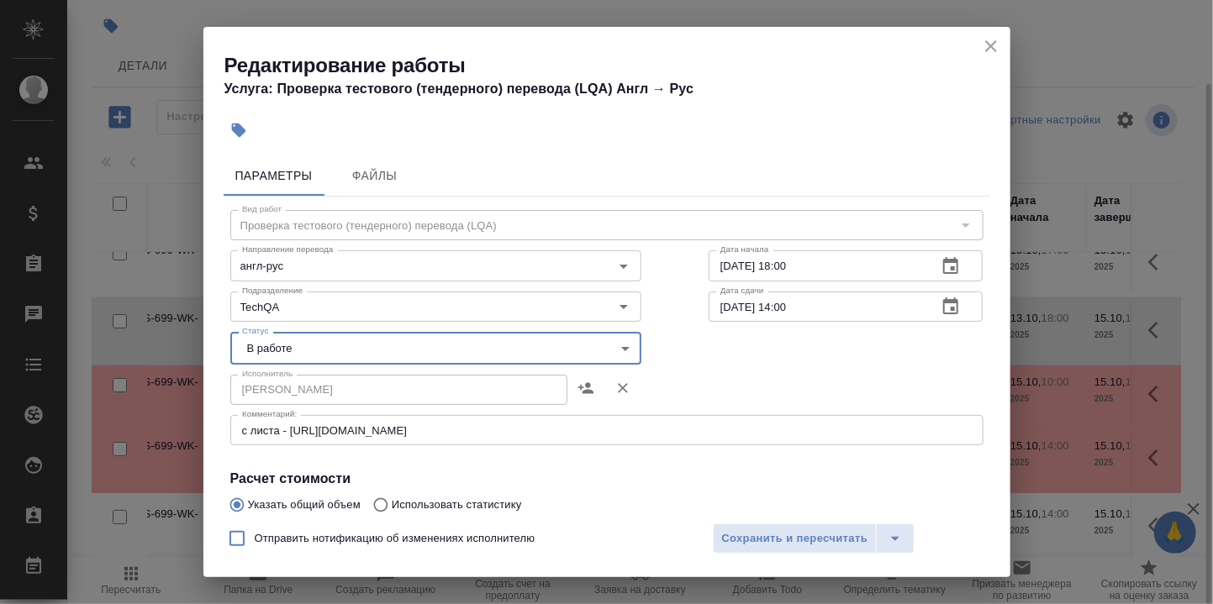
drag, startPoint x: 782, startPoint y: 529, endPoint x: 788, endPoint y: 514, distance: 16.6
click at [782, 528] on button "Сохранить и пересчитать" at bounding box center [795, 539] width 165 height 30
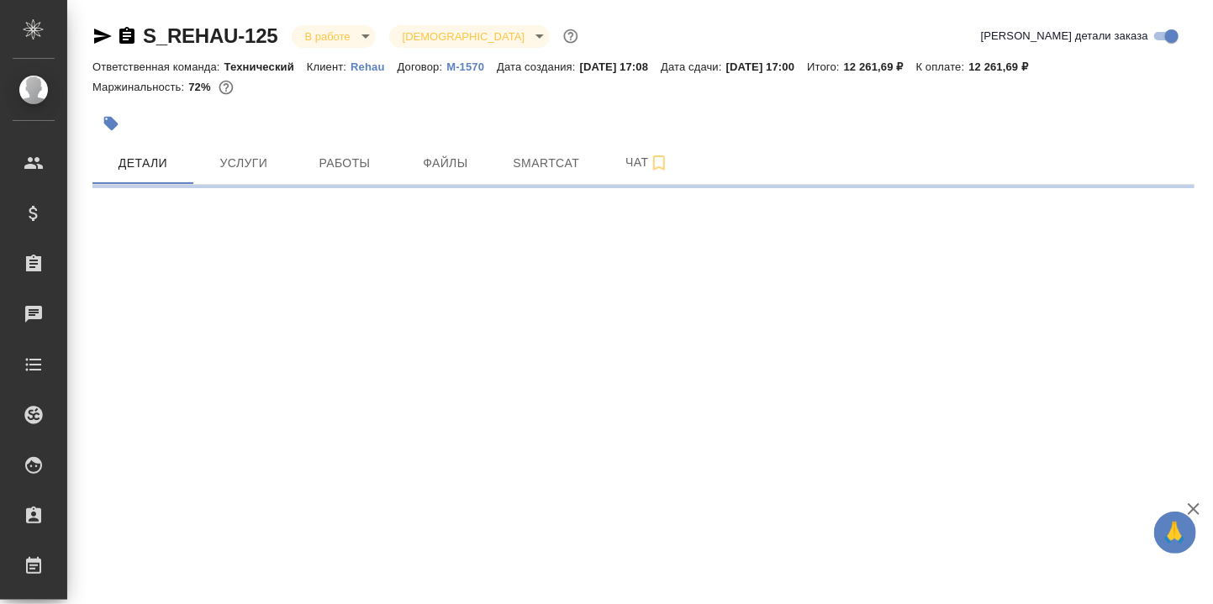
select select "RU"
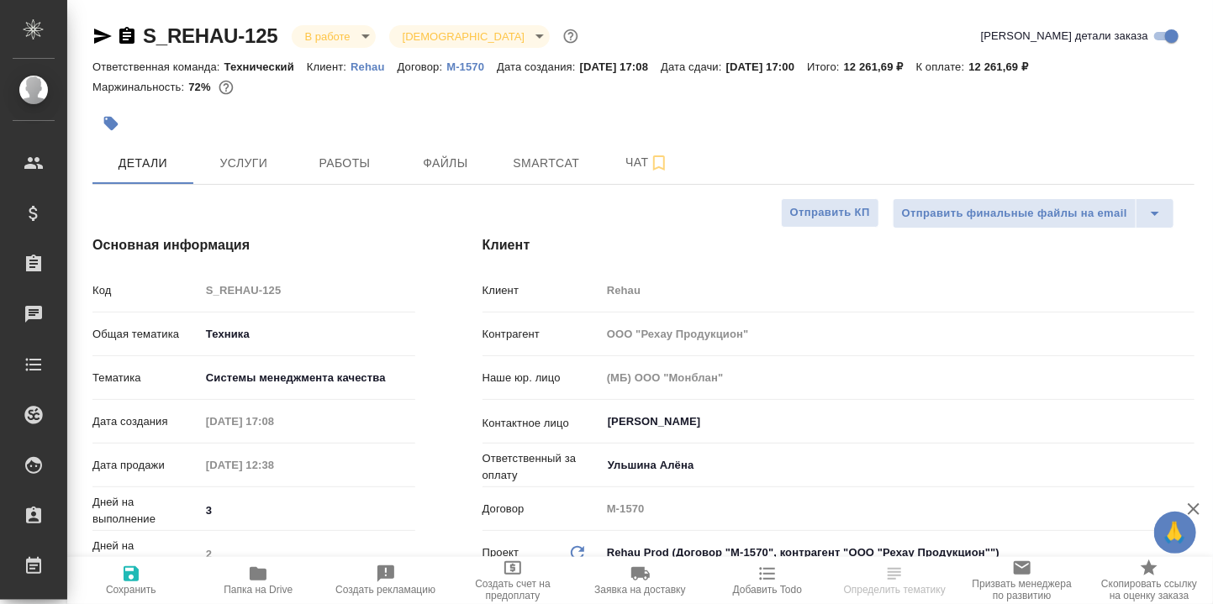
type textarea "x"
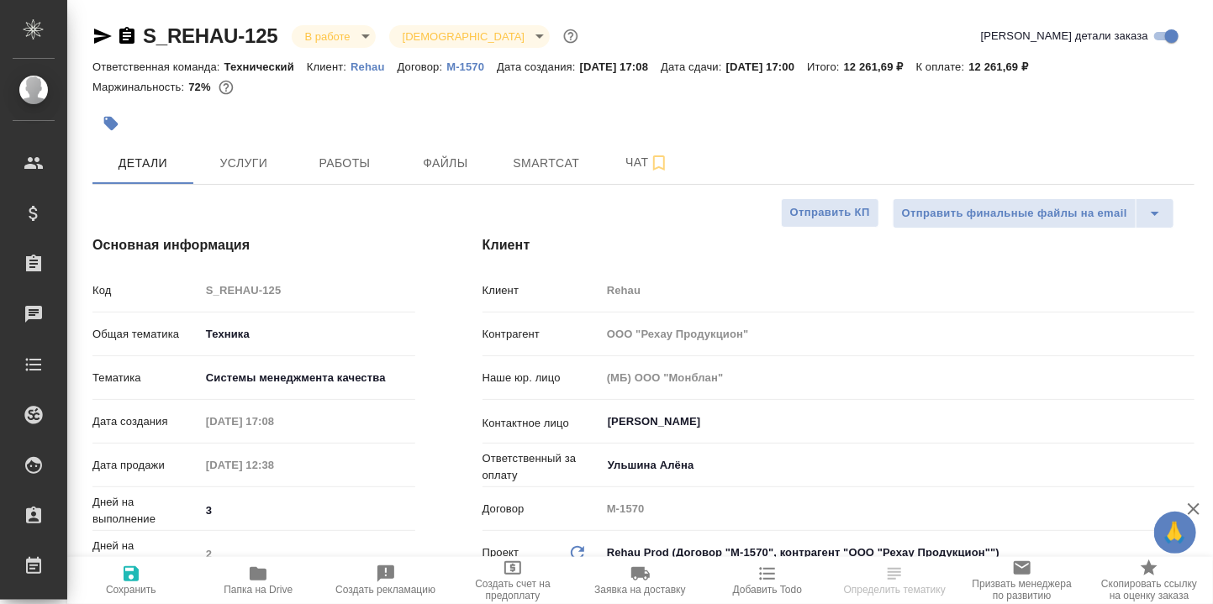
type textarea "x"
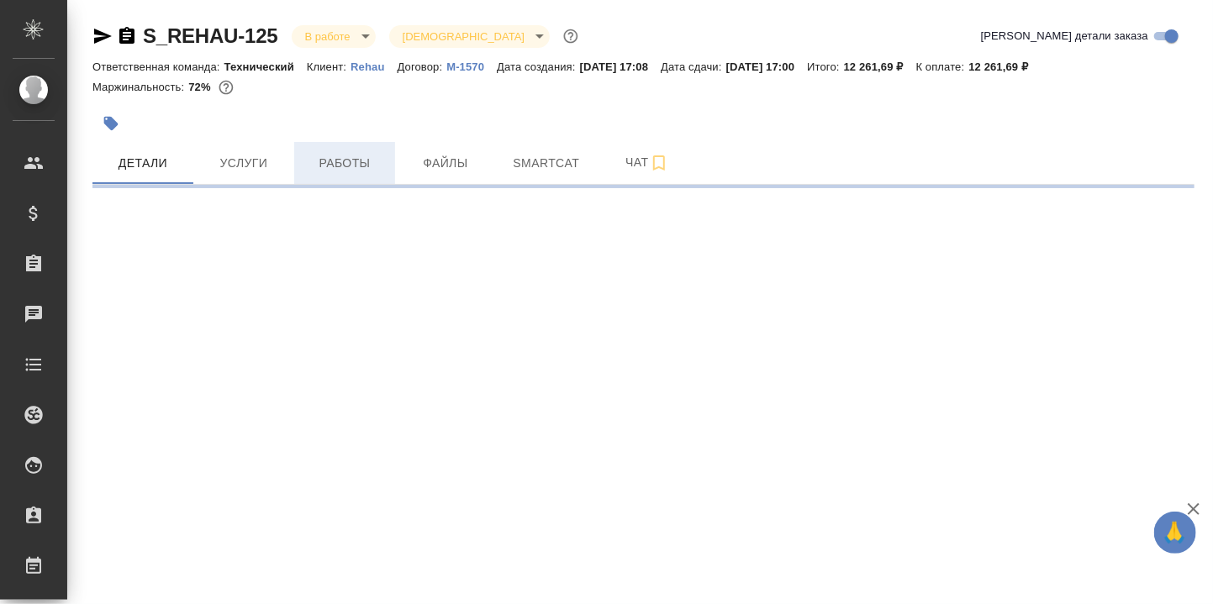
select select "RU"
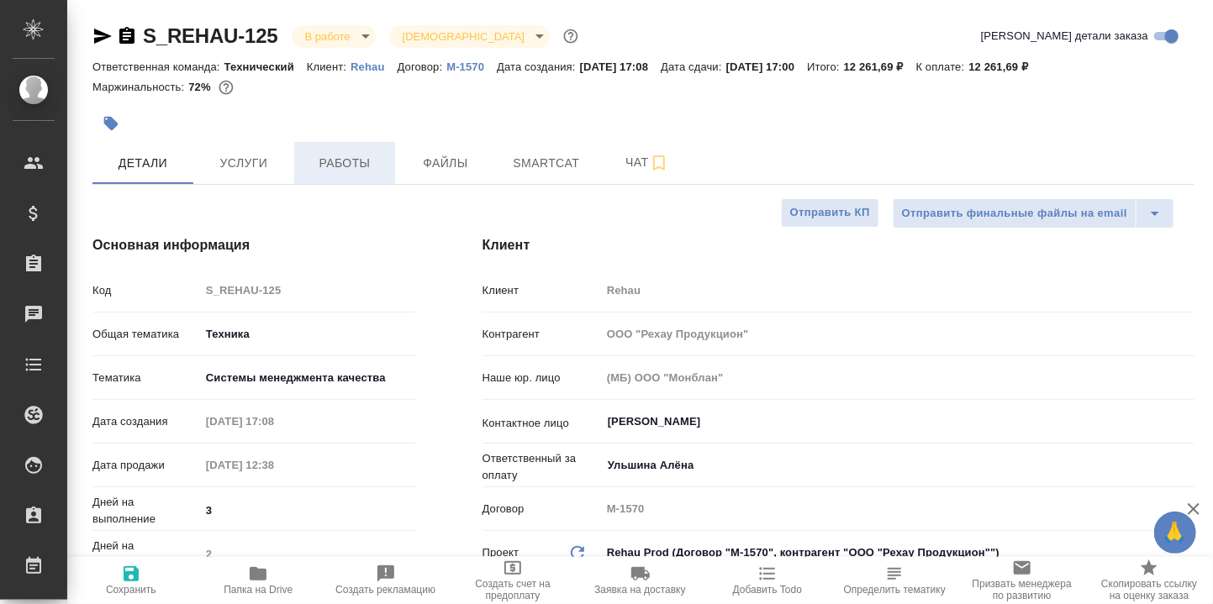
type textarea "x"
click at [326, 166] on span "Работы" at bounding box center [344, 163] width 81 height 21
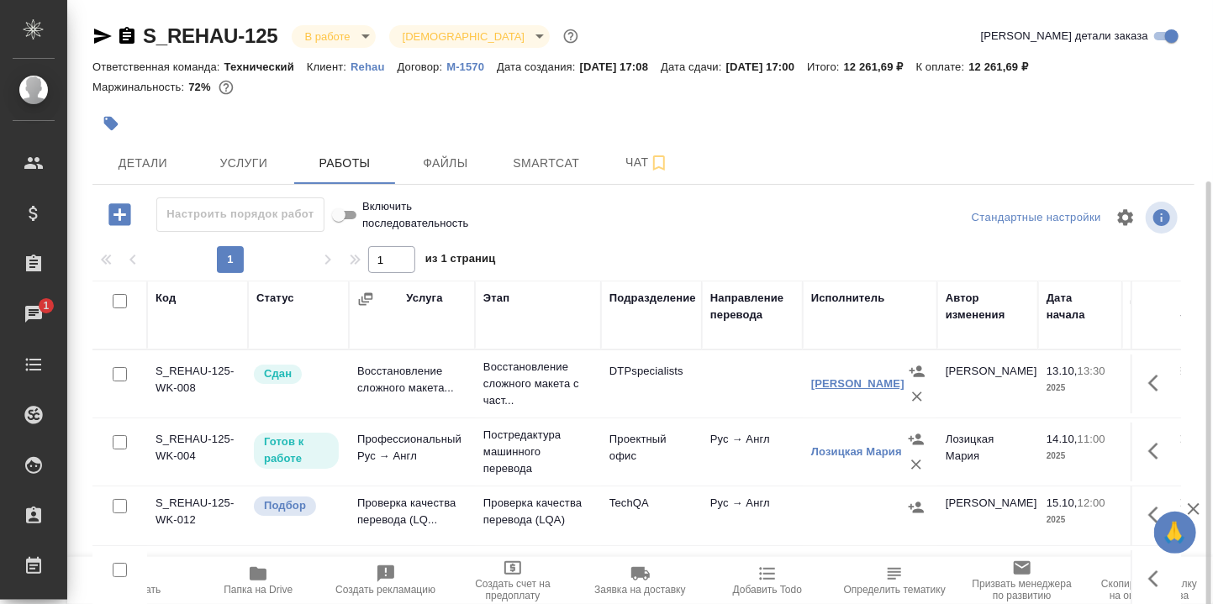
scroll to position [38, 0]
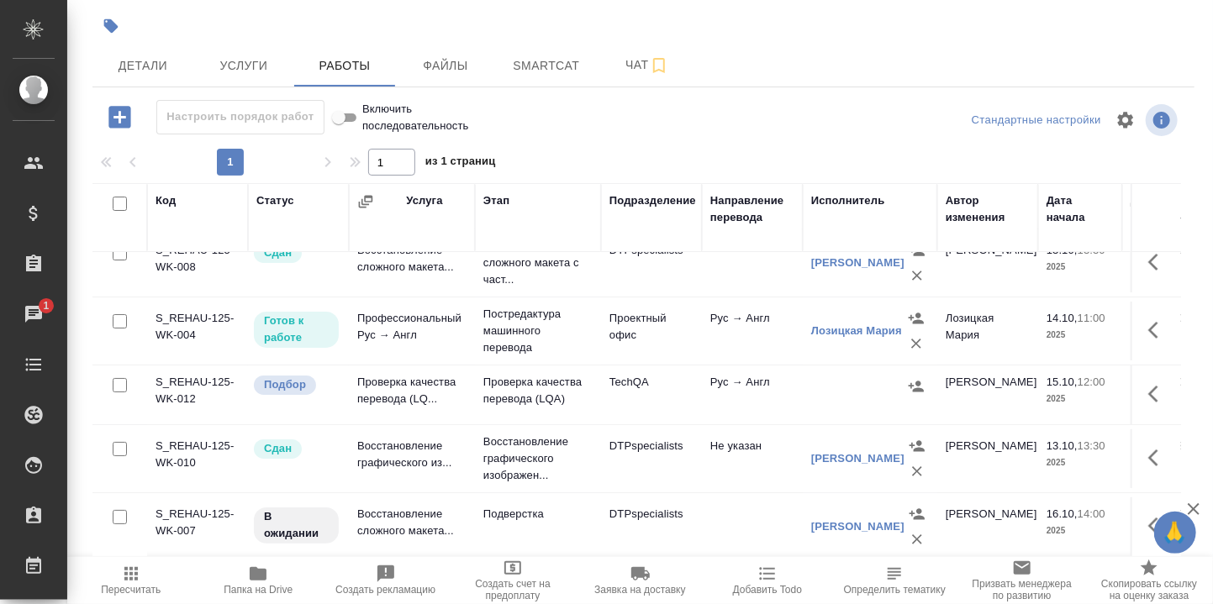
click at [1148, 386] on icon "button" at bounding box center [1153, 394] width 10 height 17
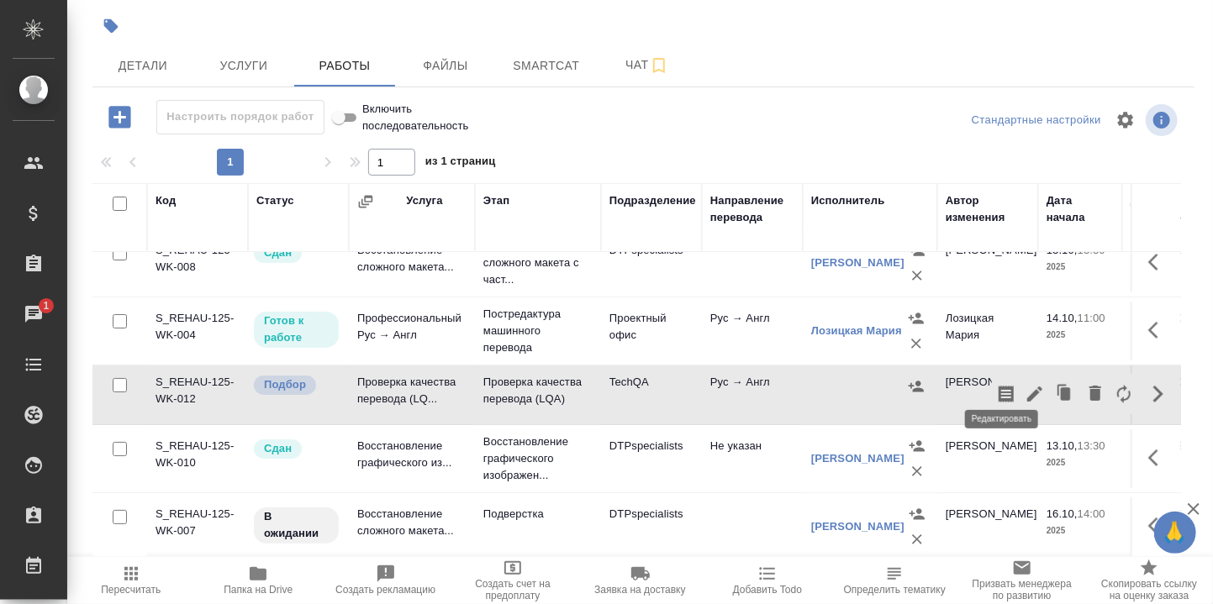
click at [1027, 387] on icon "button" at bounding box center [1034, 394] width 15 height 15
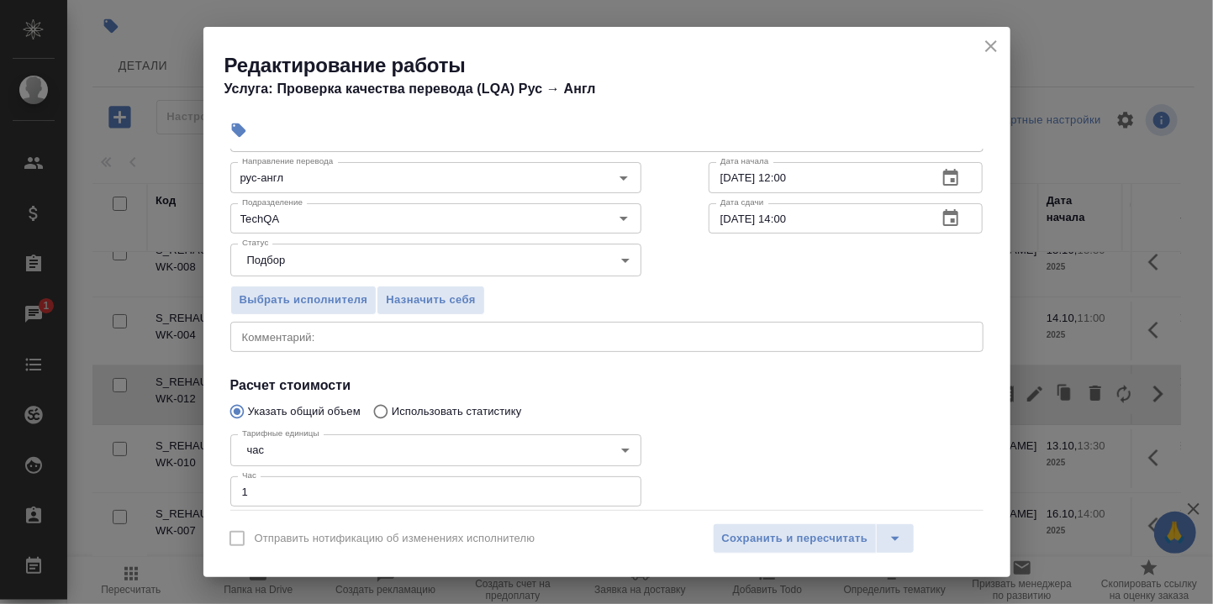
scroll to position [112, 0]
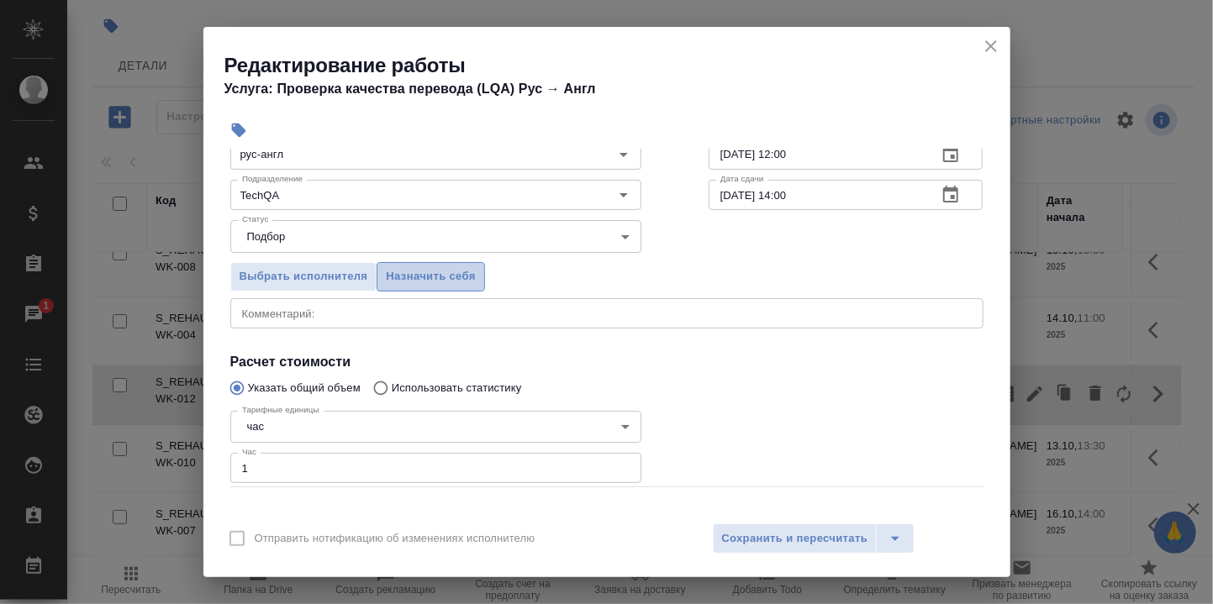
click at [462, 273] on span "Назначить себя" at bounding box center [430, 276] width 89 height 19
click at [814, 537] on span "Сохранить и пересчитать" at bounding box center [795, 538] width 146 height 19
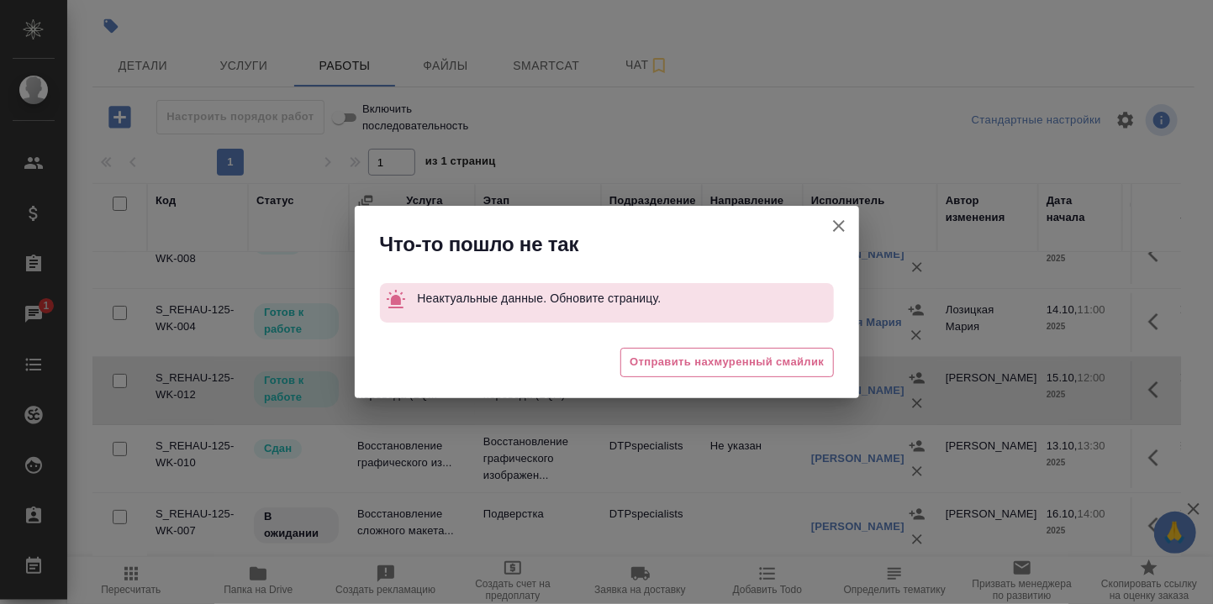
click at [840, 224] on icon "button" at bounding box center [839, 226] width 12 height 12
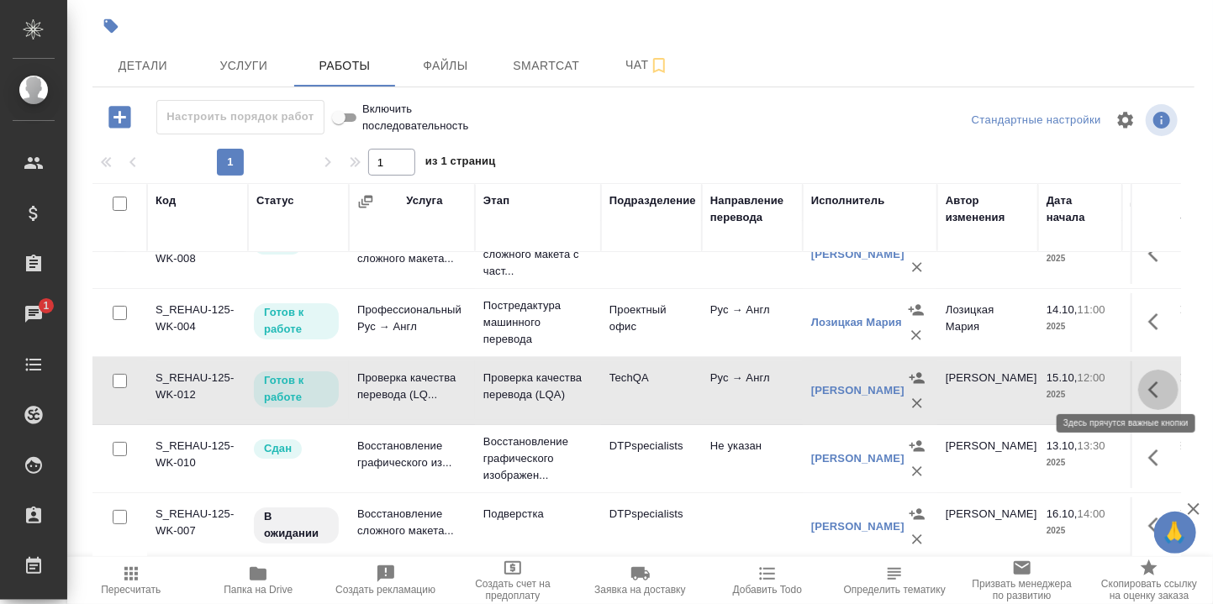
click at [1148, 382] on icon "button" at bounding box center [1153, 390] width 10 height 17
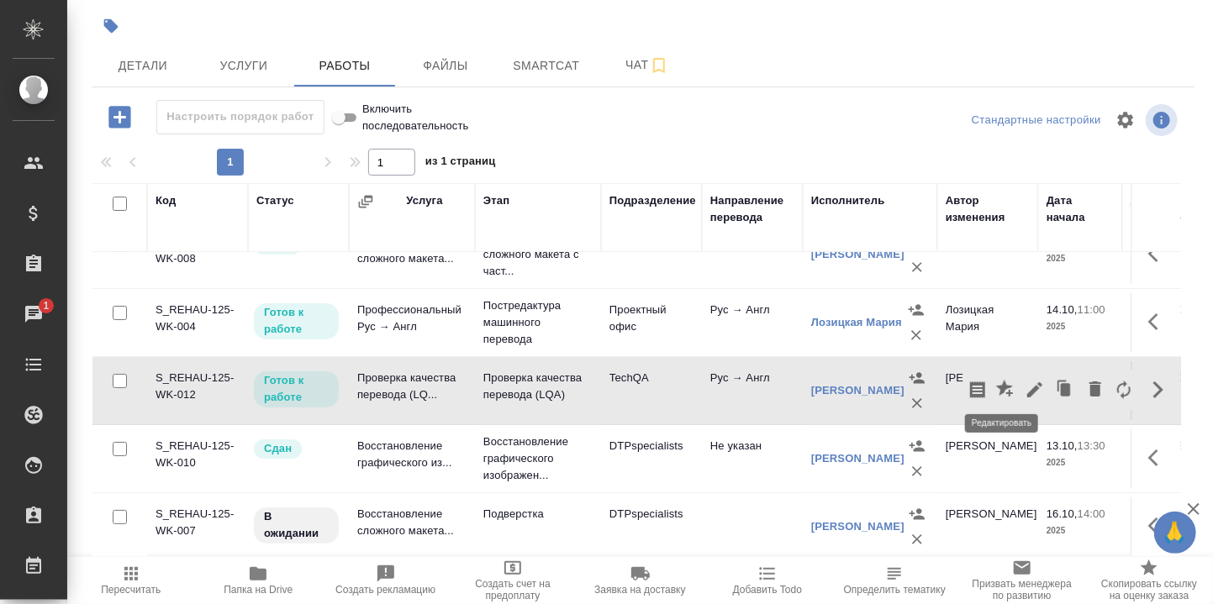
click at [1027, 382] on icon "button" at bounding box center [1034, 389] width 15 height 15
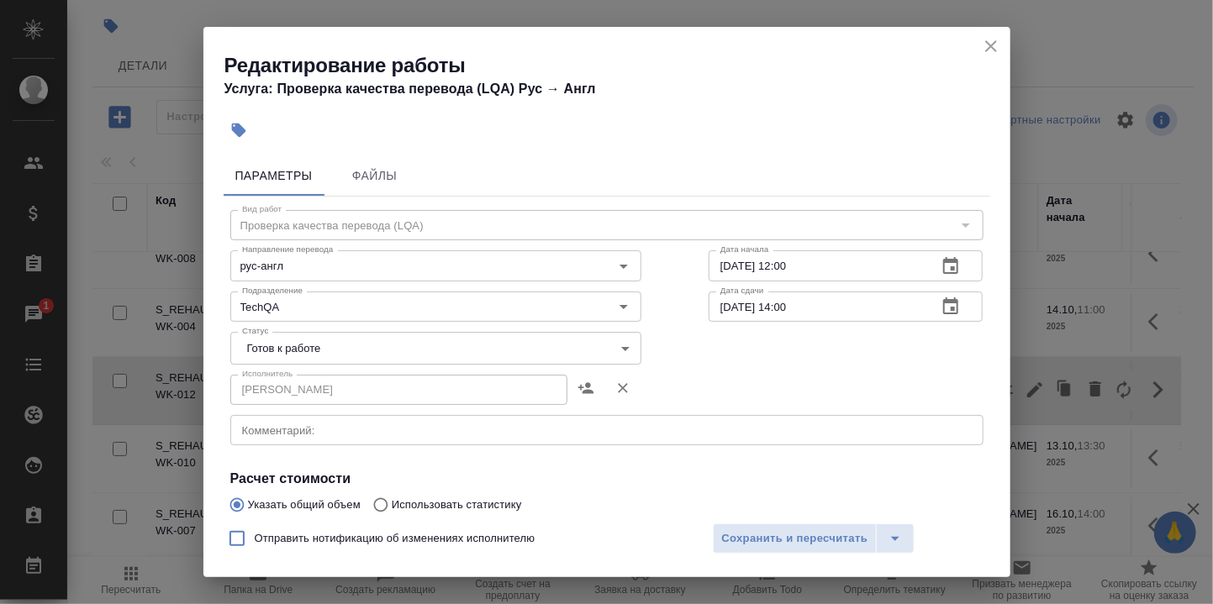
click at [610, 348] on body "🙏 .cls-1 fill:#fff; AWATERA [PERSON_NAME] d.rumyantseva Клиенты Спецификации За…" at bounding box center [606, 302] width 1213 height 604
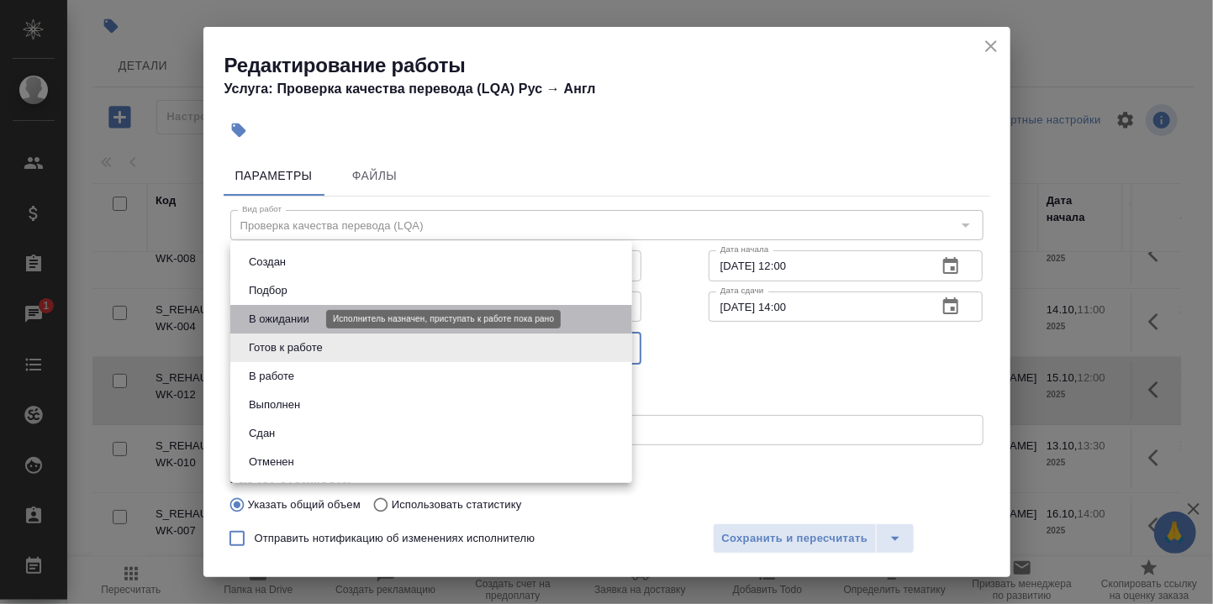
click at [308, 320] on button "В ожидании" at bounding box center [279, 319] width 71 height 18
type input "pending"
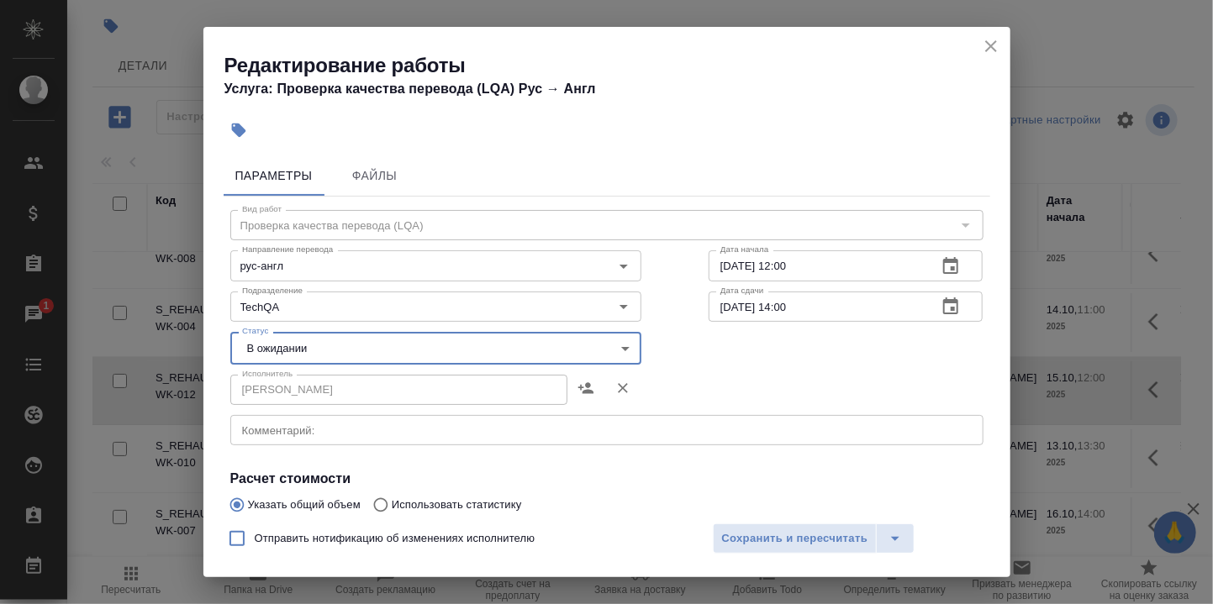
drag, startPoint x: 768, startPoint y: 545, endPoint x: 751, endPoint y: 520, distance: 30.3
click at [767, 545] on span "Сохранить и пересчитать" at bounding box center [795, 538] width 146 height 19
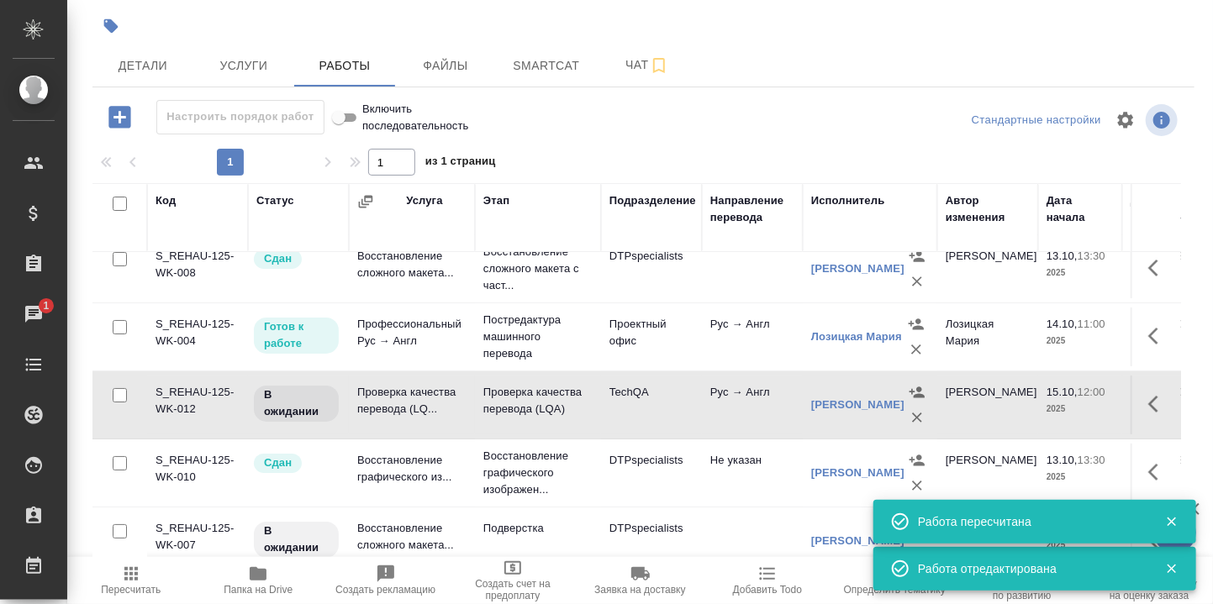
scroll to position [0, 0]
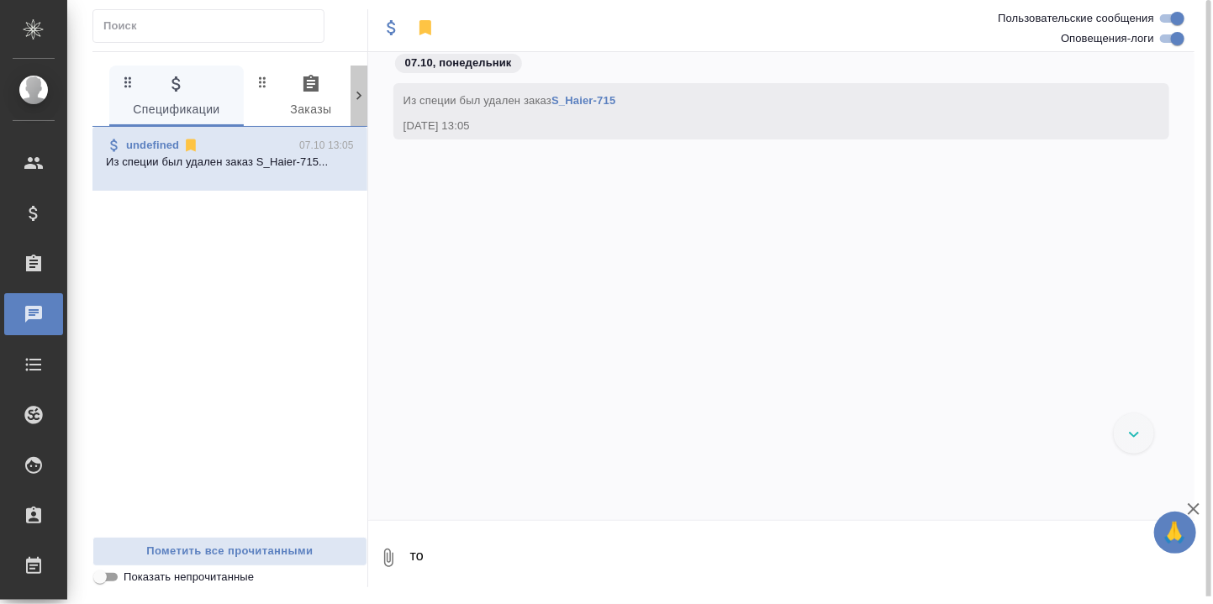
click at [362, 96] on icon at bounding box center [358, 95] width 17 height 17
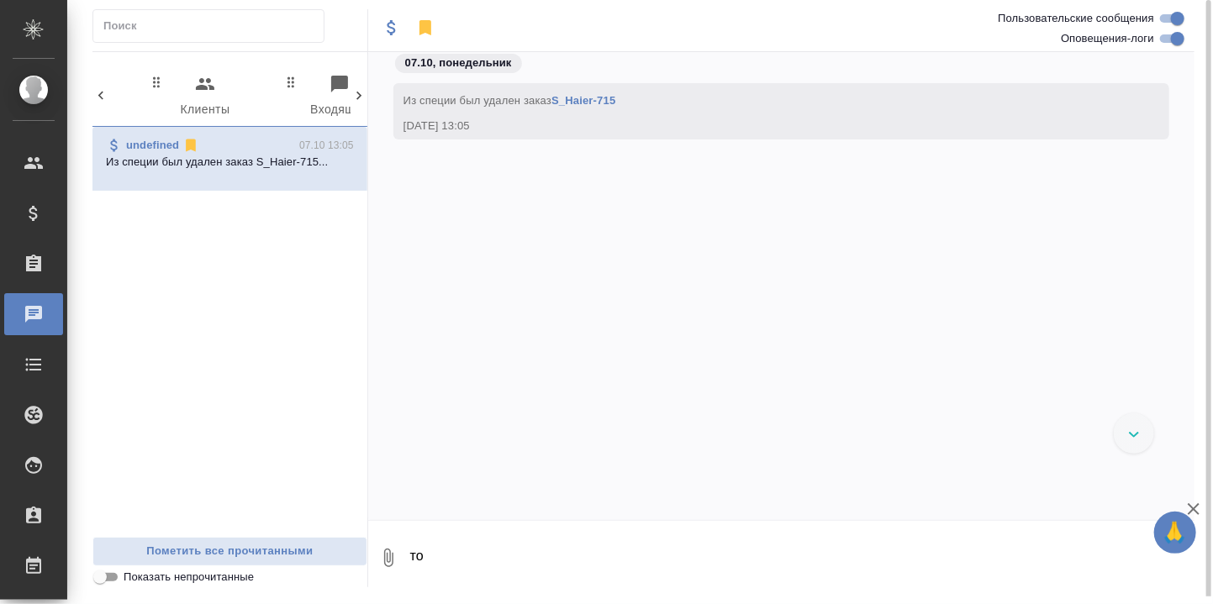
click at [102, 94] on icon at bounding box center [100, 95] width 17 height 17
click at [310, 96] on span "0 Заказы" at bounding box center [311, 97] width 114 height 46
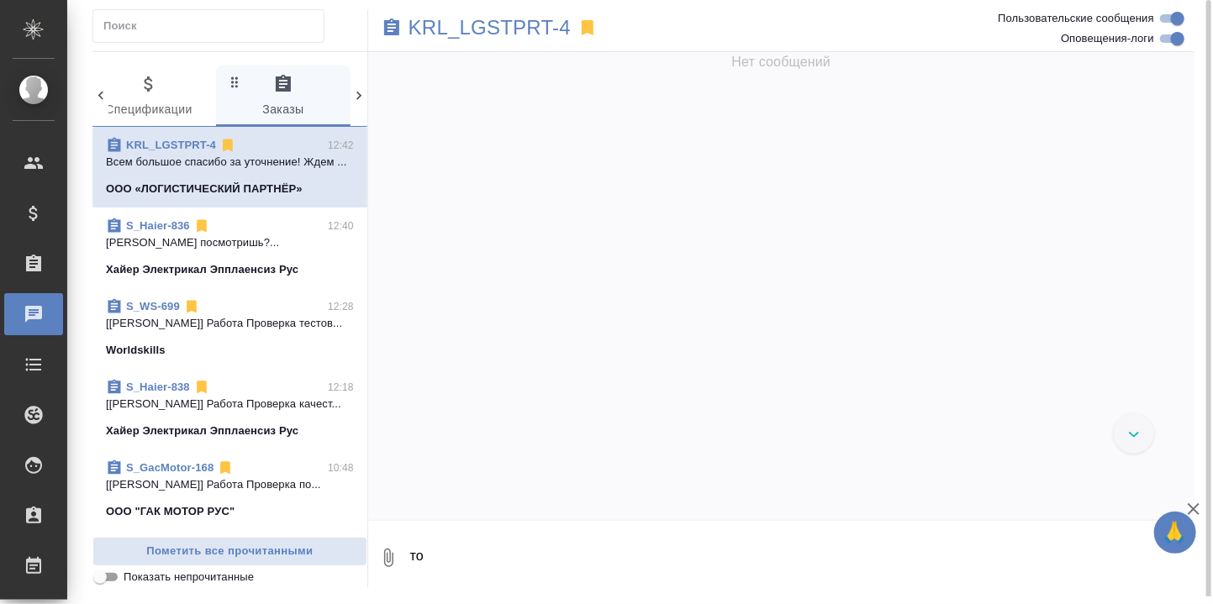
scroll to position [15849, 0]
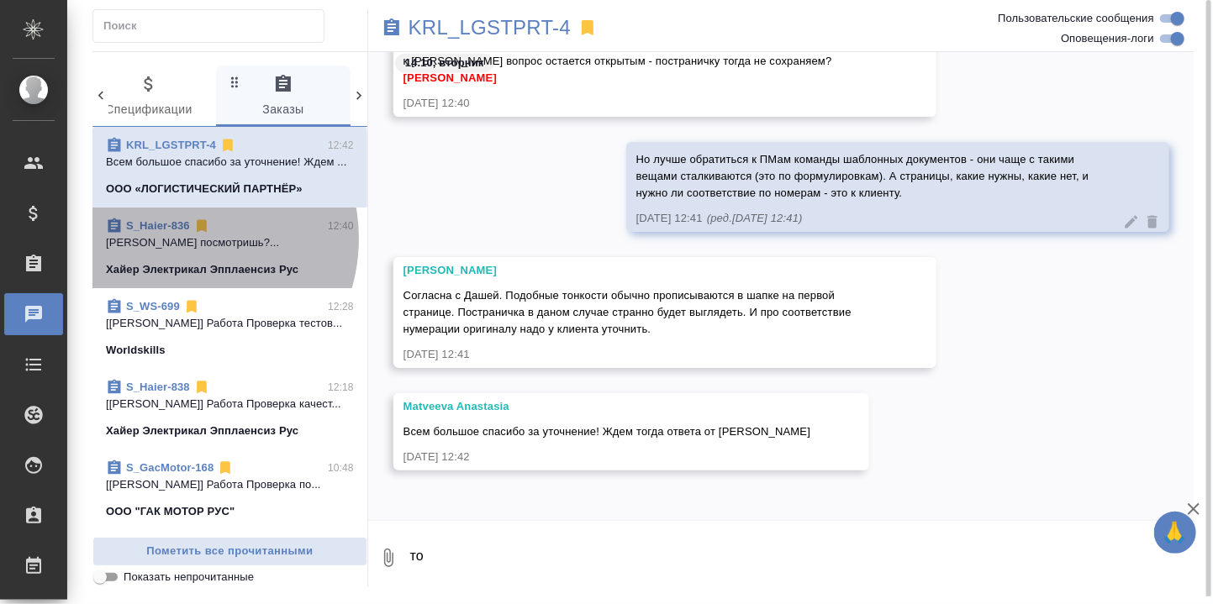
click at [180, 251] on p "[PERSON_NAME] посмотришь?..." at bounding box center [230, 242] width 248 height 17
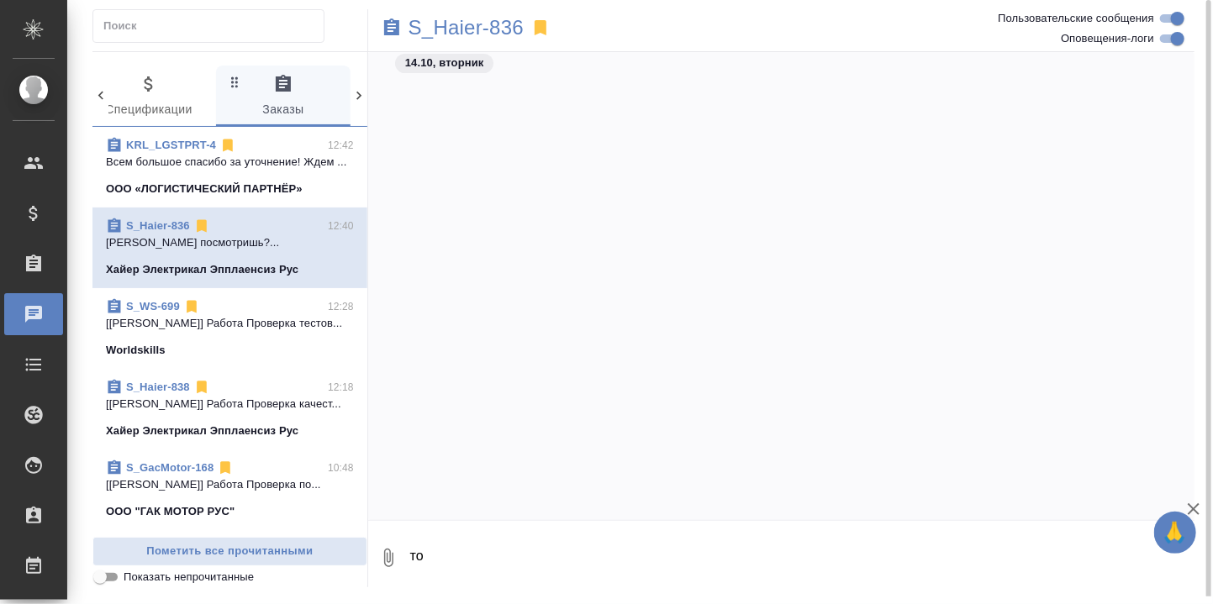
scroll to position [24956, 0]
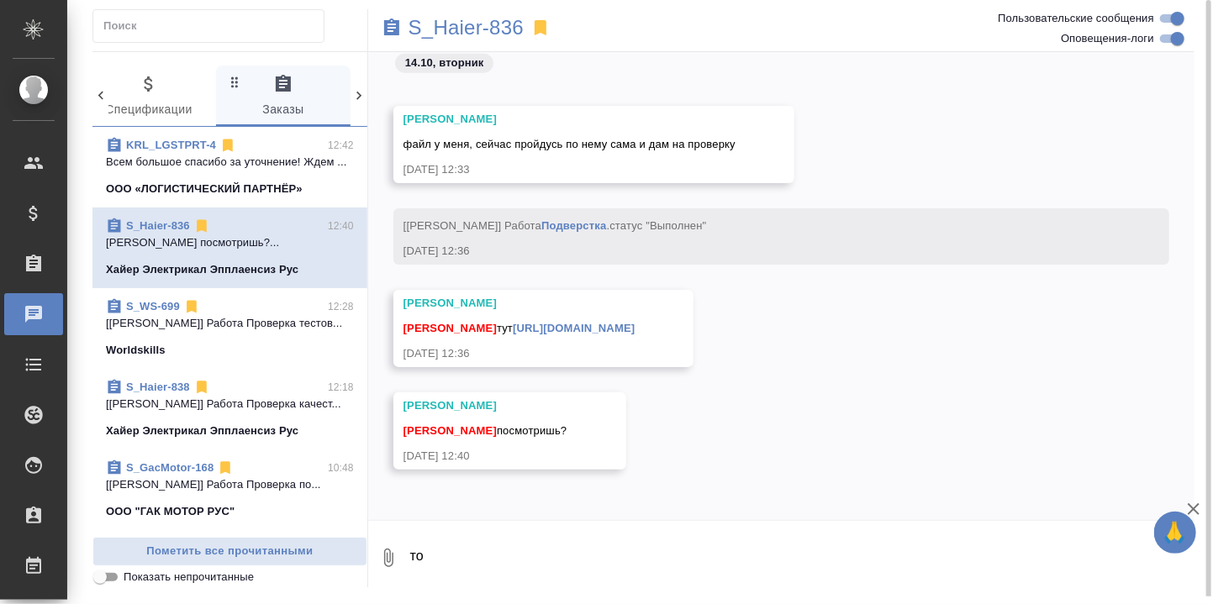
drag, startPoint x: 440, startPoint y: 560, endPoint x: 362, endPoint y: 566, distance: 78.4
click at [362, 566] on div "0 Спецификации 0 Заказы 0 Клиенты 0 Входящие 0 Тендеры 0 Исполнители 0 Подбор и…" at bounding box center [643, 319] width 1102 height 536
type textarea "Смотрю."
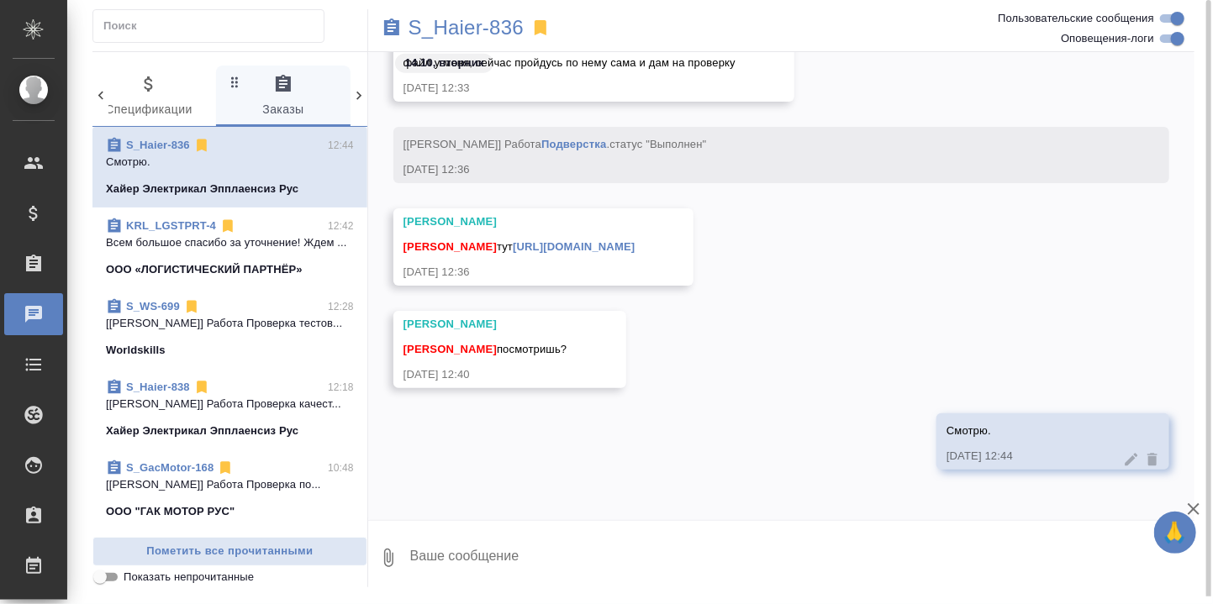
click at [607, 240] on link "[URL][DOMAIN_NAME]" at bounding box center [574, 246] width 122 height 13
